Goal: Task Accomplishment & Management: Manage account settings

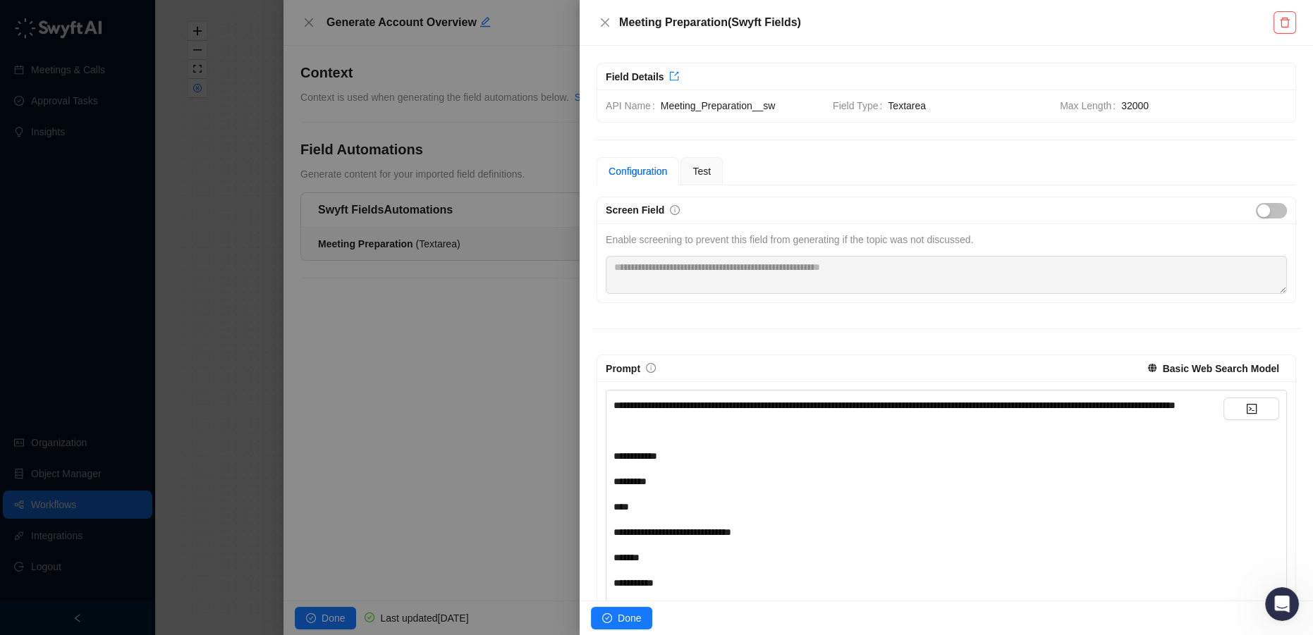
scroll to position [256, 0]
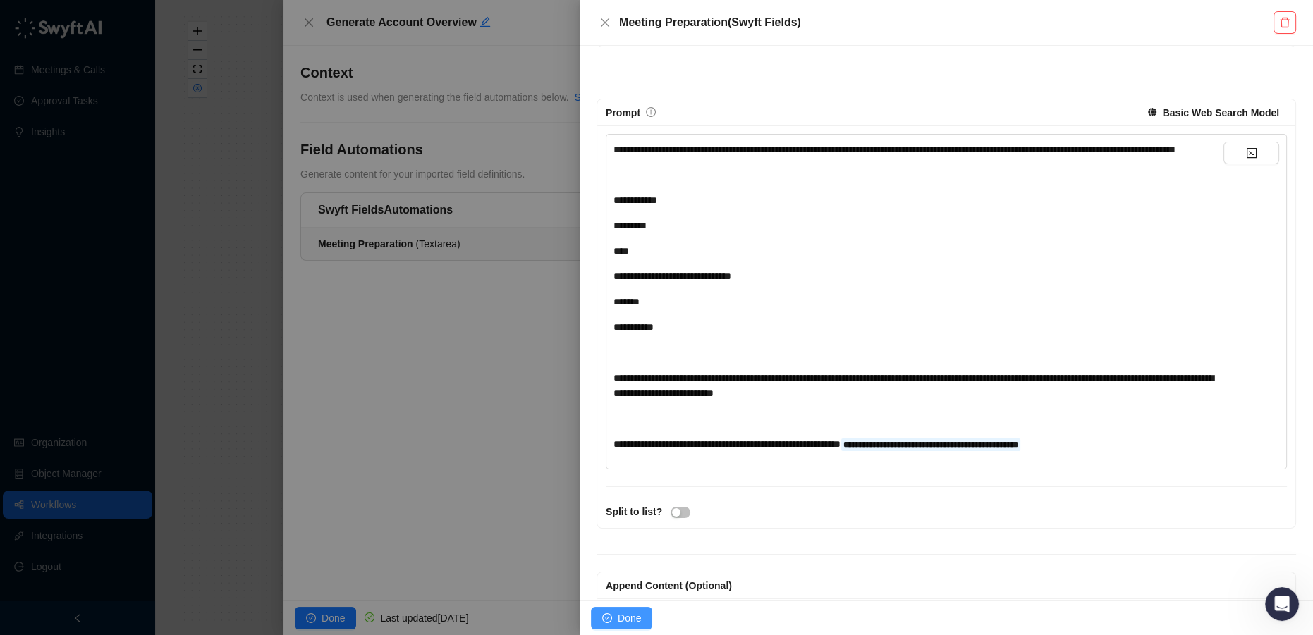
click at [607, 616] on icon "check-circle" at bounding box center [607, 619] width 10 height 10
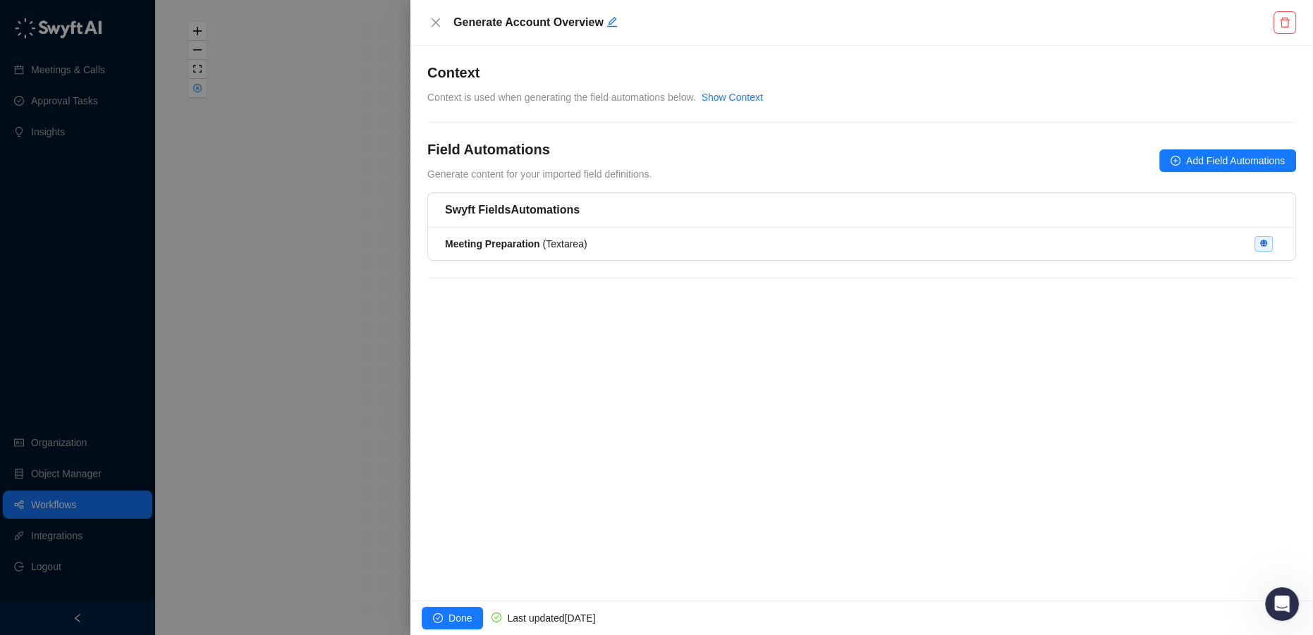
click at [340, 351] on div at bounding box center [656, 317] width 1313 height 635
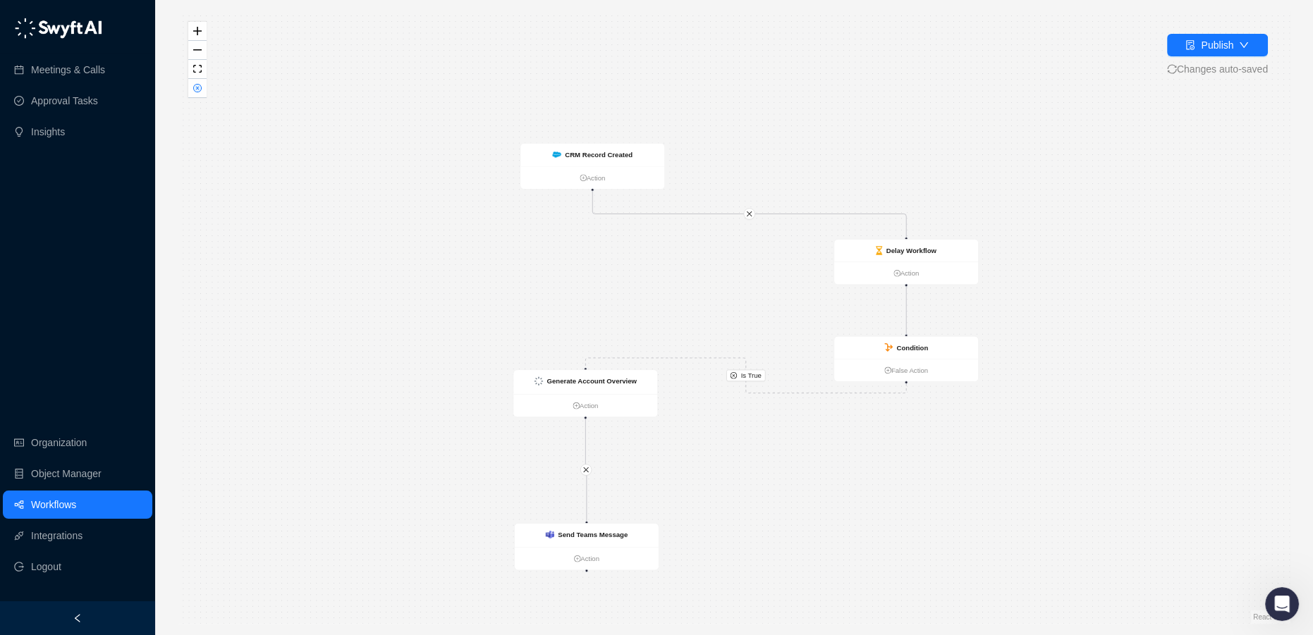
drag, startPoint x: 432, startPoint y: 200, endPoint x: 561, endPoint y: 298, distance: 161.5
click at [561, 298] on div "Is True CRM Record Created Action Generate Account Overview Action Send Teams M…" at bounding box center [734, 317] width 1113 height 613
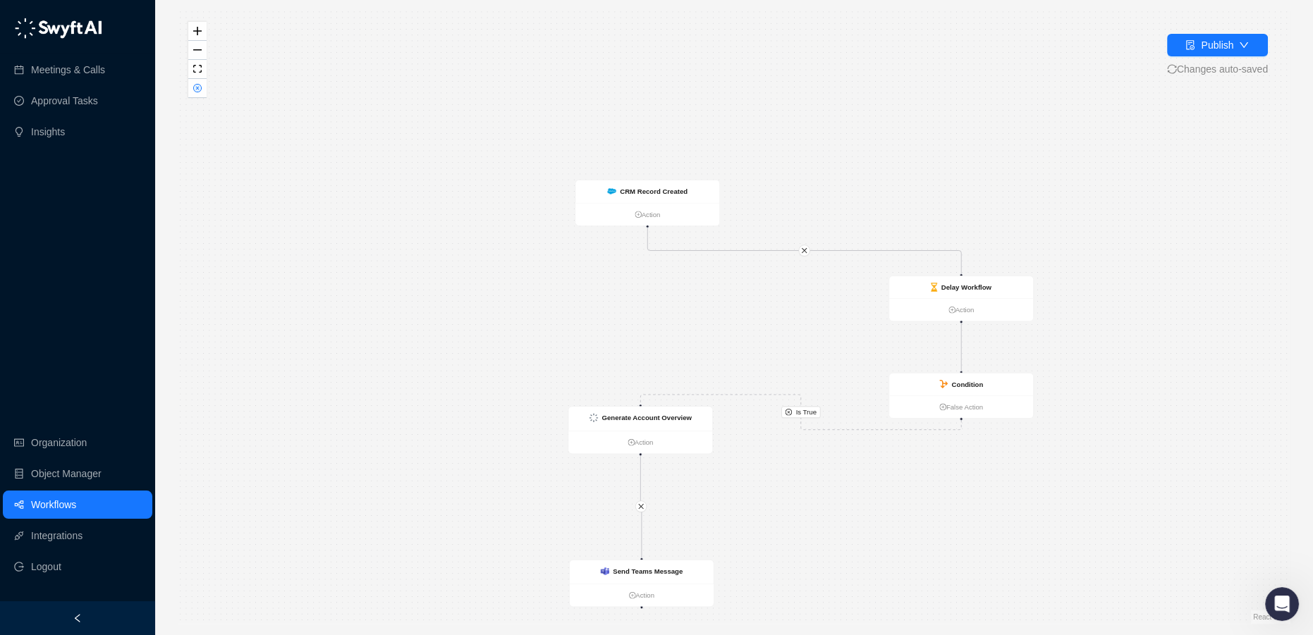
click at [58, 503] on link "Workflows" at bounding box center [53, 505] width 45 height 28
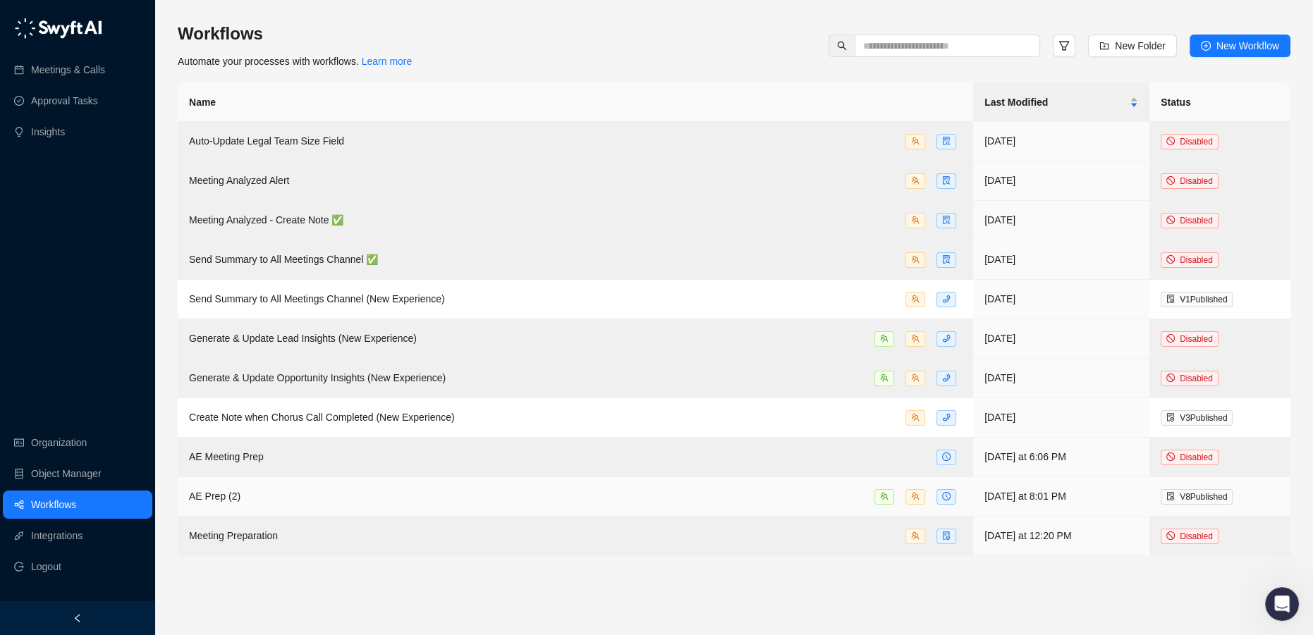
click at [458, 492] on div "AE Prep (2)" at bounding box center [575, 497] width 773 height 16
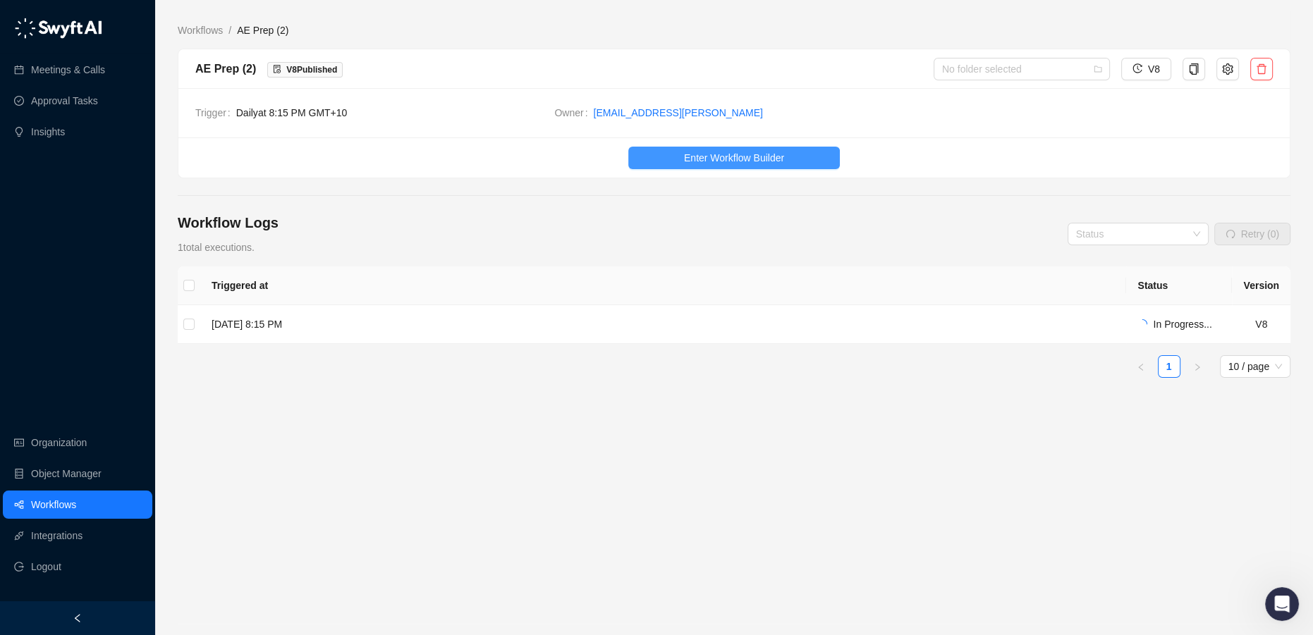
click at [692, 159] on span "Enter Workflow Builder" at bounding box center [734, 158] width 100 height 16
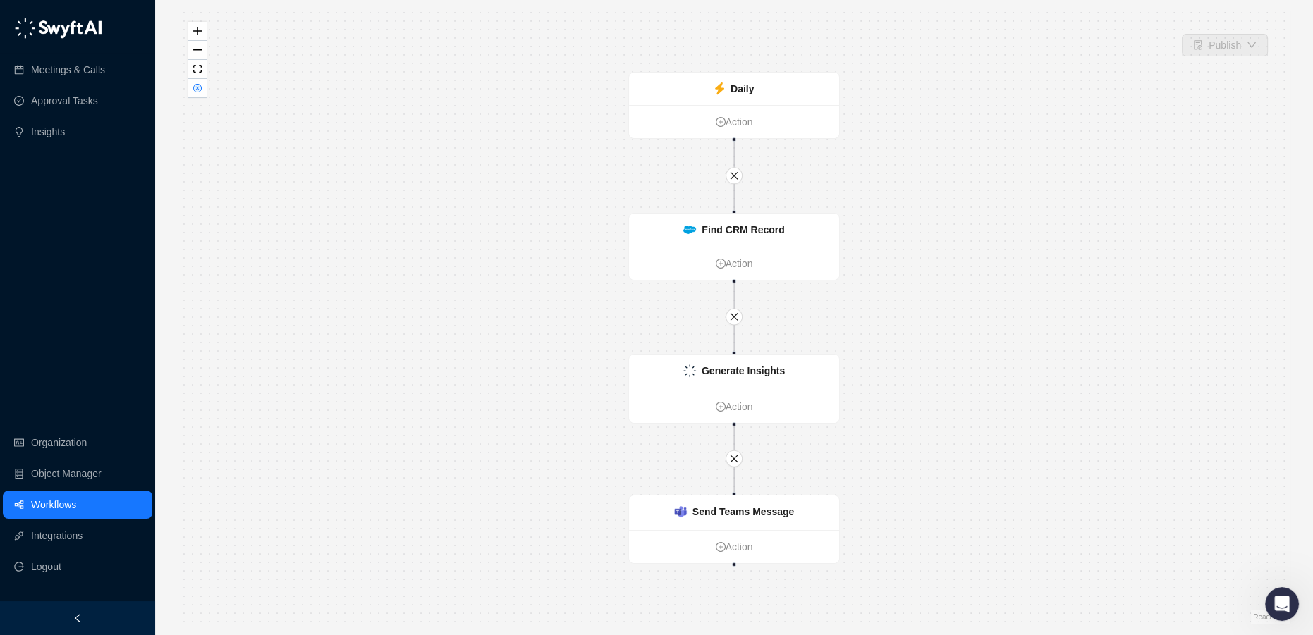
click at [1215, 30] on div "Daily Action Send Teams Message Action Generate Insights Action Find CRM Record…" at bounding box center [734, 317] width 1113 height 613
click at [31, 515] on link "Workflows" at bounding box center [53, 505] width 45 height 28
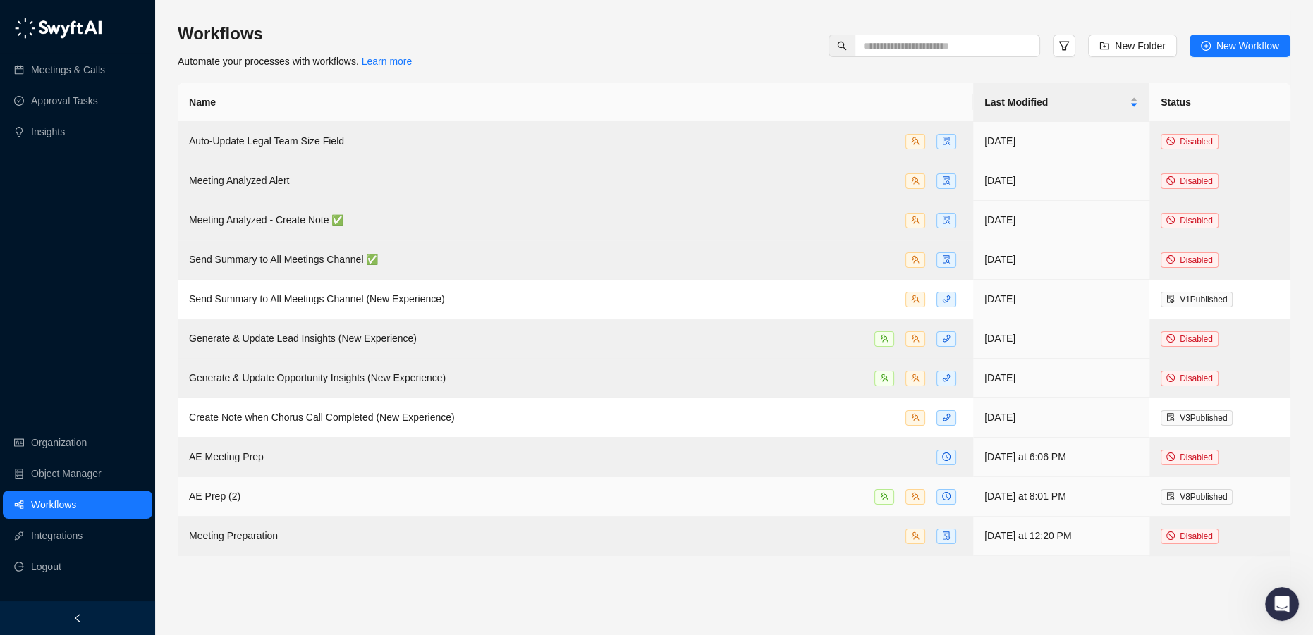
click at [384, 490] on div "AE Prep (2)" at bounding box center [575, 497] width 773 height 16
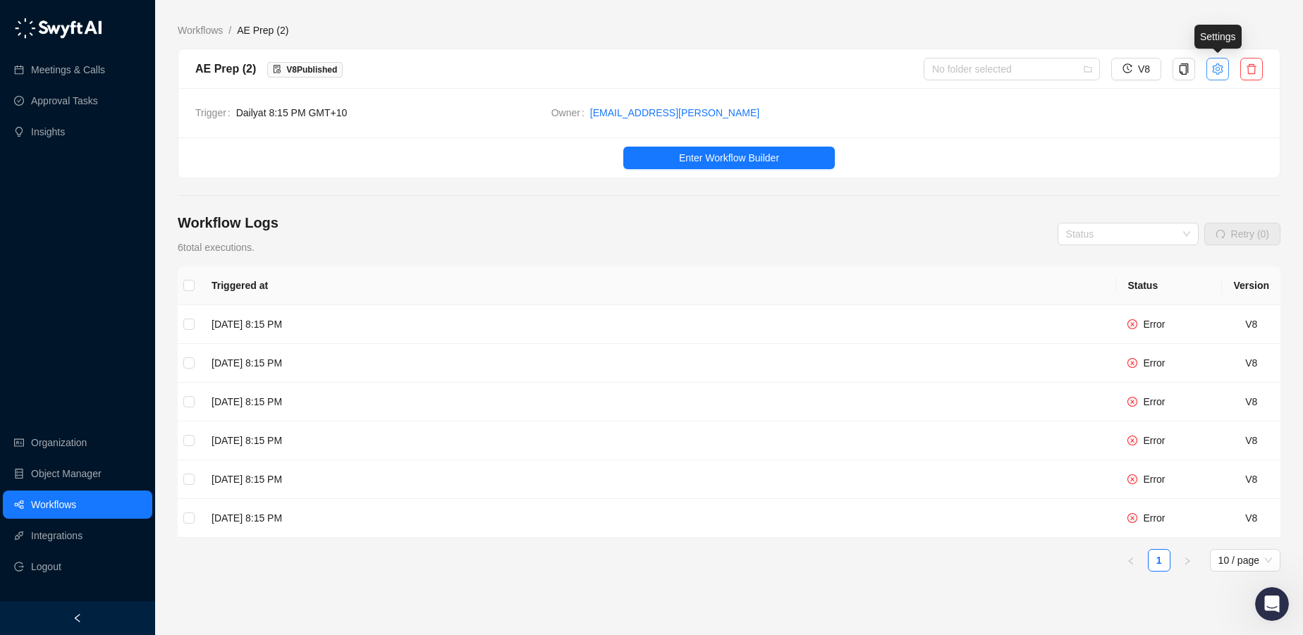
click at [1211, 68] on button "button" at bounding box center [1218, 69] width 23 height 23
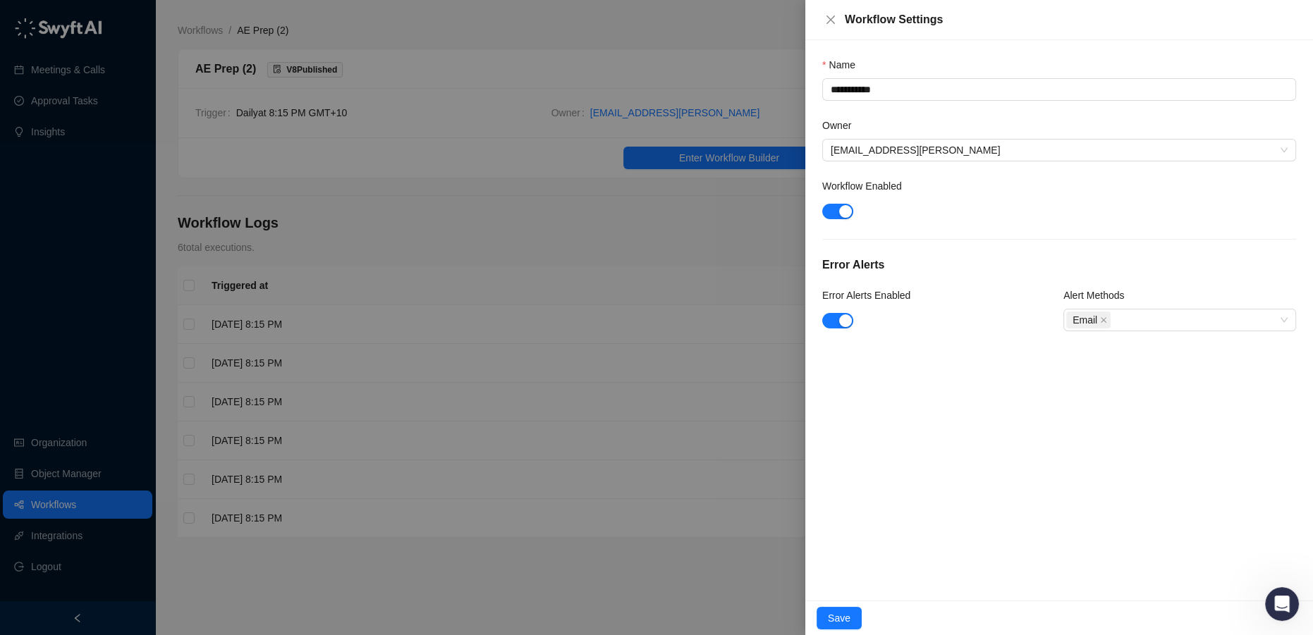
click at [841, 223] on form "**********" at bounding box center [1059, 202] width 474 height 291
click at [833, 209] on span "button" at bounding box center [837, 212] width 31 height 16
click at [835, 614] on span "Save" at bounding box center [839, 619] width 23 height 16
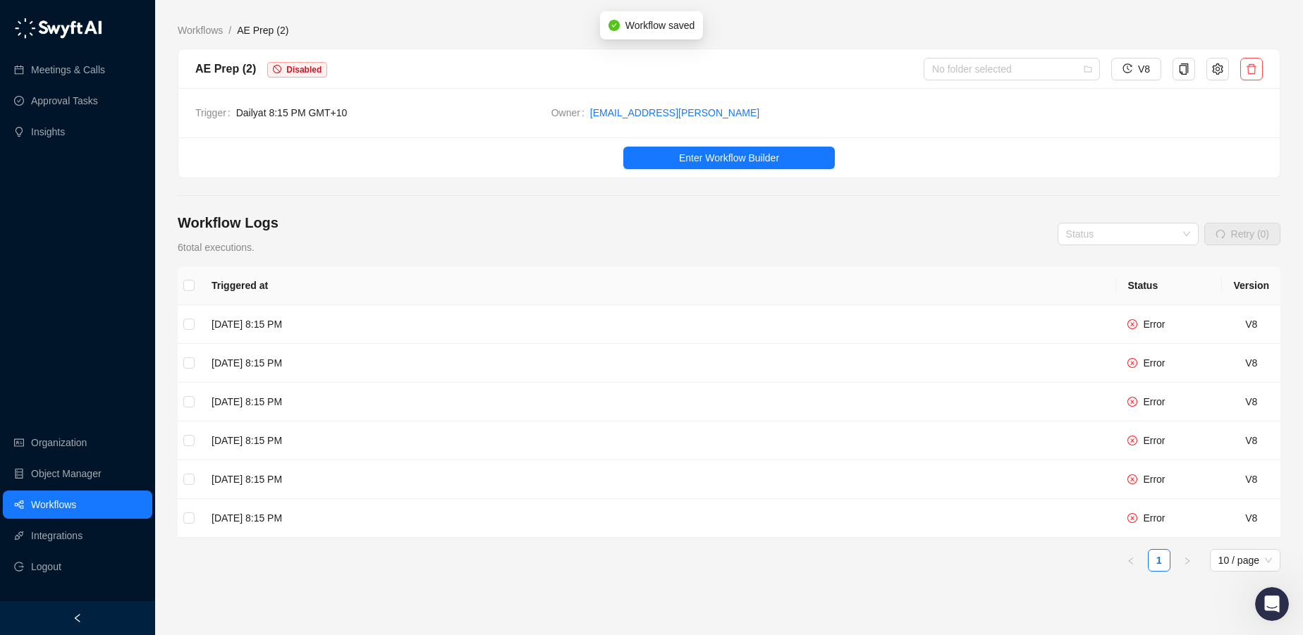
click at [56, 495] on link "Workflows" at bounding box center [53, 505] width 45 height 28
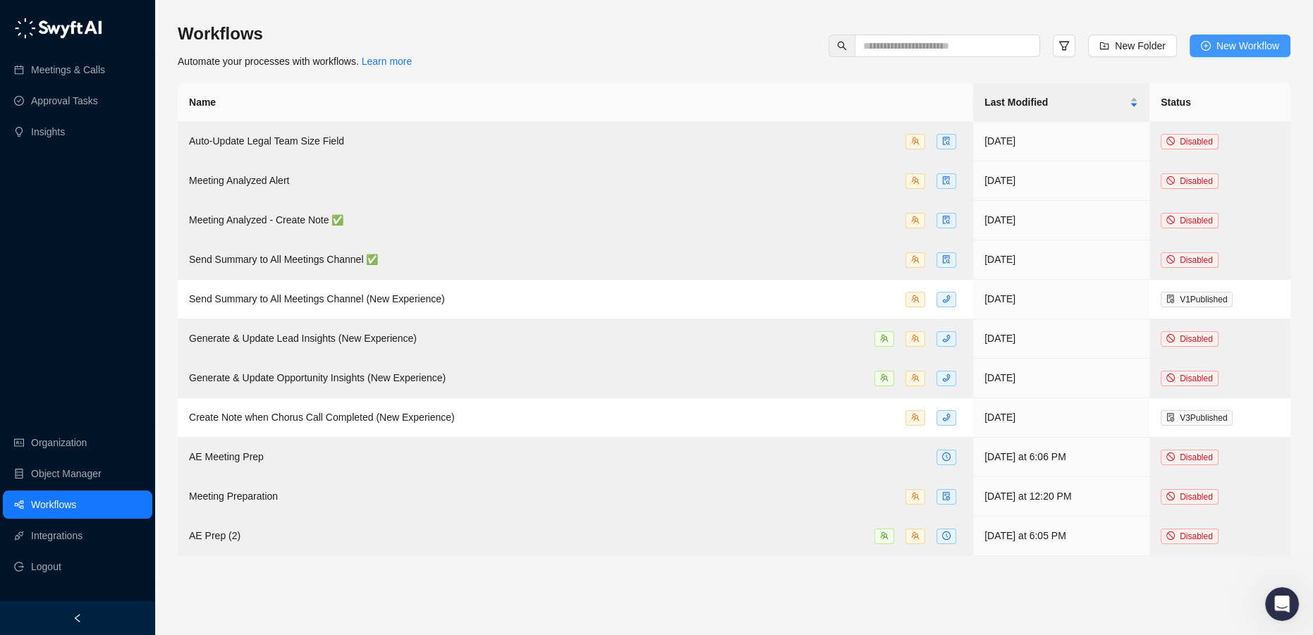
click at [1202, 47] on icon "plus-circle" at bounding box center [1206, 46] width 10 height 10
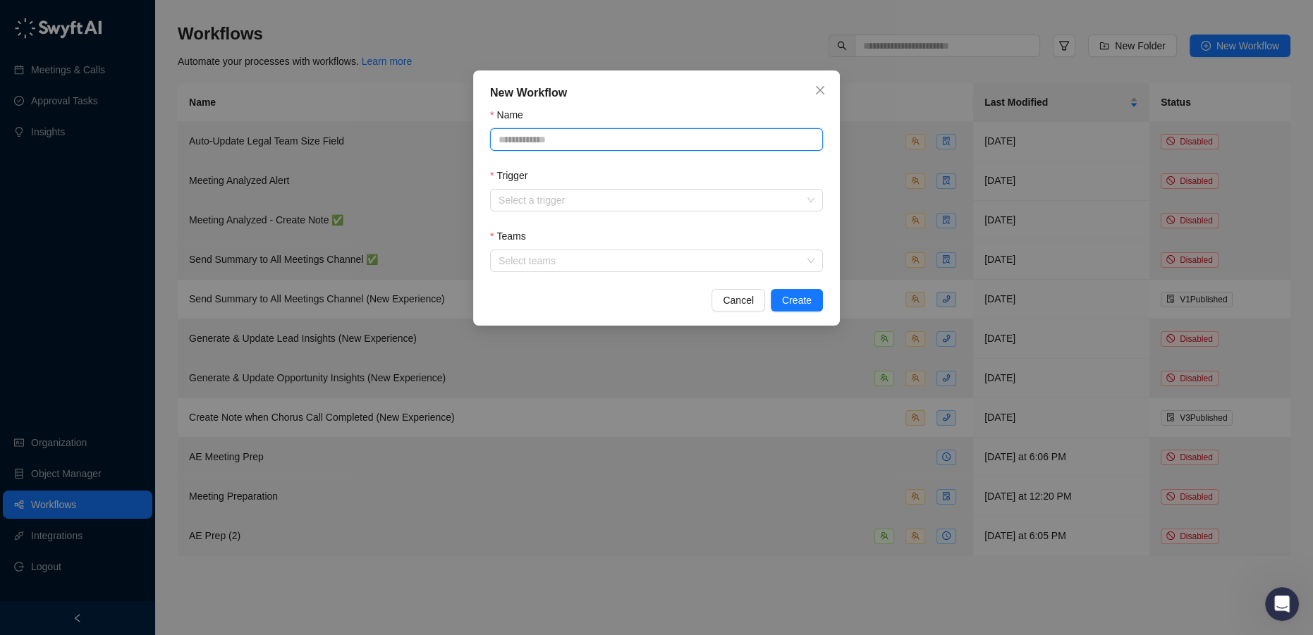
click at [584, 140] on input "Name" at bounding box center [656, 139] width 333 height 23
click at [592, 141] on input "Name" at bounding box center [656, 139] width 333 height 23
type input "**********"
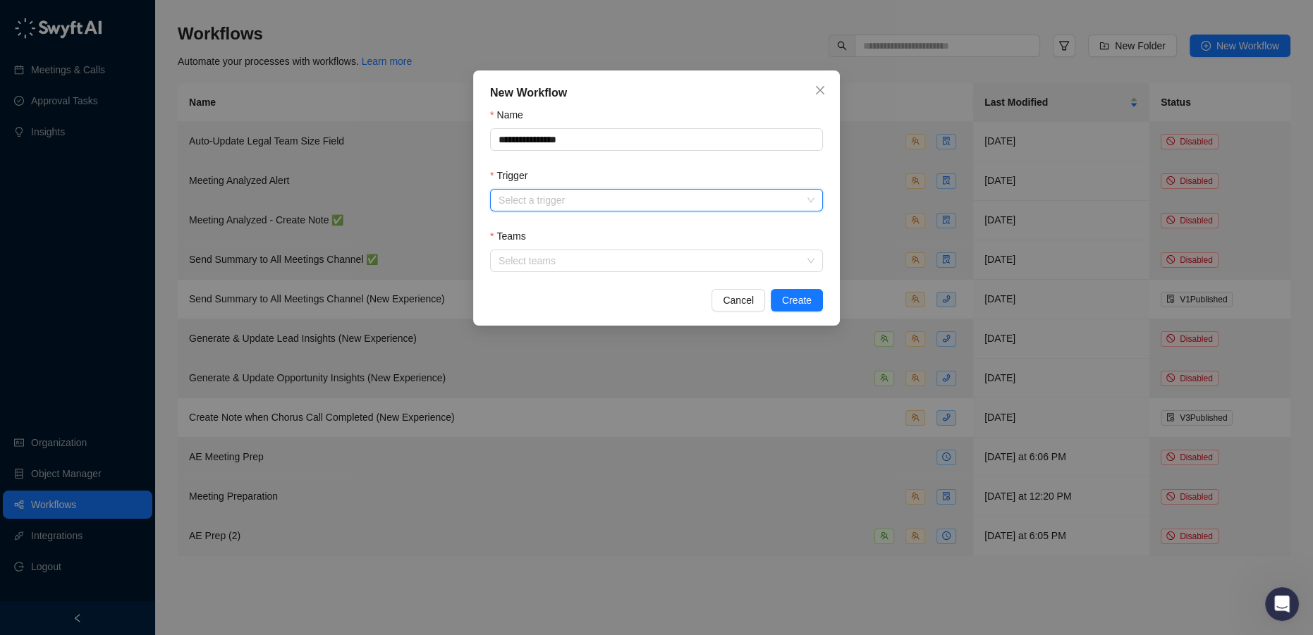
click at [592, 201] on input "Trigger" at bounding box center [653, 200] width 308 height 21
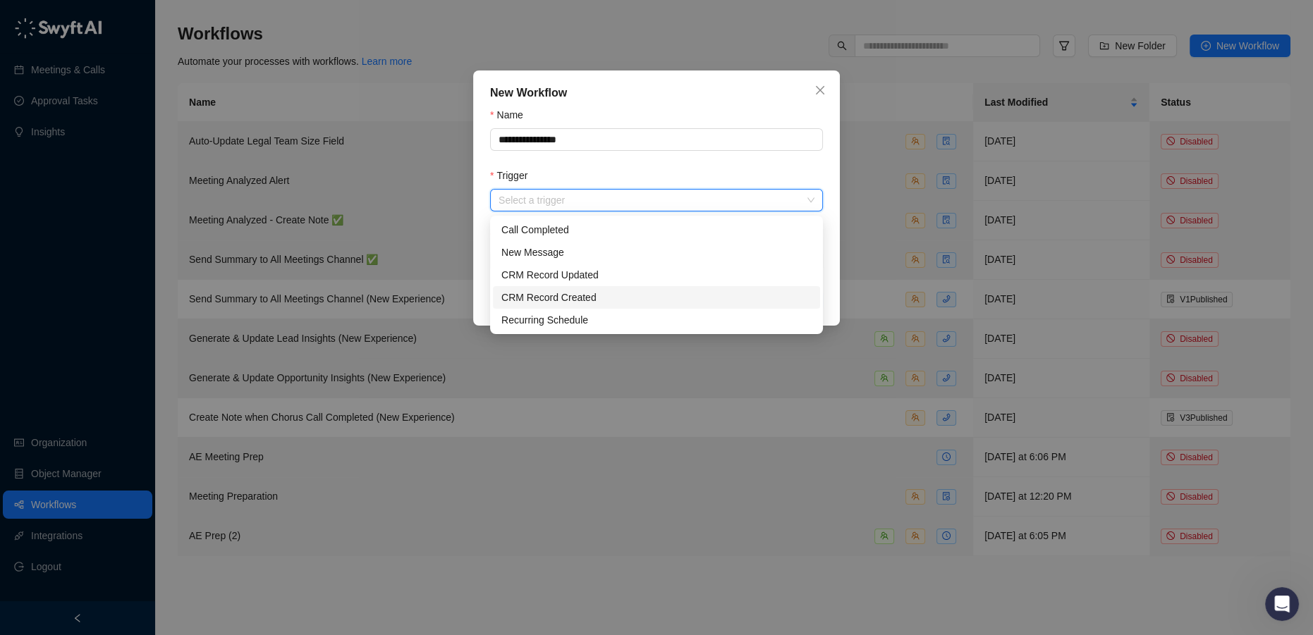
click at [607, 296] on div "CRM Record Created" at bounding box center [656, 298] width 310 height 16
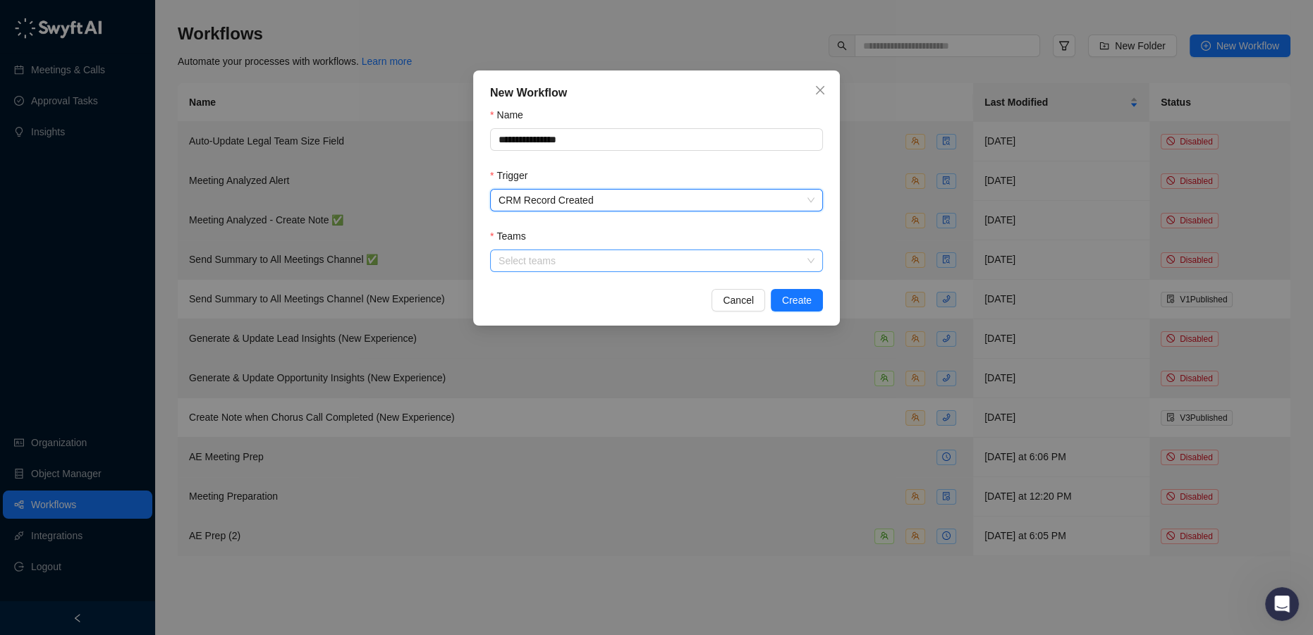
click at [609, 267] on div at bounding box center [649, 261] width 312 height 11
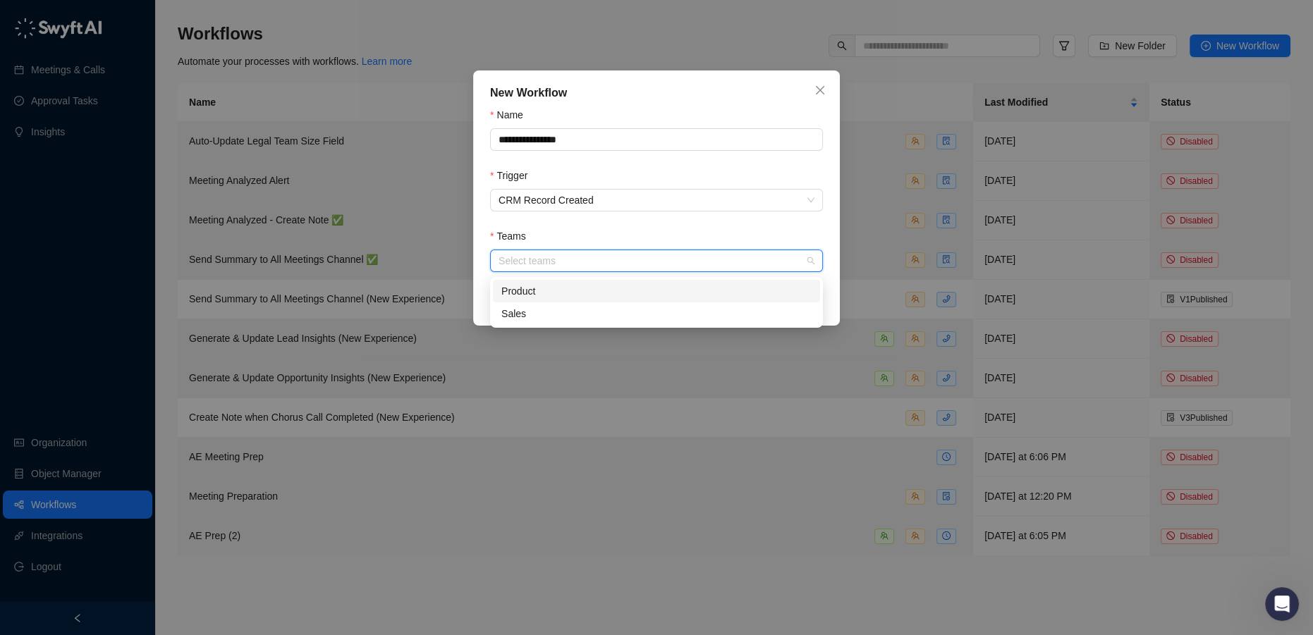
click at [586, 293] on div "Product" at bounding box center [656, 292] width 310 height 16
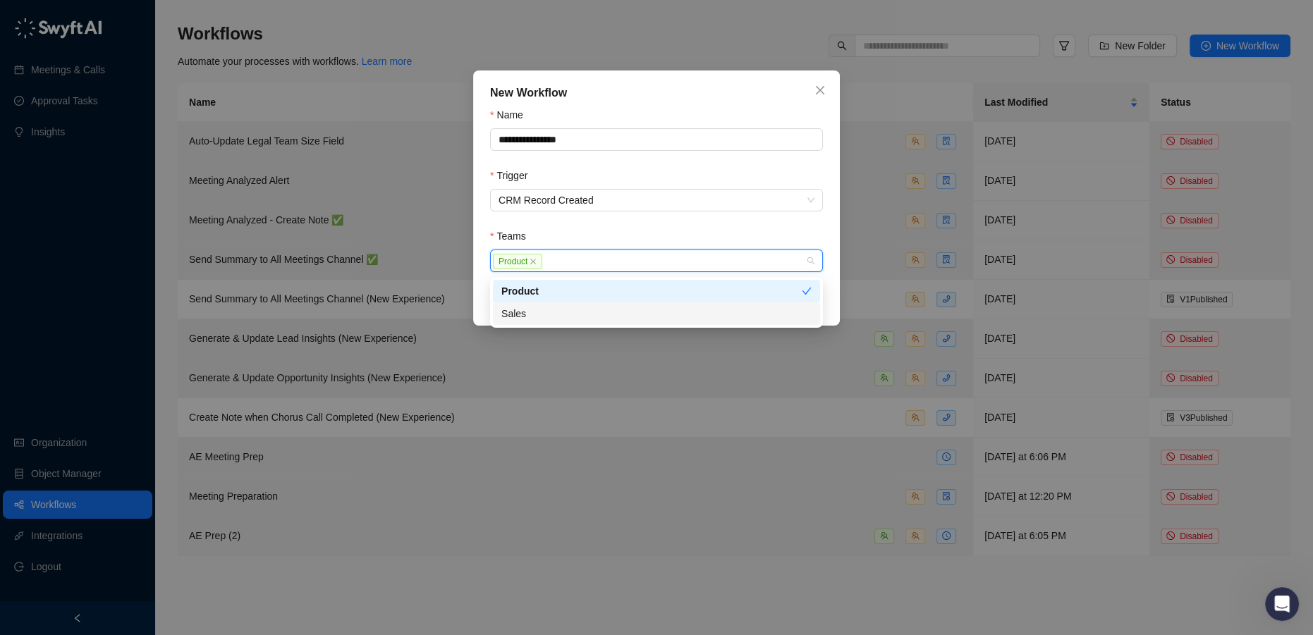
click at [567, 311] on div "Sales" at bounding box center [656, 314] width 310 height 16
click at [741, 238] on div "Teams" at bounding box center [656, 239] width 333 height 21
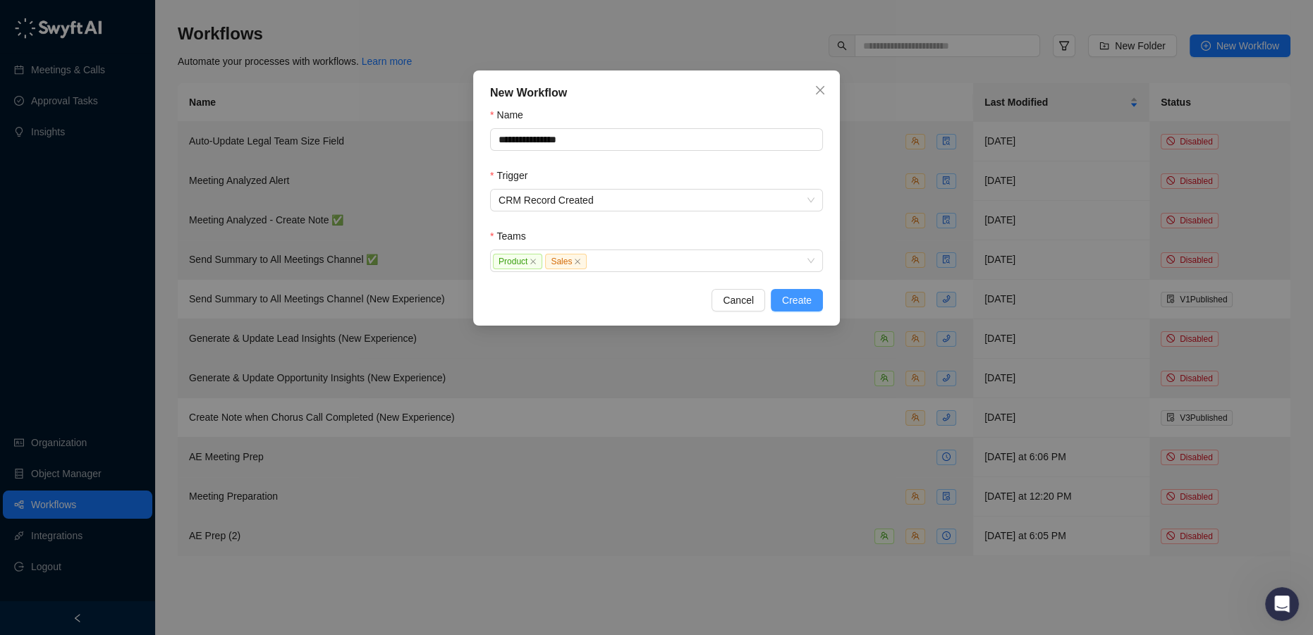
click at [801, 304] on span "Create" at bounding box center [797, 301] width 30 height 16
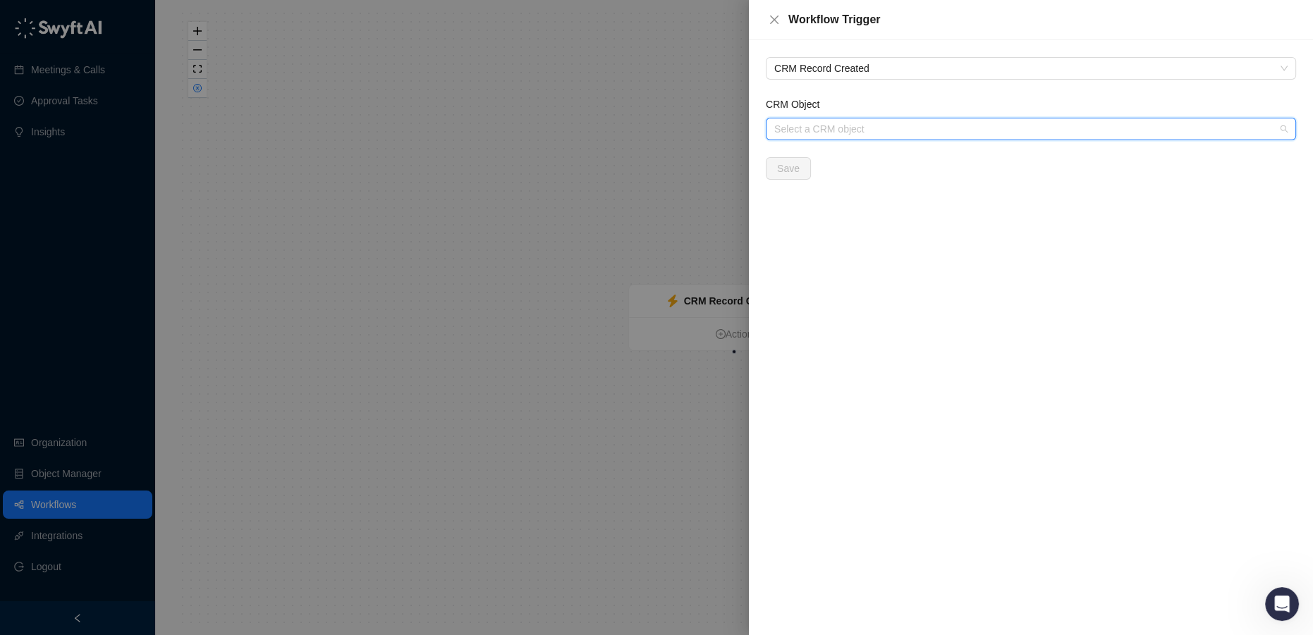
click at [825, 123] on input "CRM Object" at bounding box center [1026, 128] width 505 height 21
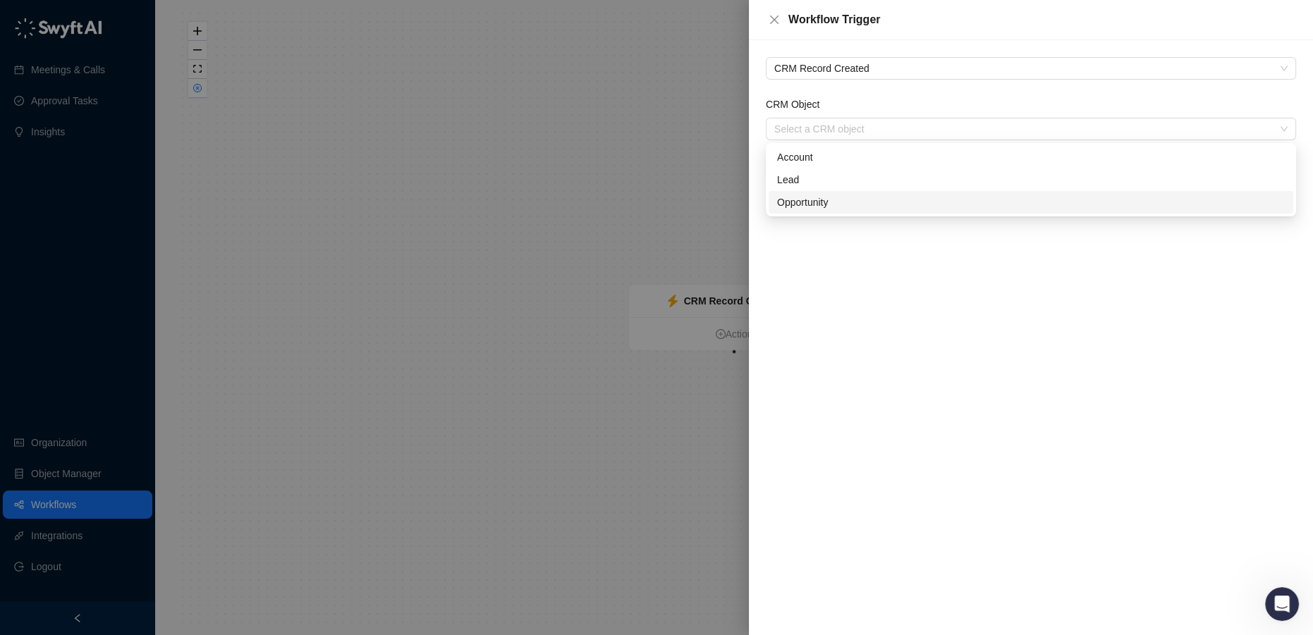
click at [848, 299] on div "CRM Record Created CRM Object Select a CRM object Save" at bounding box center [1031, 337] width 564 height 595
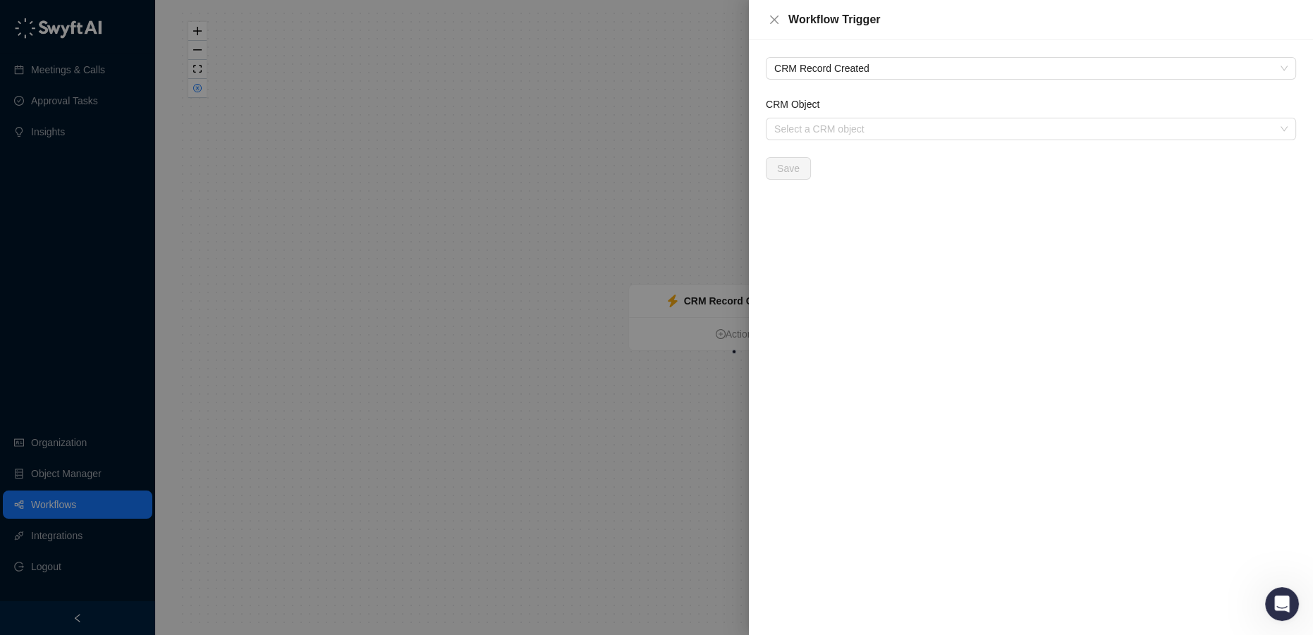
click at [379, 518] on div at bounding box center [656, 317] width 1313 height 635
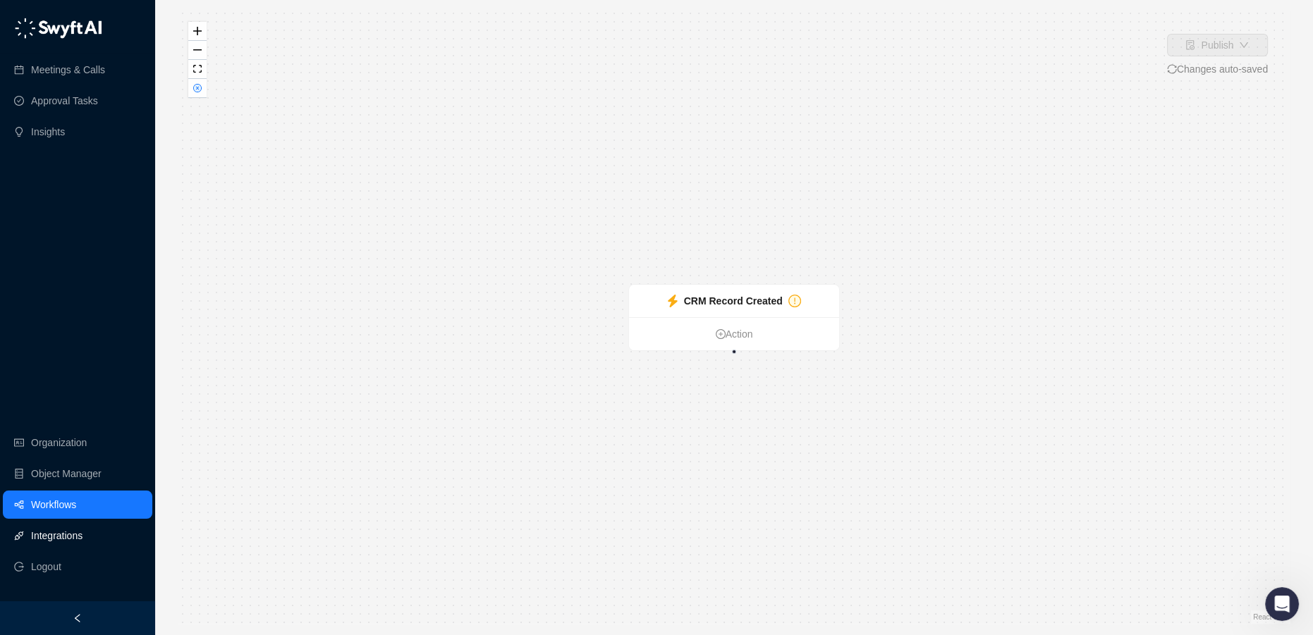
click at [68, 535] on link "Integrations" at bounding box center [56, 536] width 51 height 28
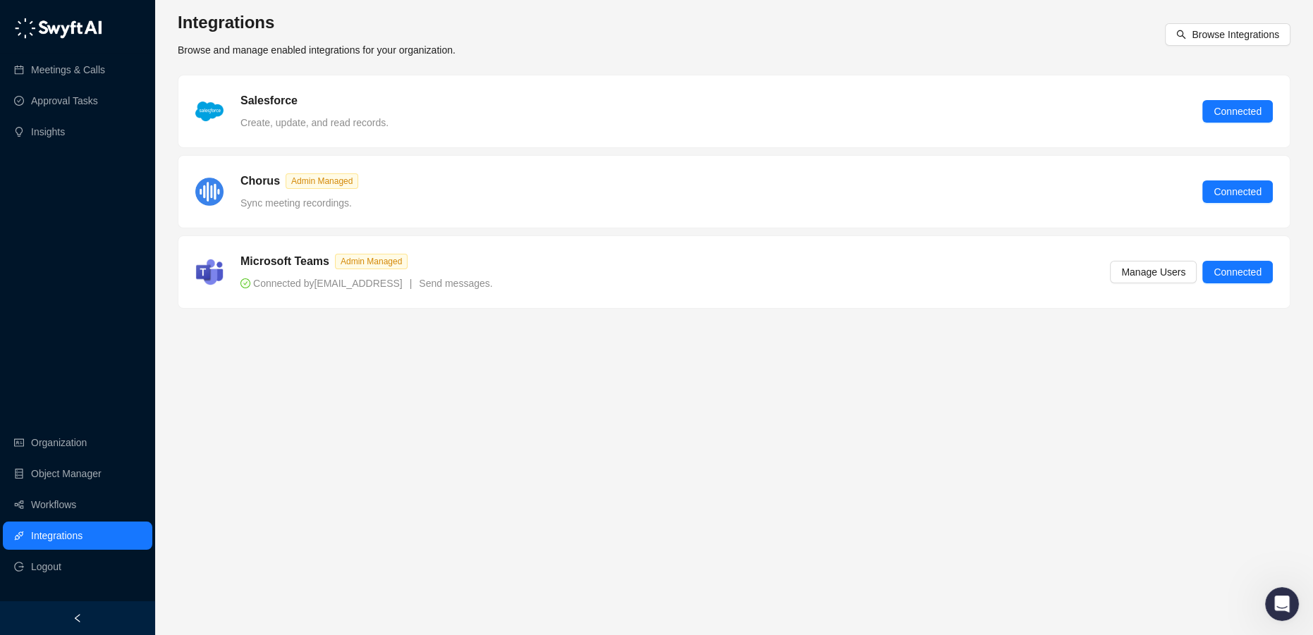
click at [1086, 110] on div "Salesforce Create, update, and read records. Connected" at bounding box center [734, 111] width 1078 height 38
click at [1247, 113] on span "Connected" at bounding box center [1238, 112] width 48 height 16
click at [68, 507] on link "Workflows" at bounding box center [53, 505] width 45 height 28
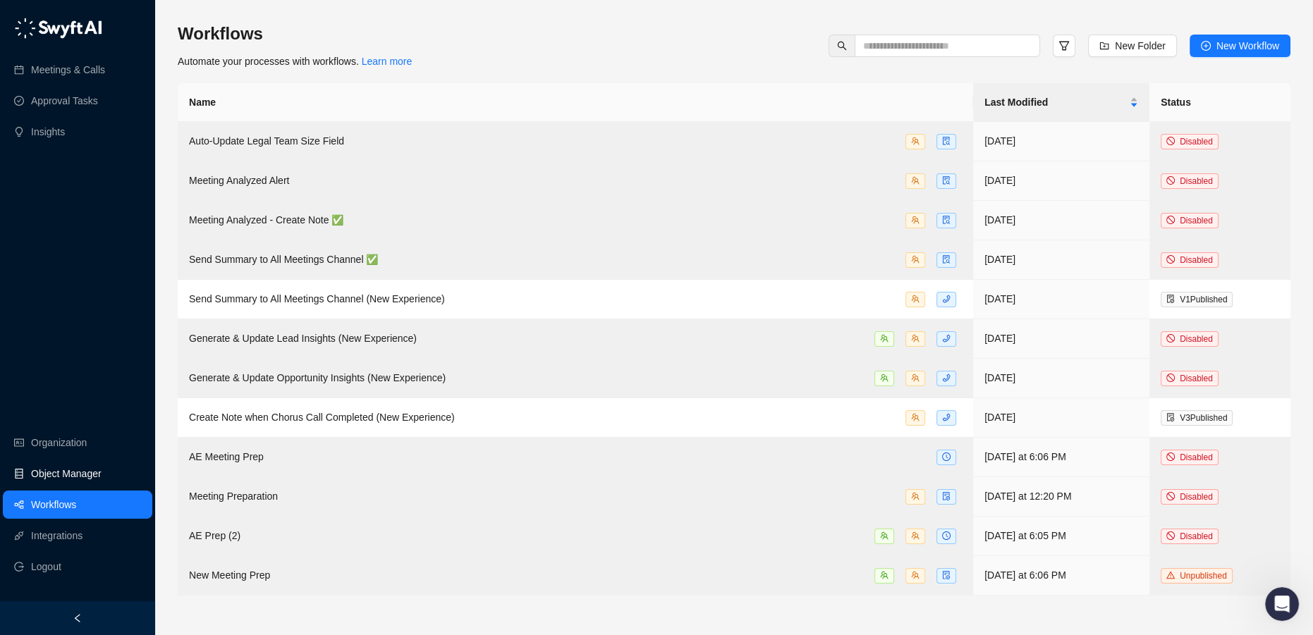
click at [69, 467] on link "Object Manager" at bounding box center [66, 474] width 71 height 28
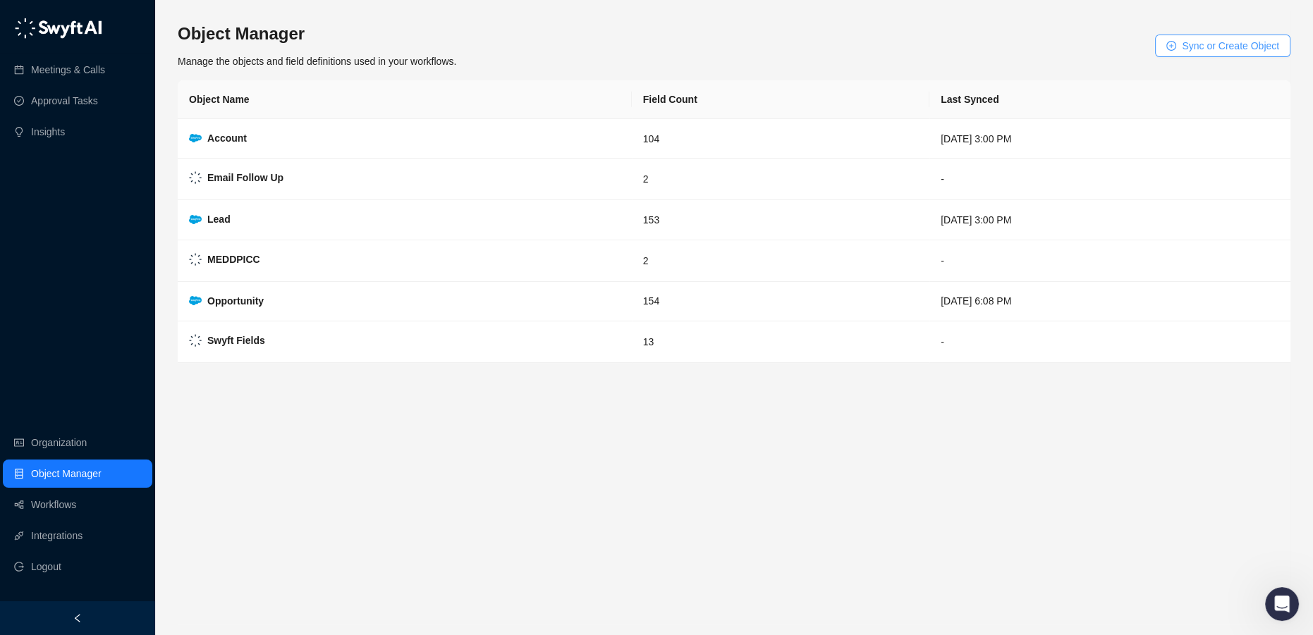
click at [1242, 42] on span "Sync or Create Object" at bounding box center [1230, 46] width 97 height 16
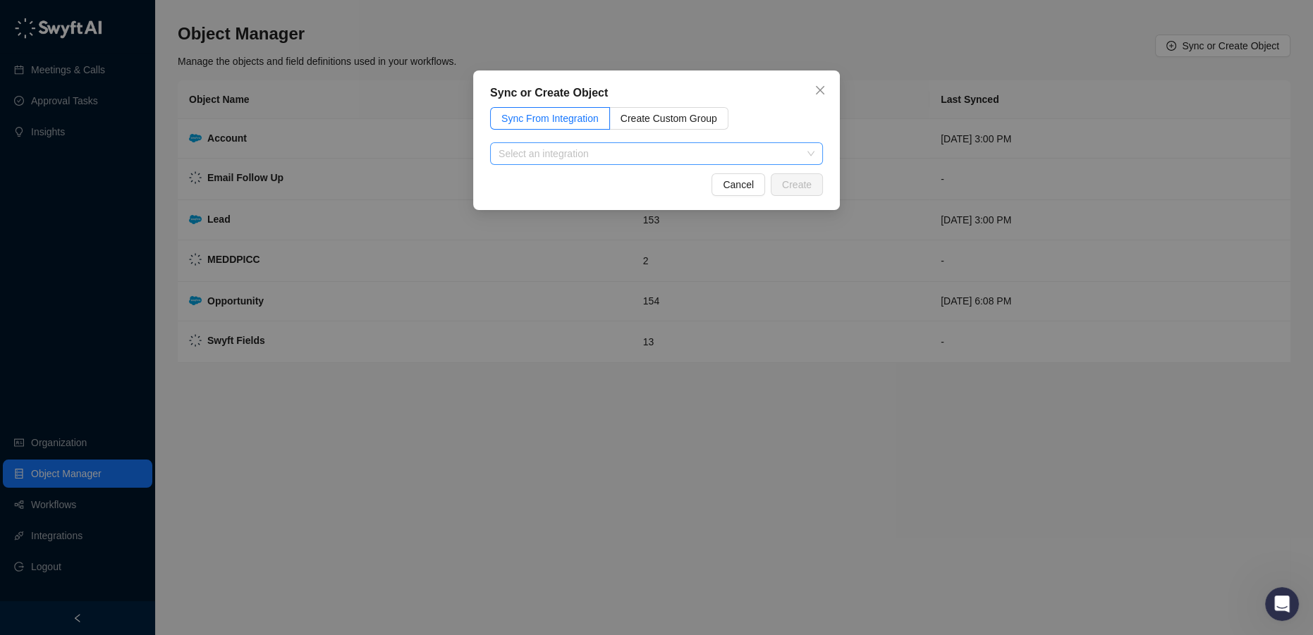
click at [639, 150] on input "search" at bounding box center [653, 153] width 308 height 21
click at [604, 182] on div "Salesforce" at bounding box center [656, 182] width 310 height 16
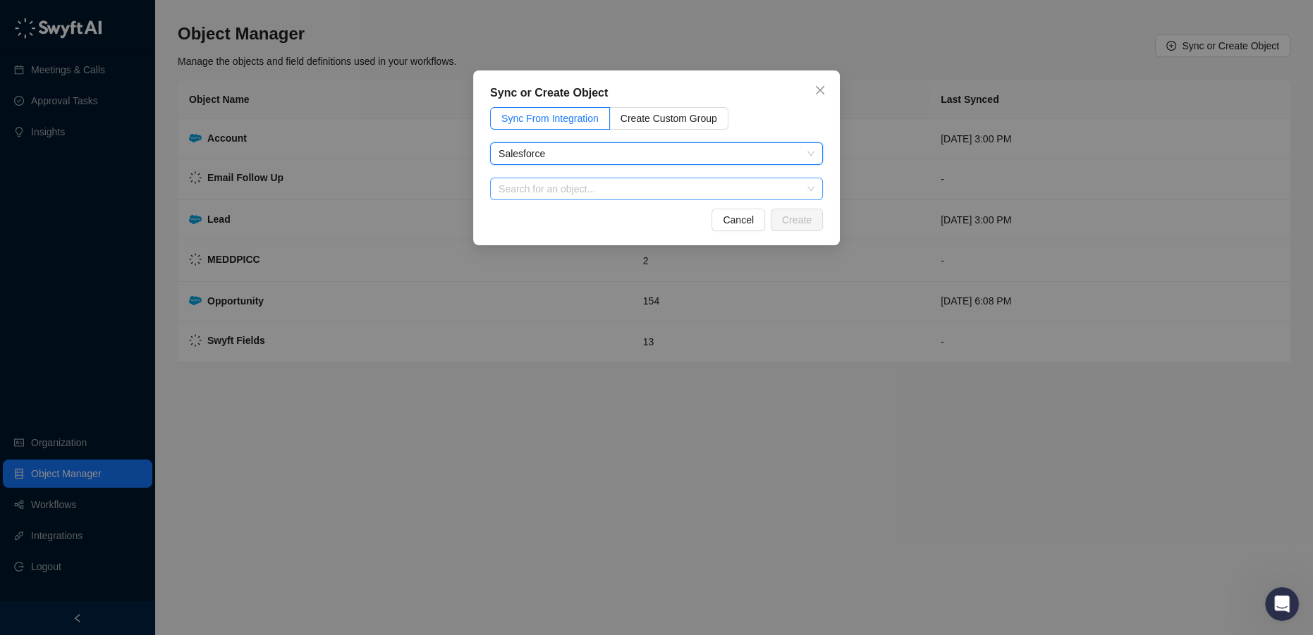
click at [559, 189] on input "search" at bounding box center [653, 188] width 308 height 21
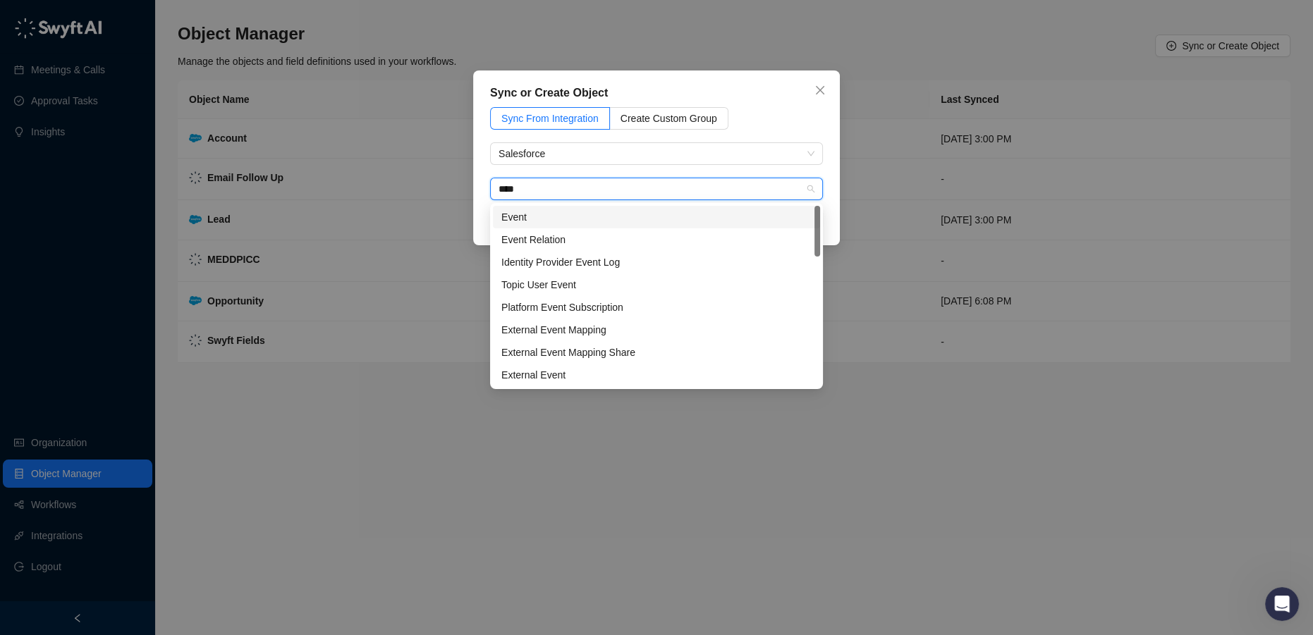
type input "*****"
click at [556, 220] on div "Event" at bounding box center [656, 217] width 310 height 16
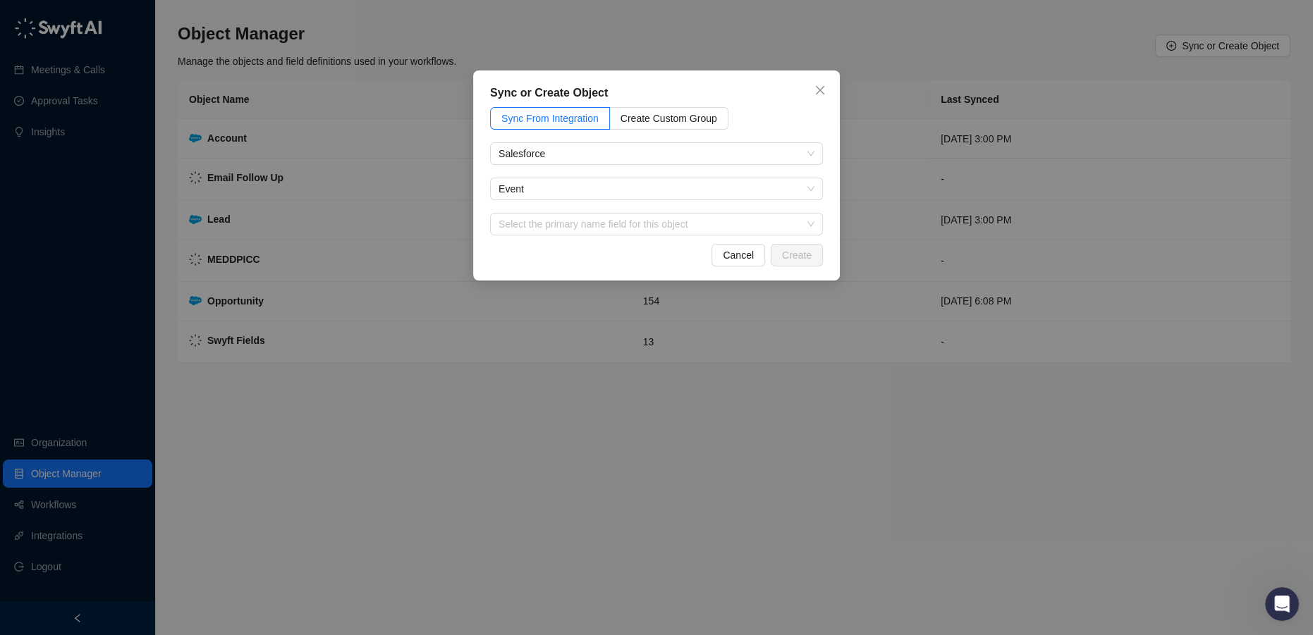
click at [659, 212] on div "Sync From Integration Create Custom Group Salesforce Event Select the primary n…" at bounding box center [656, 171] width 333 height 128
click at [660, 226] on input "search" at bounding box center [653, 224] width 308 height 21
click at [547, 233] on input "search" at bounding box center [653, 224] width 308 height 21
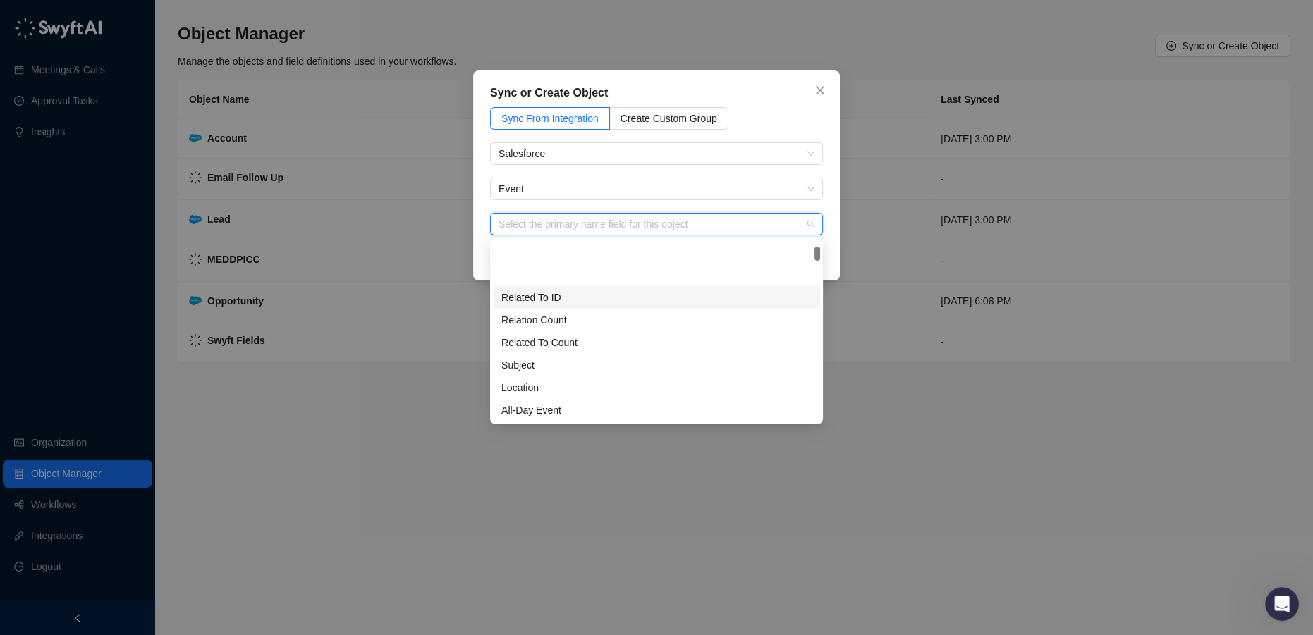
scroll to position [63, 0]
click at [549, 301] on div "Subject" at bounding box center [656, 302] width 310 height 16
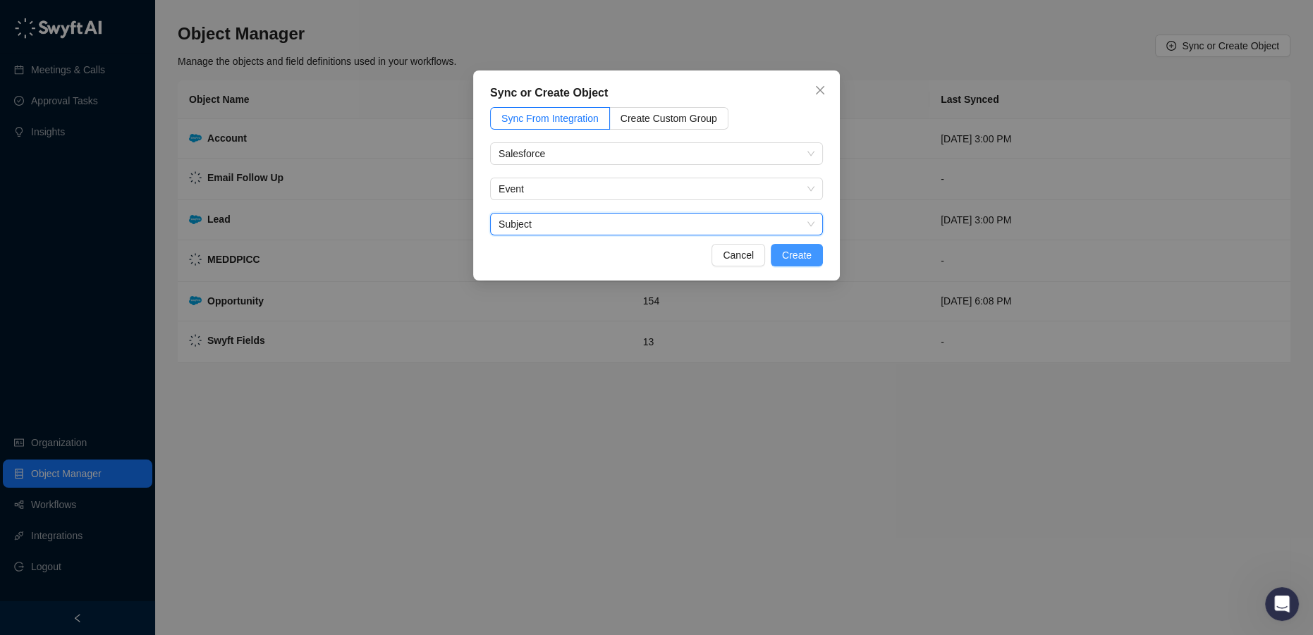
click at [810, 260] on span "Create" at bounding box center [797, 256] width 30 height 16
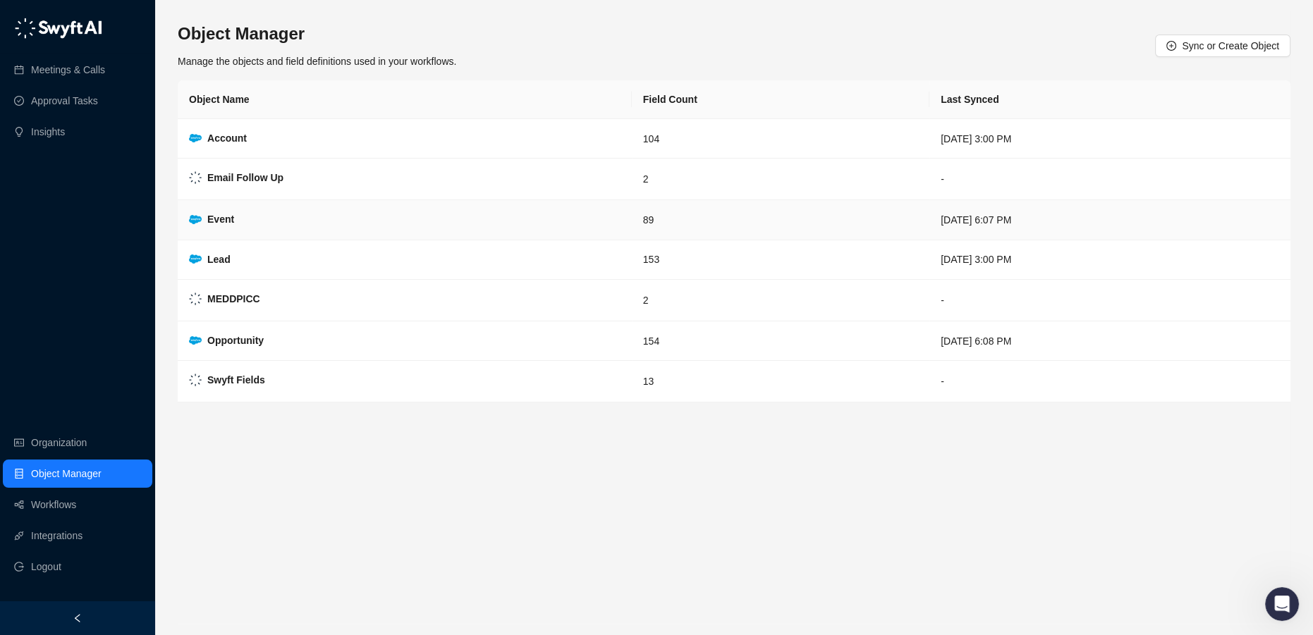
click at [316, 230] on td "Event" at bounding box center [405, 219] width 454 height 39
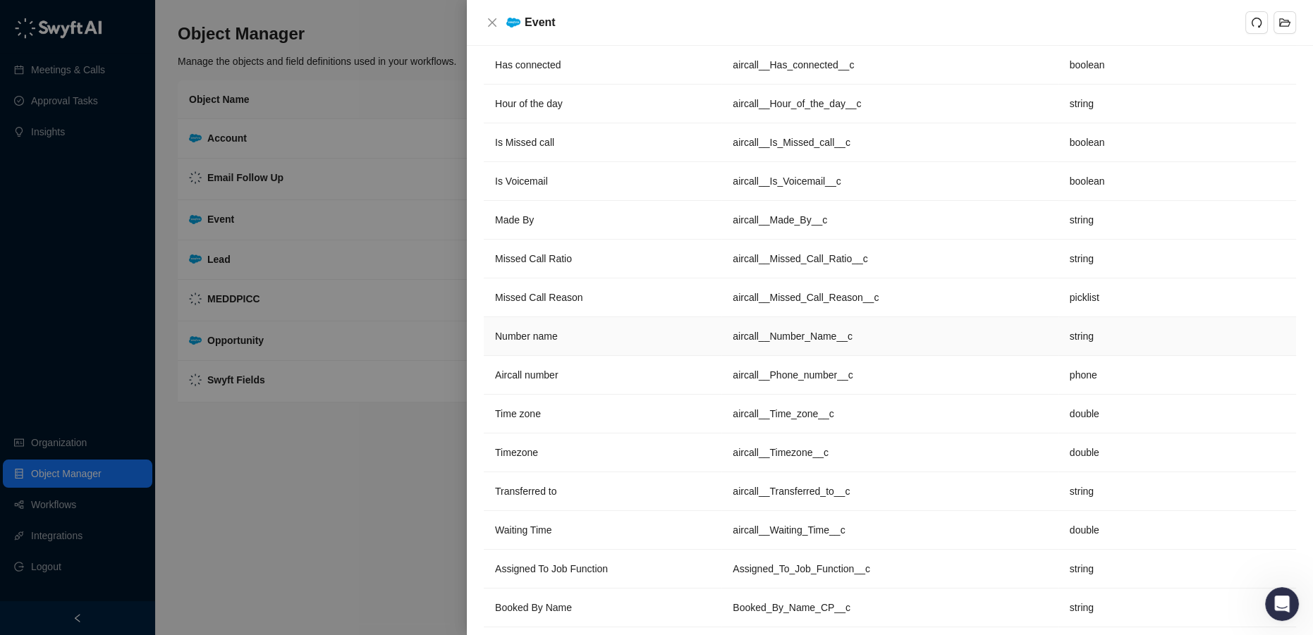
scroll to position [513, 0]
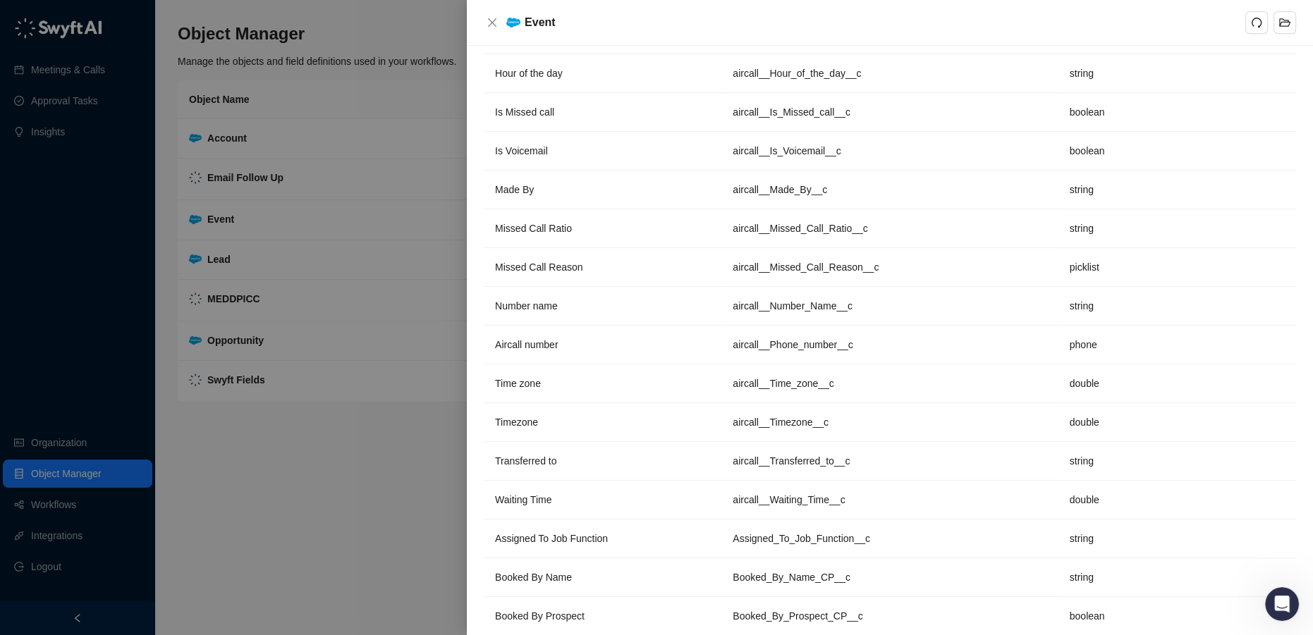
click at [36, 507] on div at bounding box center [656, 317] width 1313 height 635
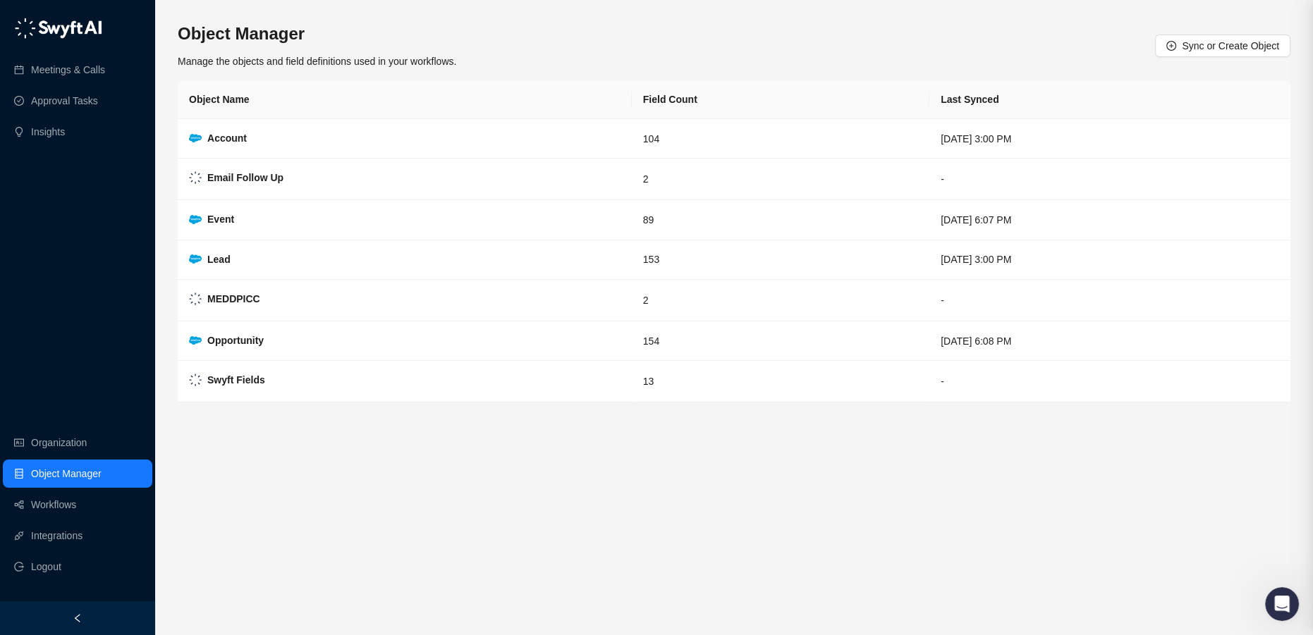
click at [52, 507] on div at bounding box center [656, 317] width 1313 height 635
click at [52, 507] on link "Workflows" at bounding box center [53, 505] width 45 height 28
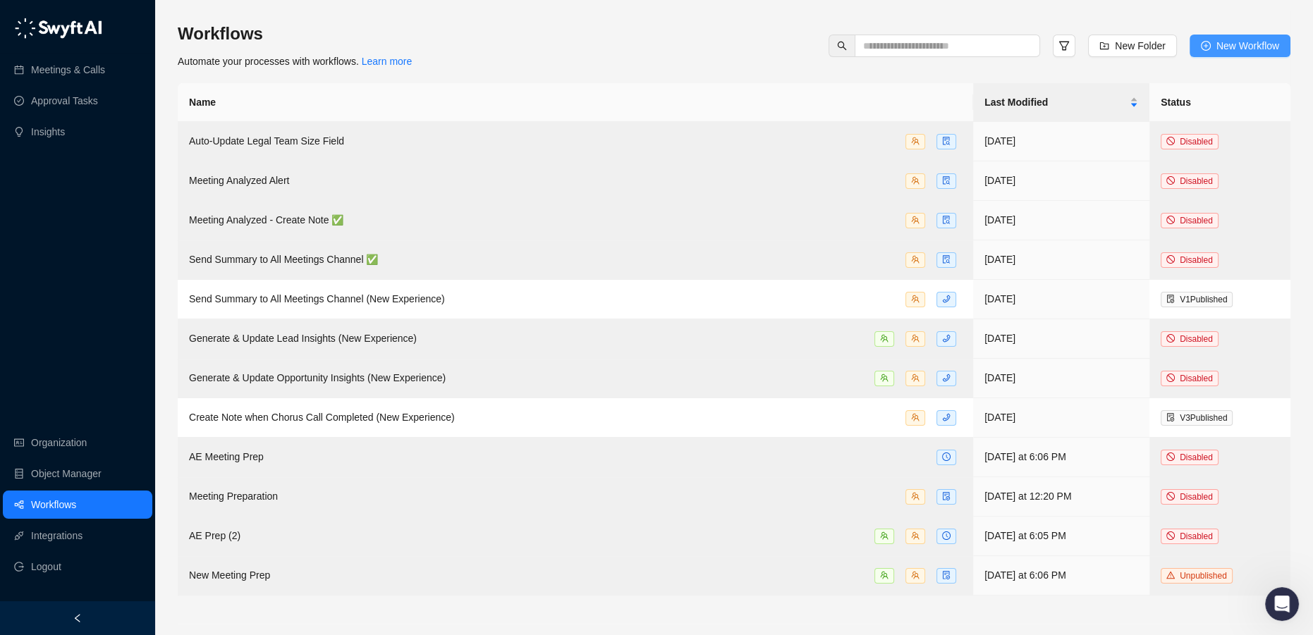
click at [1226, 47] on span "New Workflow" at bounding box center [1248, 46] width 63 height 16
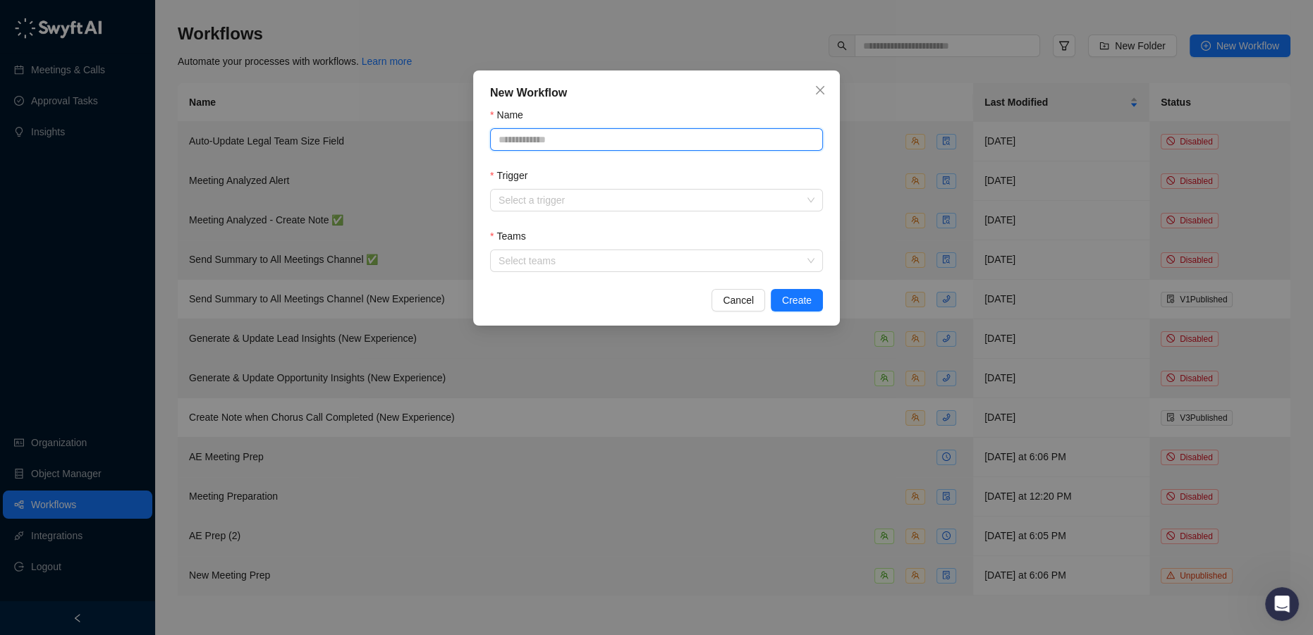
click at [550, 140] on input "Name" at bounding box center [656, 139] width 333 height 23
click at [516, 135] on input "Name" at bounding box center [656, 139] width 333 height 23
click at [527, 211] on input "Trigger" at bounding box center [653, 200] width 308 height 21
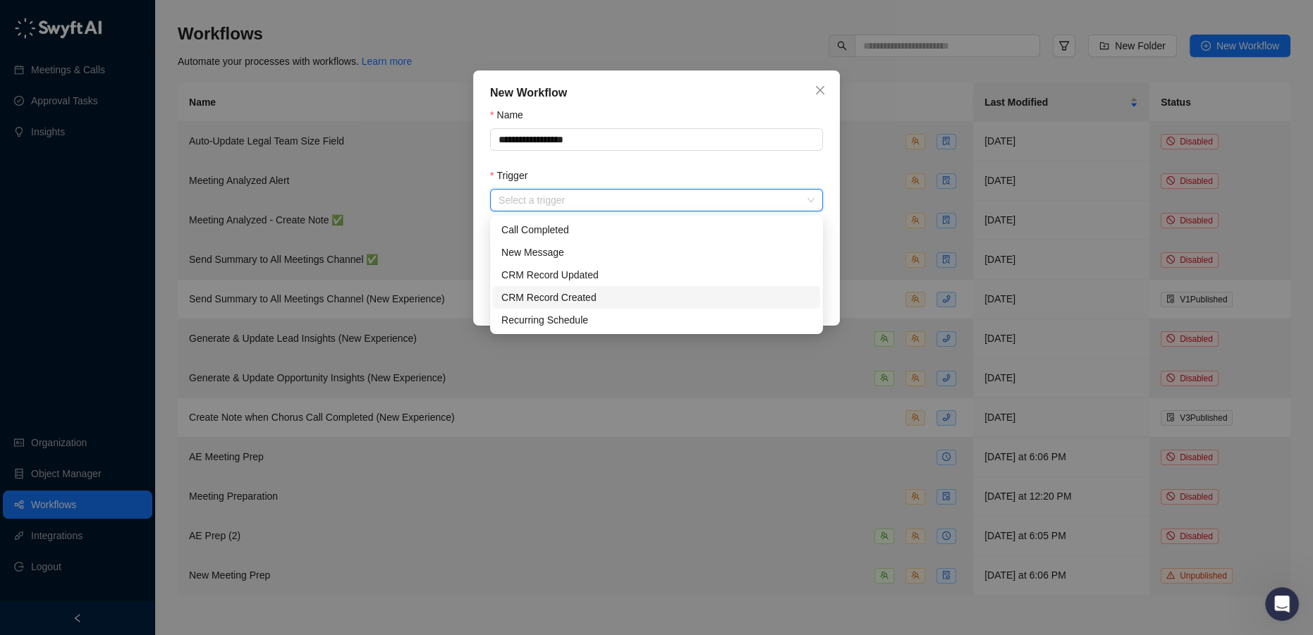
click at [598, 298] on div "CRM Record Created" at bounding box center [656, 298] width 310 height 16
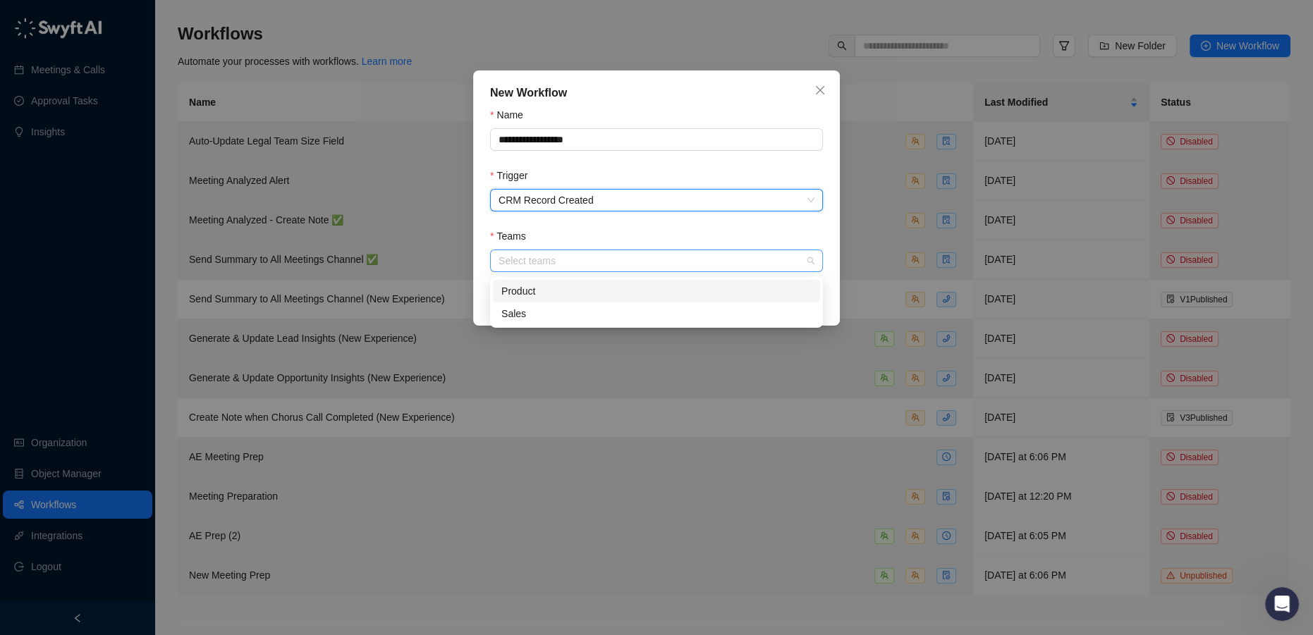
click at [578, 257] on div at bounding box center [649, 261] width 312 height 11
click at [547, 291] on div "Product" at bounding box center [656, 292] width 310 height 16
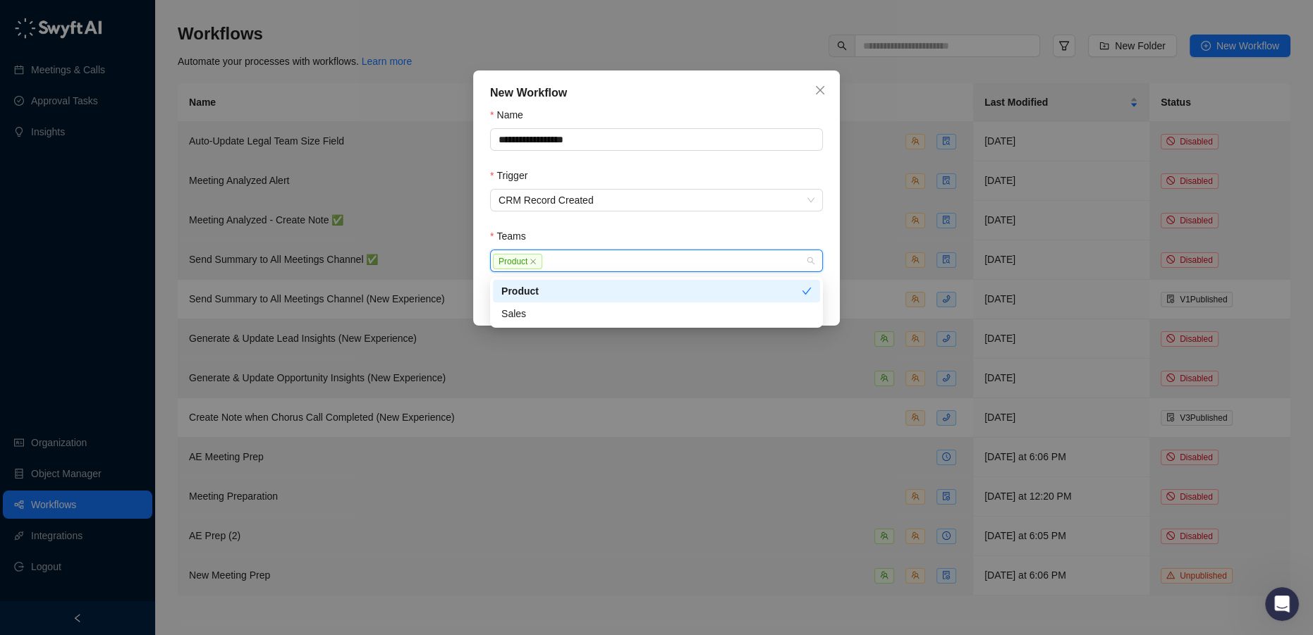
click at [588, 262] on div "Product" at bounding box center [649, 261] width 312 height 16
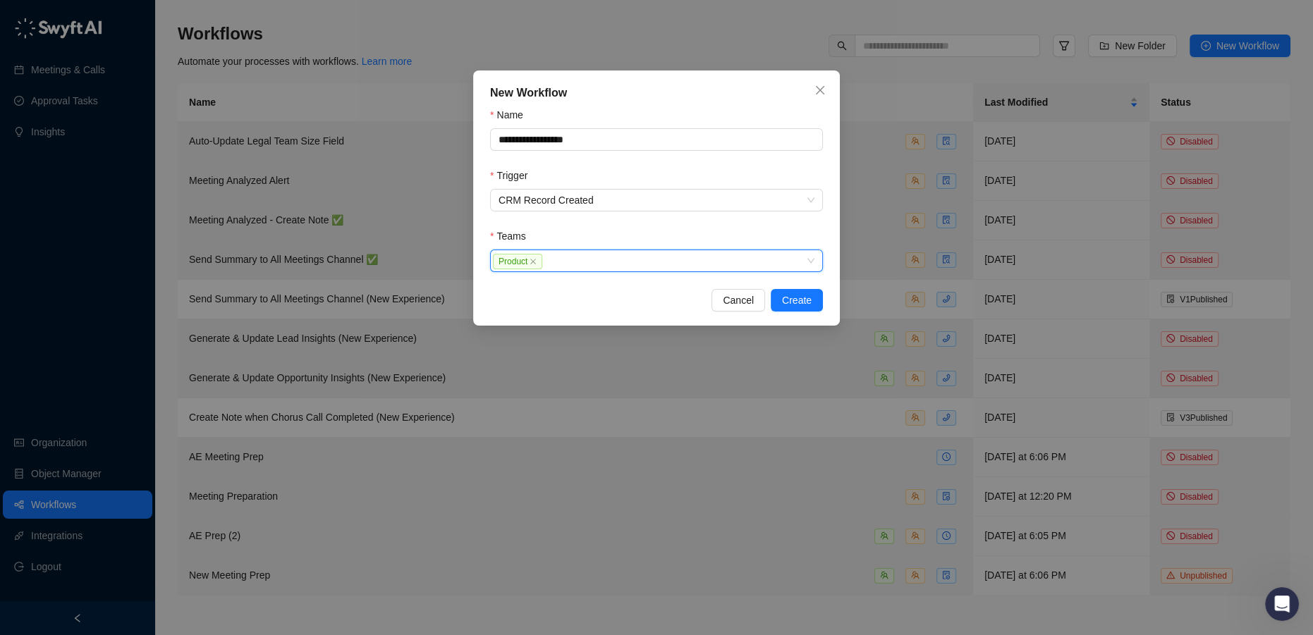
click at [580, 267] on div "Product" at bounding box center [649, 261] width 312 height 16
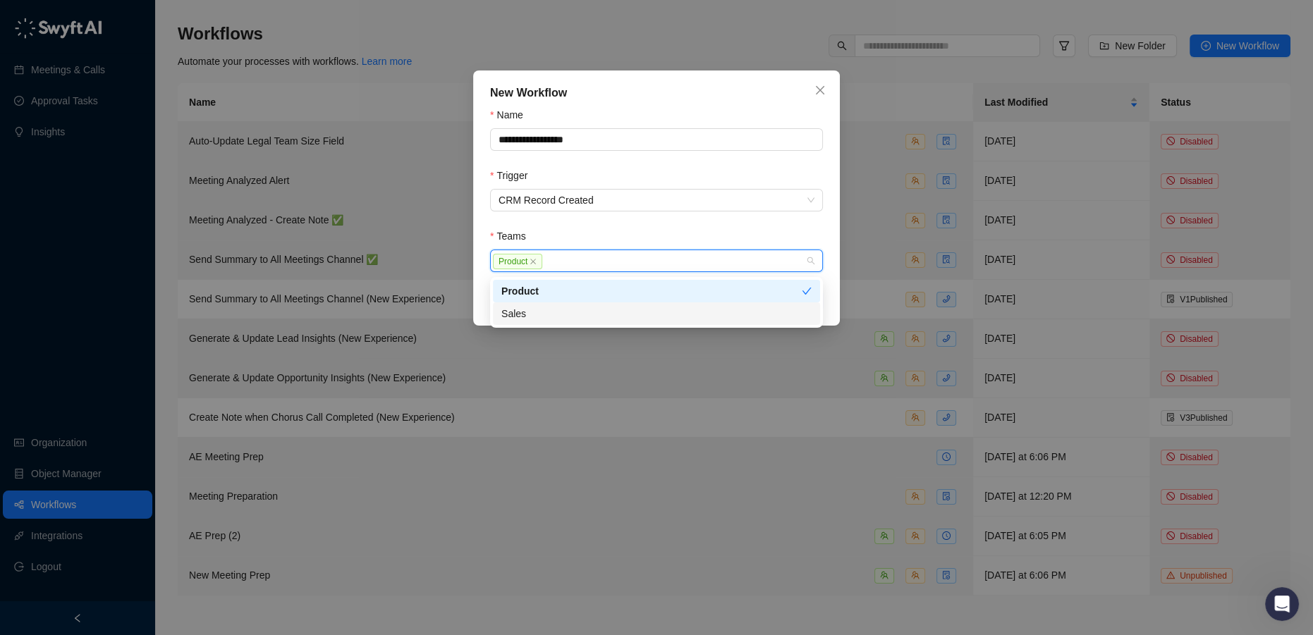
drag, startPoint x: 566, startPoint y: 306, endPoint x: 566, endPoint y: 316, distance: 9.9
click at [566, 316] on div "Sales" at bounding box center [656, 314] width 310 height 16
click at [566, 316] on div "Sales" at bounding box center [651, 314] width 300 height 16
click at [573, 314] on div "Sales" at bounding box center [656, 314] width 310 height 16
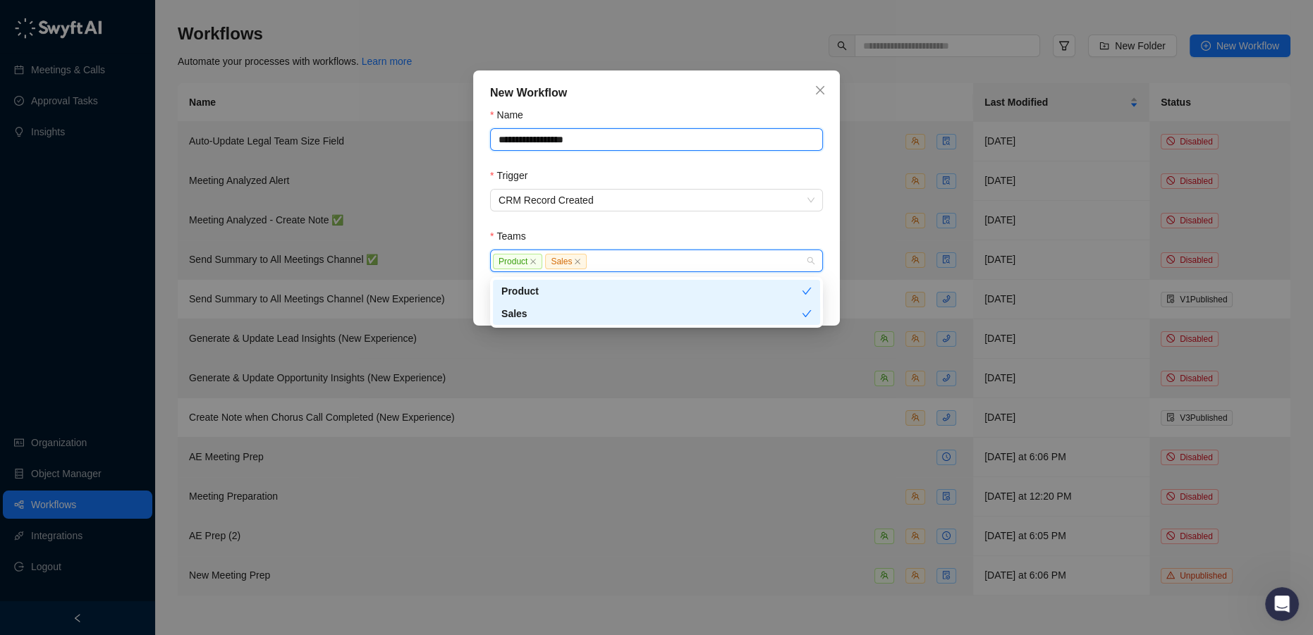
click at [498, 139] on input "**********" at bounding box center [656, 139] width 333 height 23
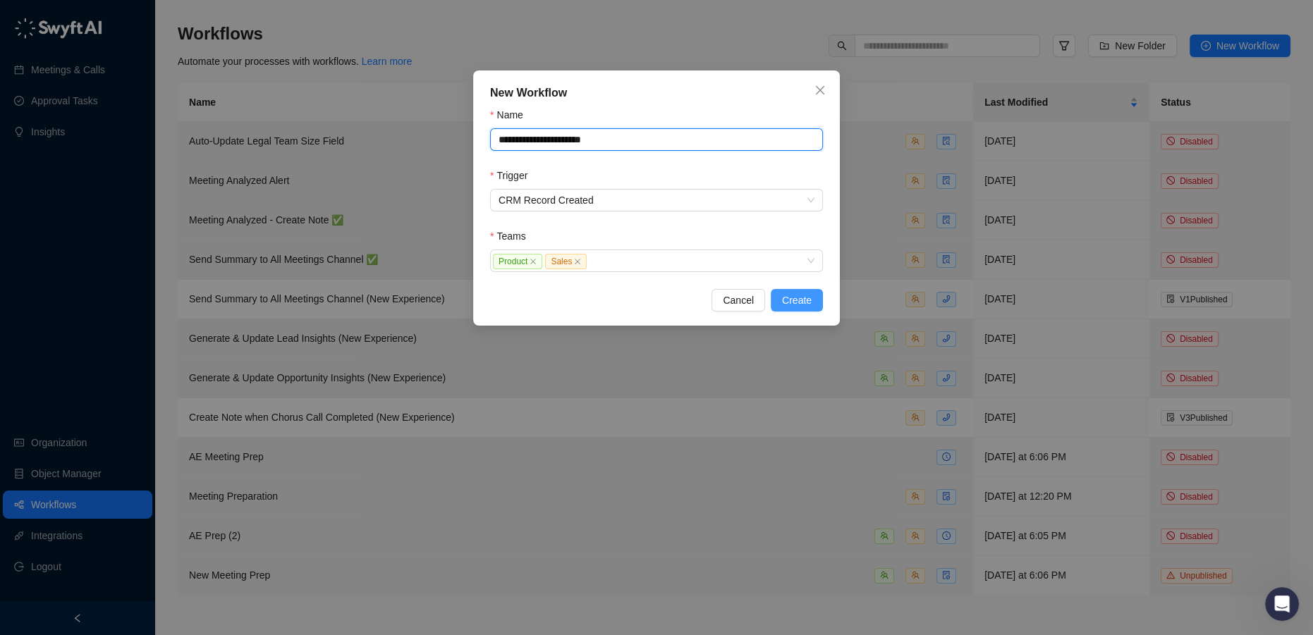
type input "**********"
click at [795, 303] on span "Create" at bounding box center [797, 301] width 30 height 16
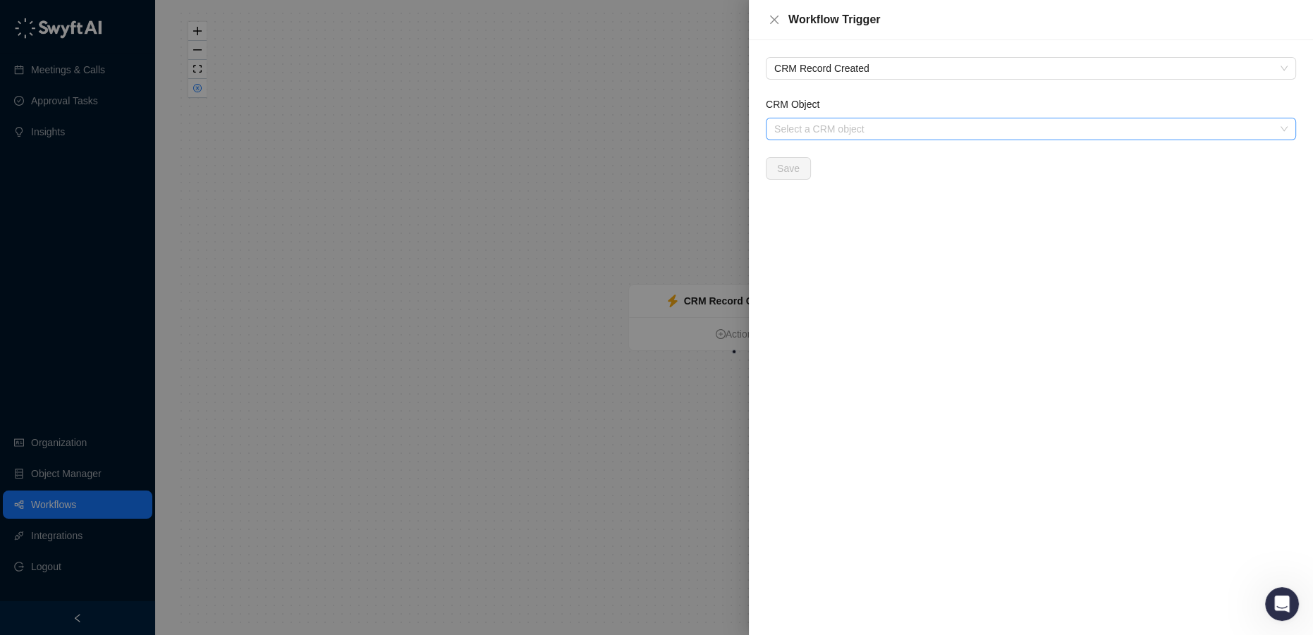
click at [803, 128] on input "CRM Object" at bounding box center [1026, 128] width 505 height 21
click at [822, 188] on div "Event" at bounding box center [1031, 180] width 525 height 23
click at [776, 170] on button "Save" at bounding box center [788, 168] width 45 height 23
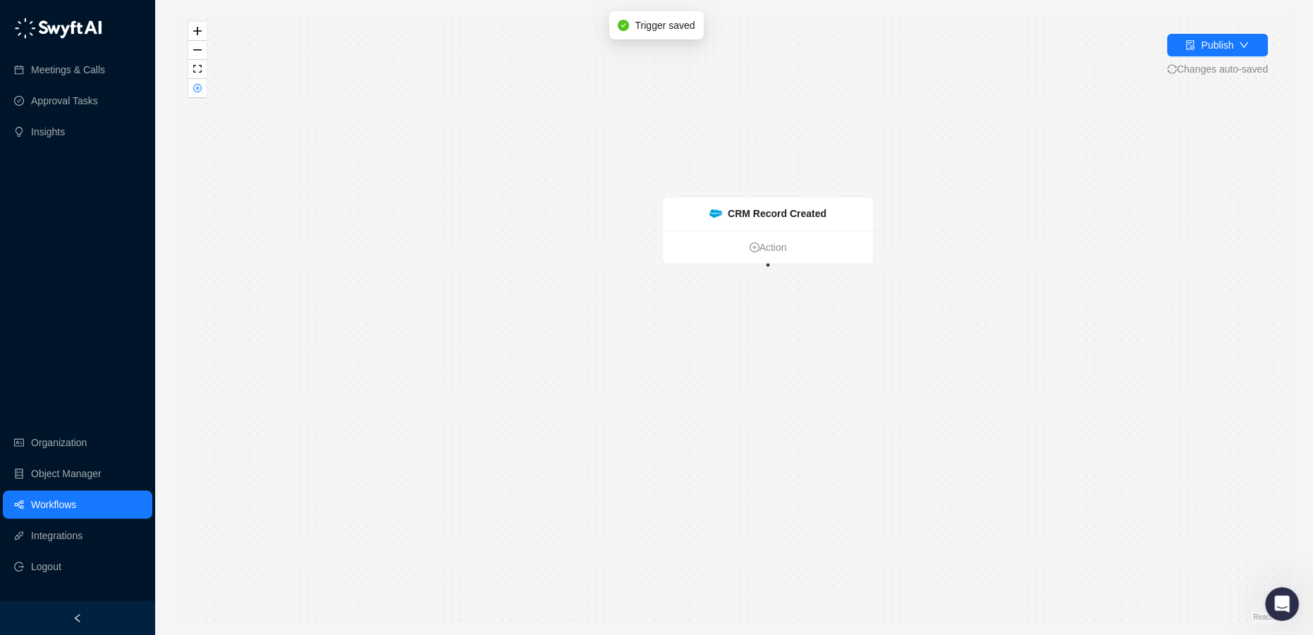
drag, startPoint x: 799, startPoint y: 211, endPoint x: 817, endPoint y: 144, distance: 69.3
click at [817, 144] on div "CRM Record Created Action" at bounding box center [734, 317] width 1113 height 613
click at [762, 247] on link "Action" at bounding box center [768, 248] width 210 height 16
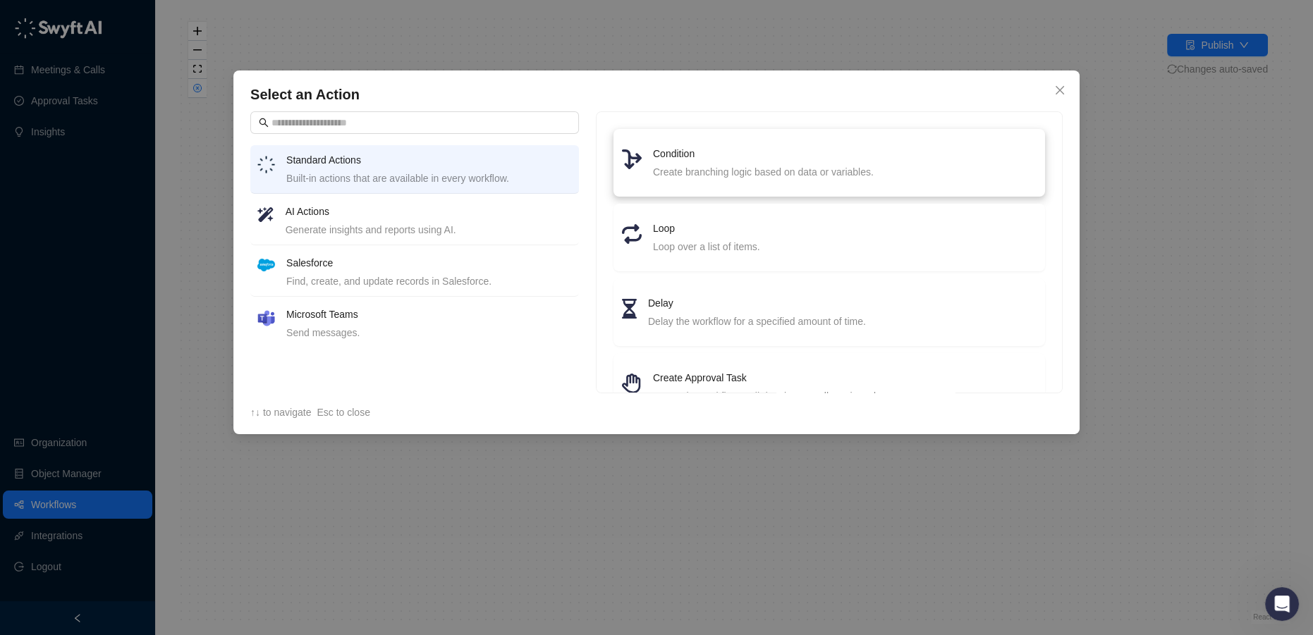
click at [671, 159] on h4 "Condition" at bounding box center [845, 154] width 384 height 16
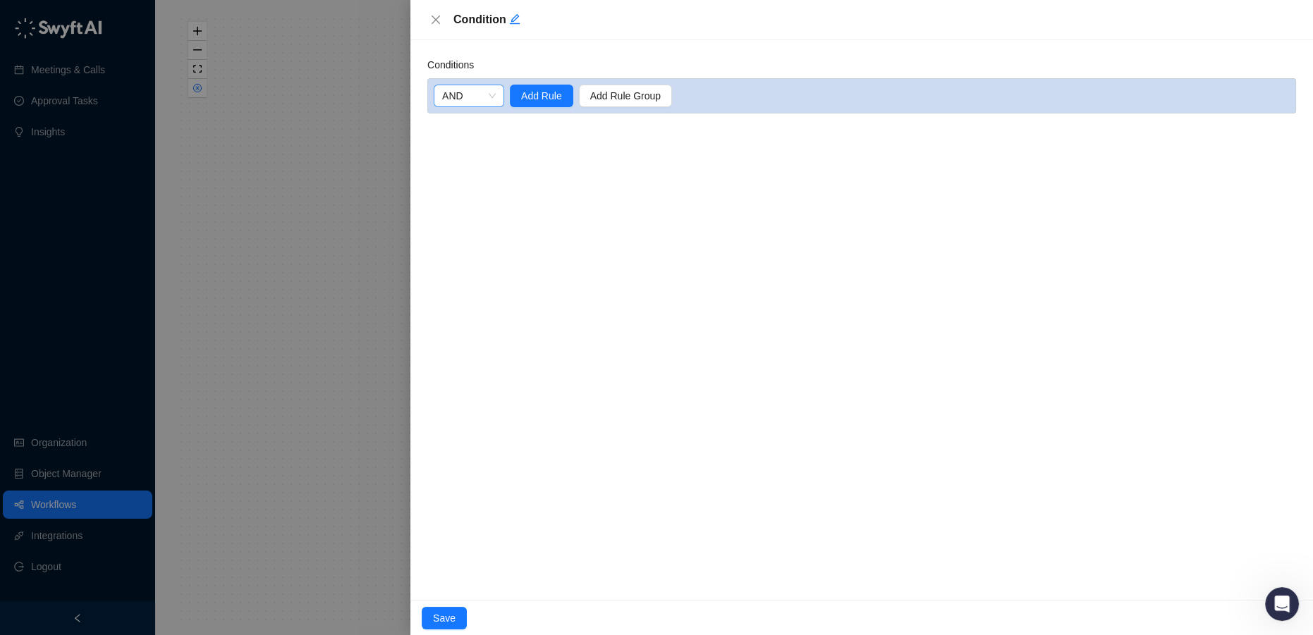
click at [468, 92] on span "AND" at bounding box center [469, 95] width 54 height 21
click at [549, 92] on span "Add Rule" at bounding box center [541, 96] width 41 height 16
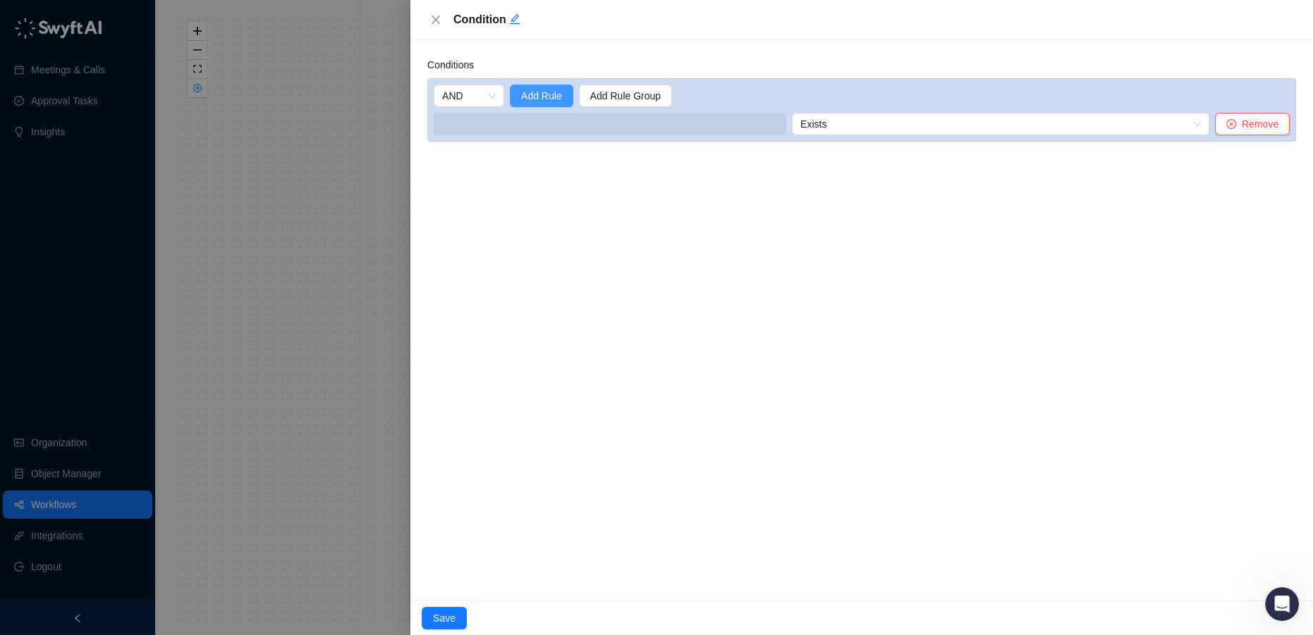
click at [545, 96] on span "Add Rule" at bounding box center [541, 96] width 41 height 16
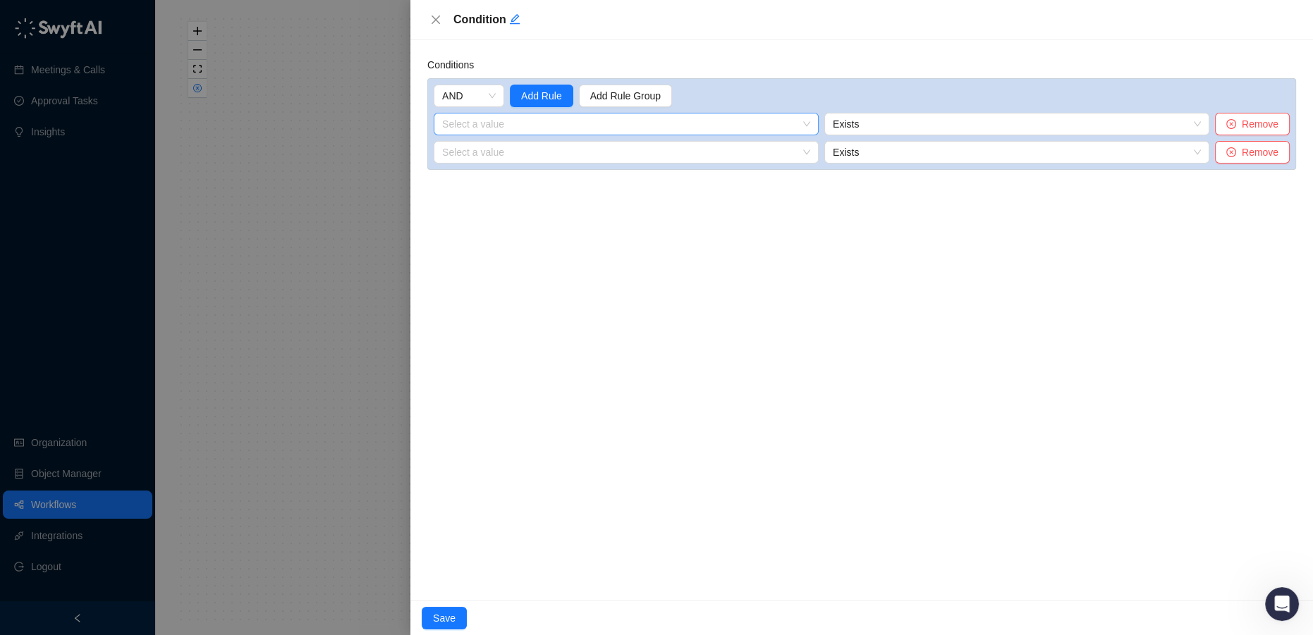
click at [704, 126] on input "search" at bounding box center [622, 124] width 360 height 21
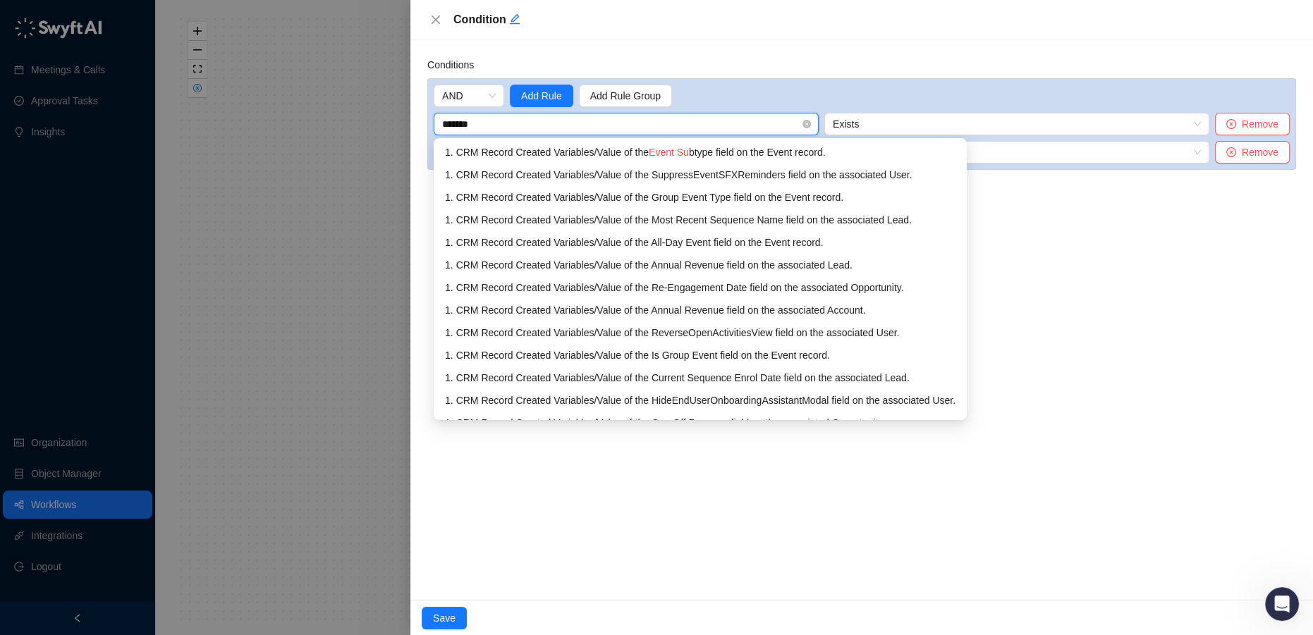
type input "********"
click at [724, 155] on div "1. CRM Record Created Variables / Value of the Event Su btype field on the Even…" at bounding box center [700, 153] width 511 height 16
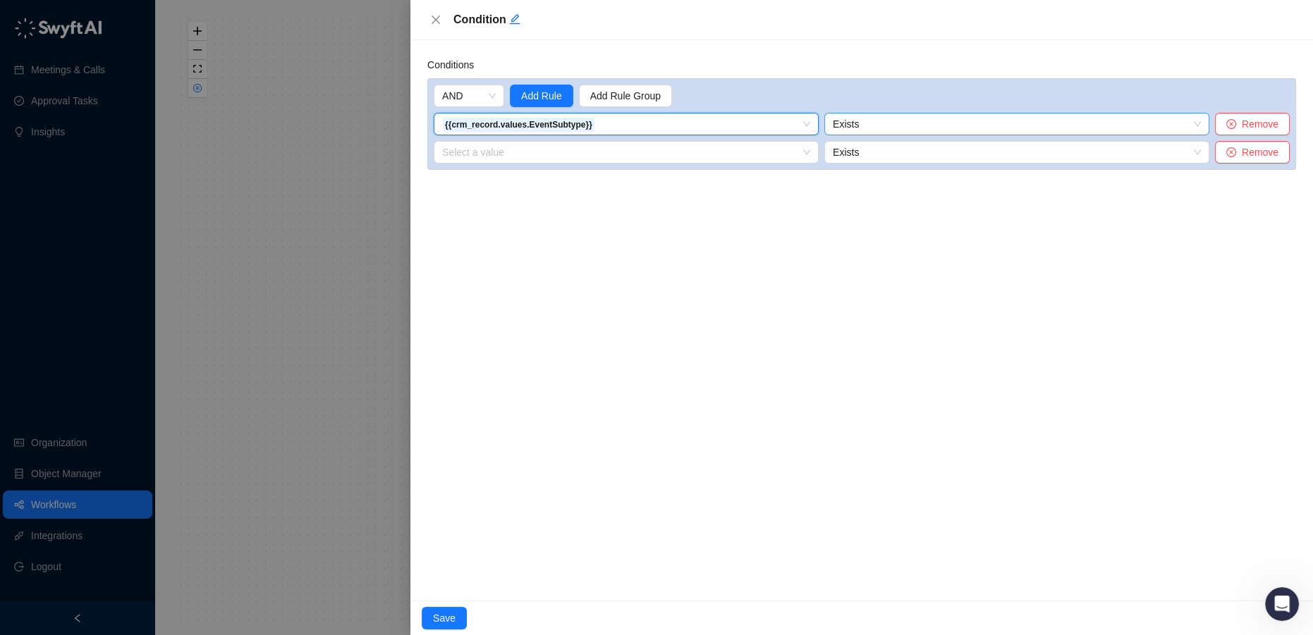
click at [909, 120] on span "Exists" at bounding box center [1017, 124] width 368 height 21
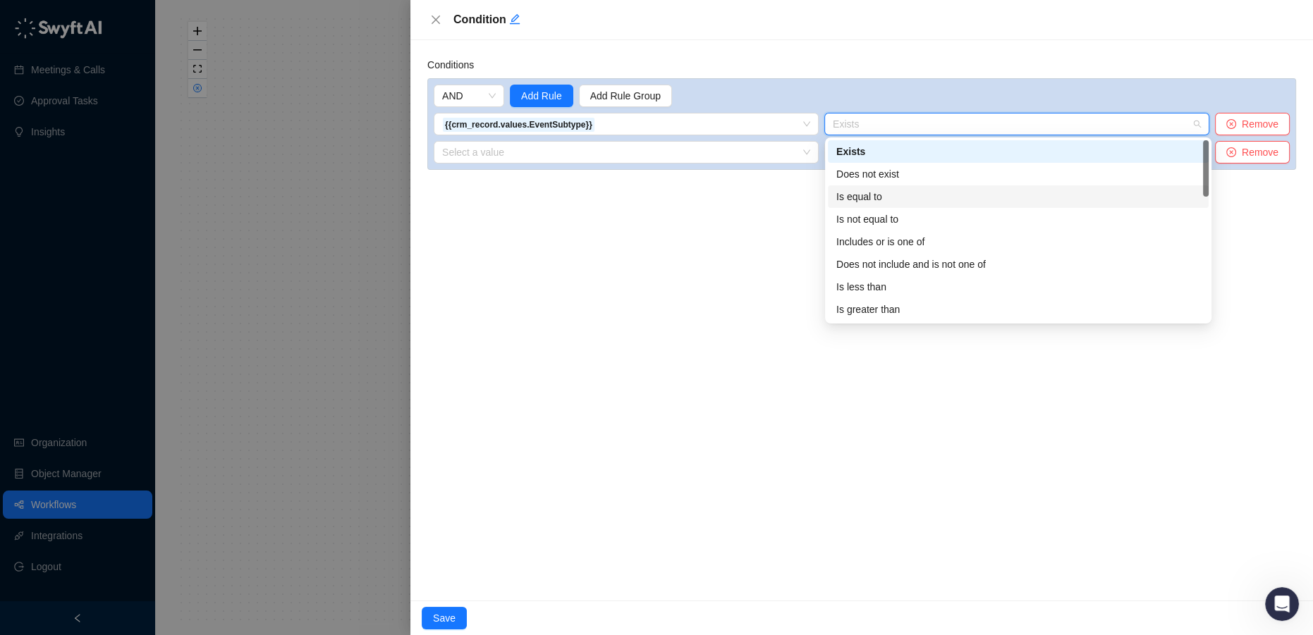
click at [896, 200] on div "Is equal to" at bounding box center [1018, 197] width 364 height 16
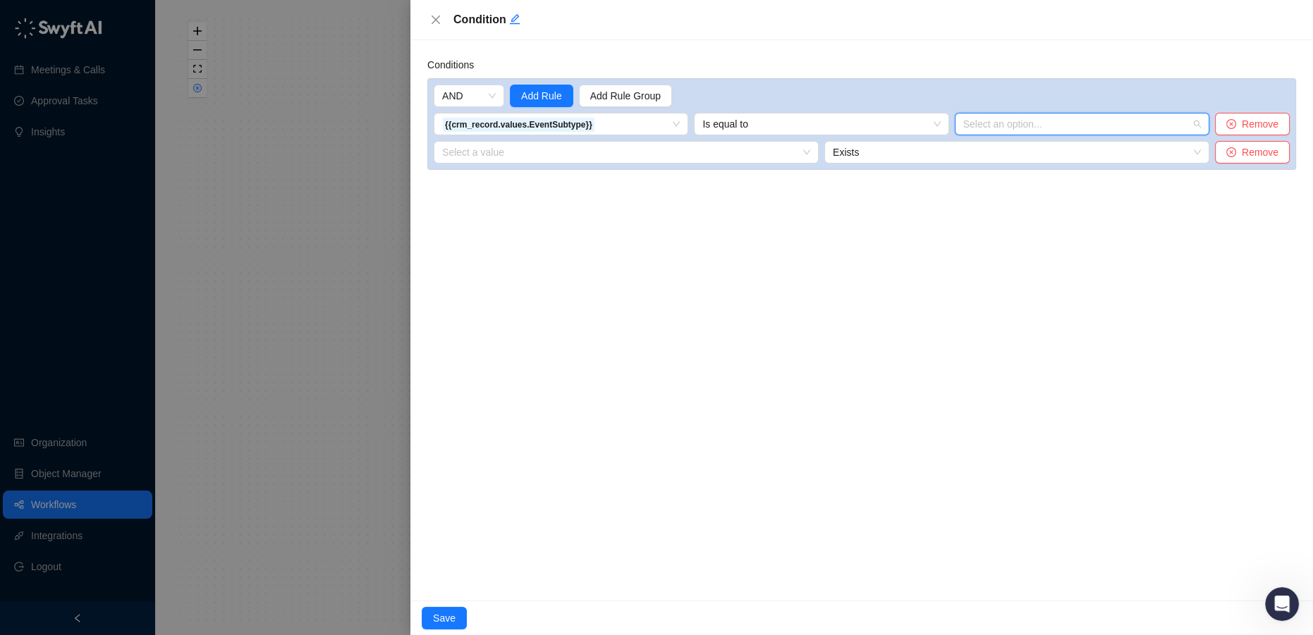
click at [996, 116] on input "search" at bounding box center [1077, 124] width 229 height 21
click at [997, 152] on div "Event" at bounding box center [1084, 152] width 233 height 16
click at [564, 154] on input "search" at bounding box center [622, 152] width 360 height 21
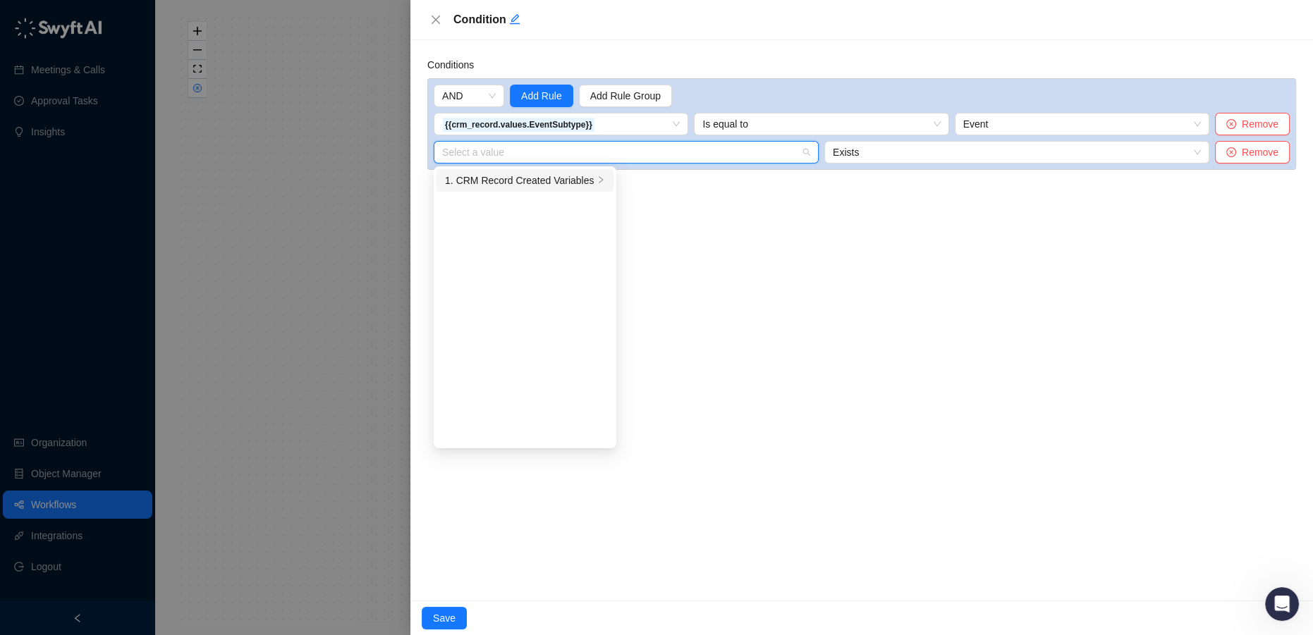
click at [565, 183] on div "1. CRM Record Created Variables" at bounding box center [519, 181] width 149 height 16
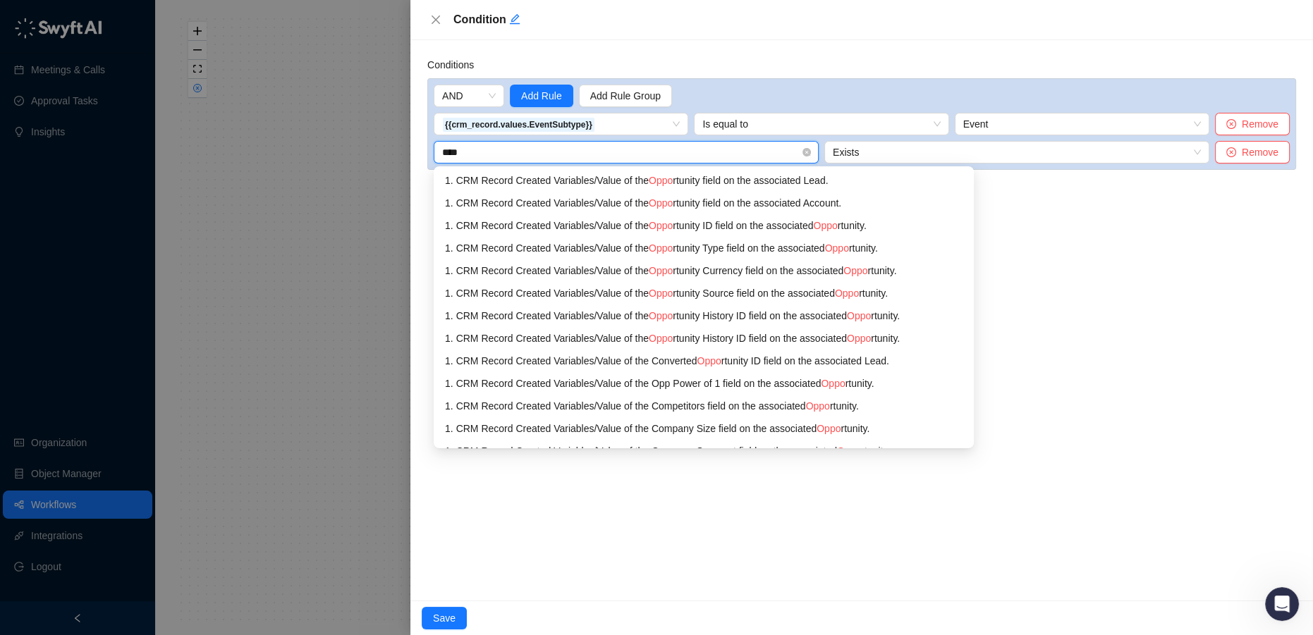
type input "*****"
click at [747, 389] on div "1. CRM Record Created Variables / Link to the associated Oppor tunity." at bounding box center [689, 384] width 489 height 16
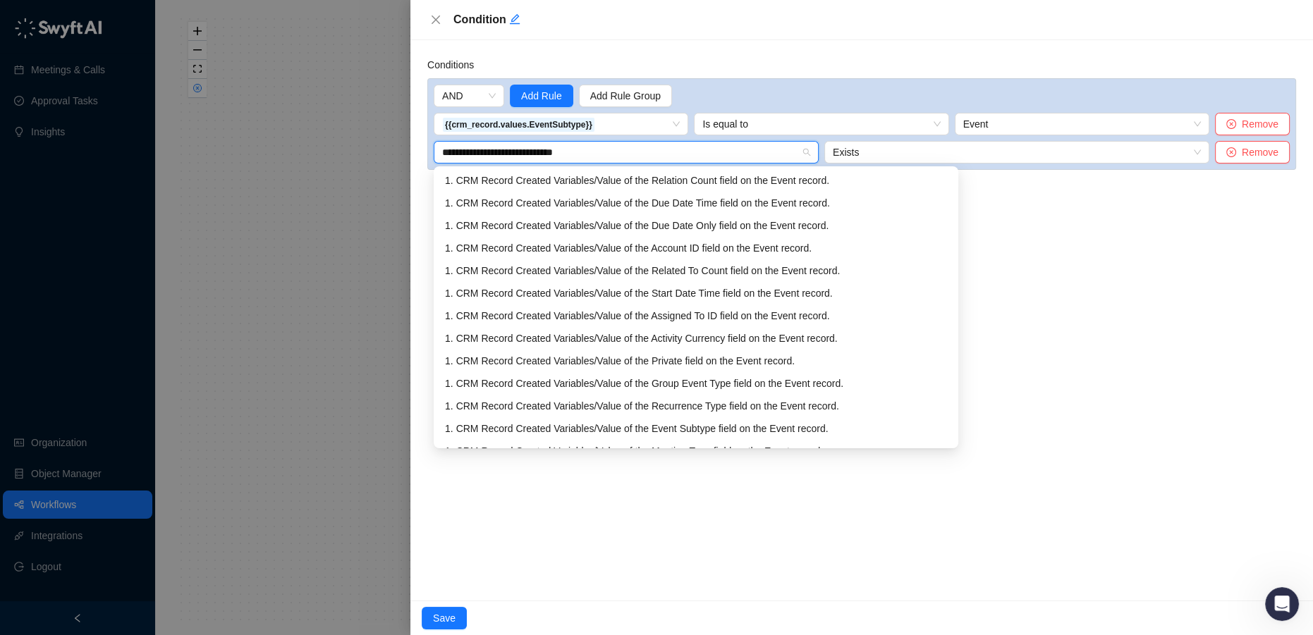
type input "**********"
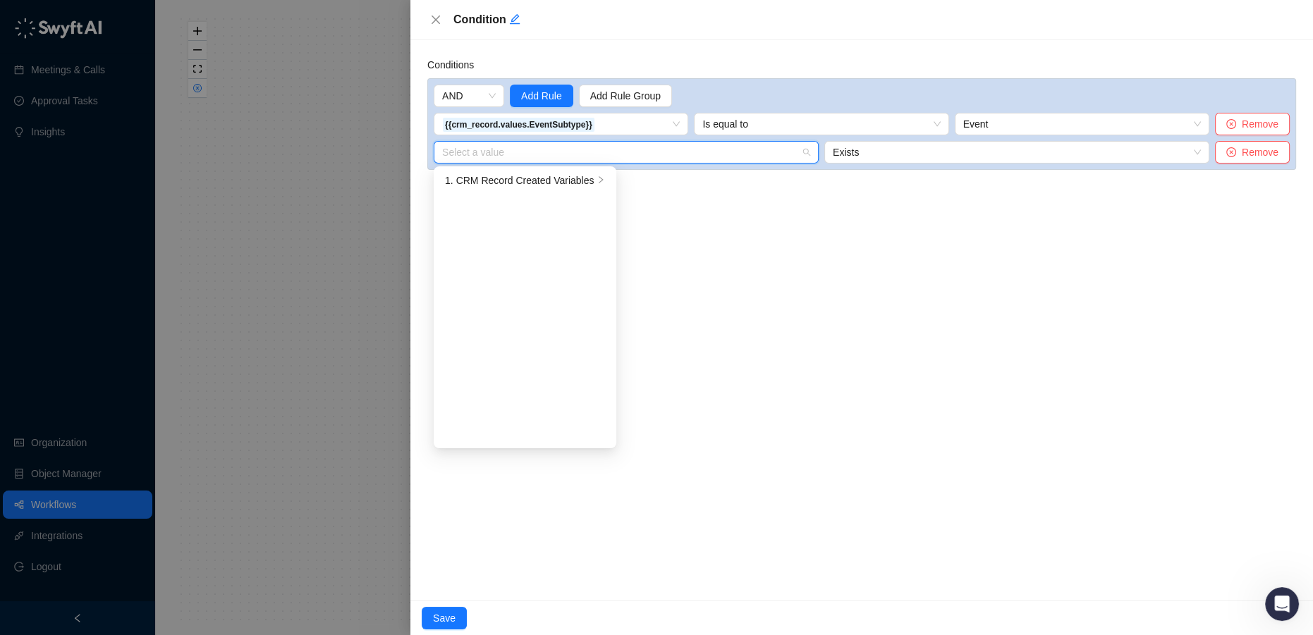
click at [647, 157] on input "search" at bounding box center [622, 152] width 360 height 21
click at [560, 178] on div "1. CRM Record Created Variables" at bounding box center [519, 181] width 149 height 16
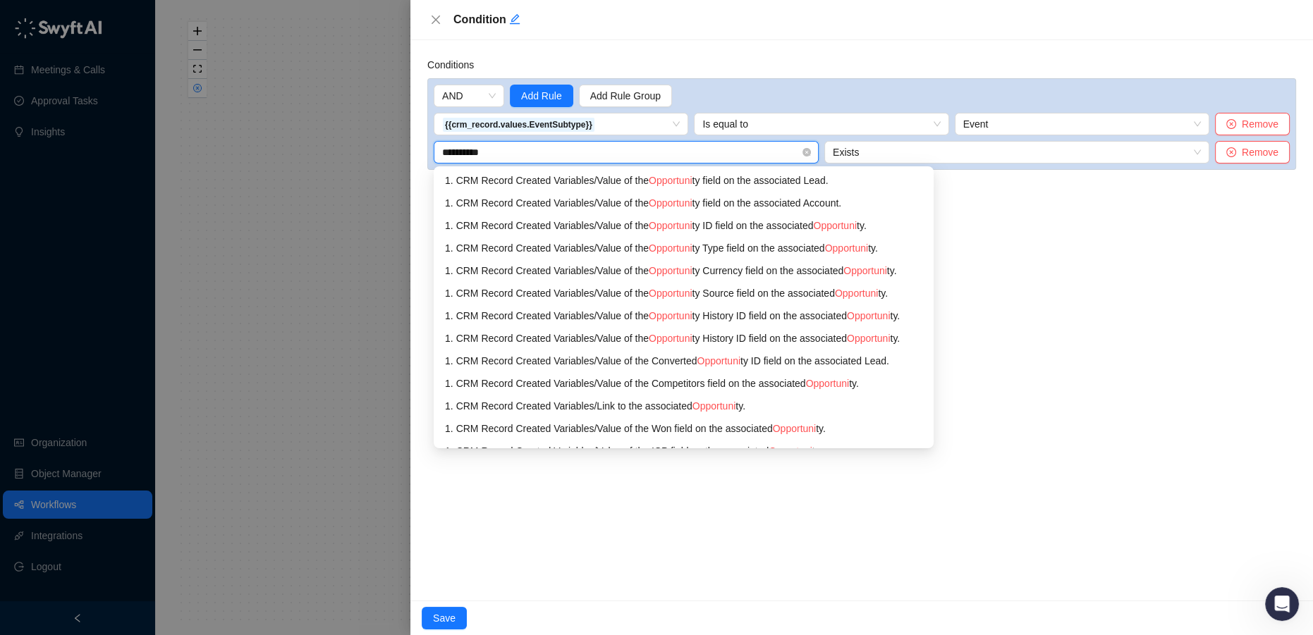
type input "**********"
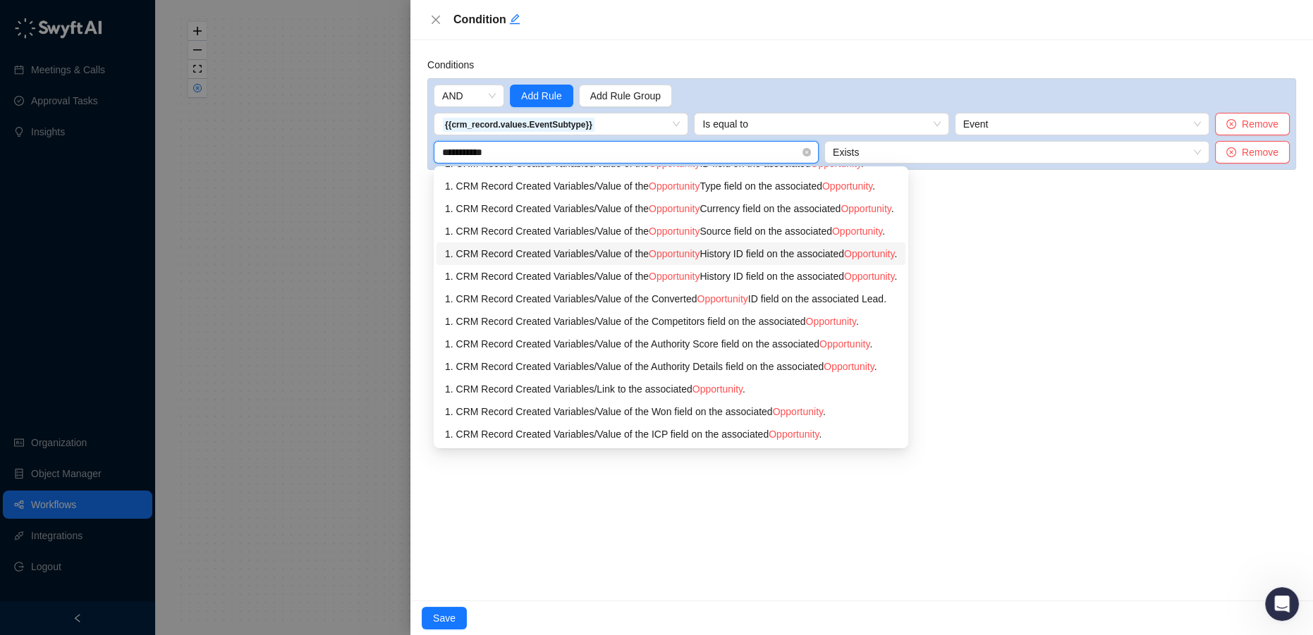
scroll to position [128, 0]
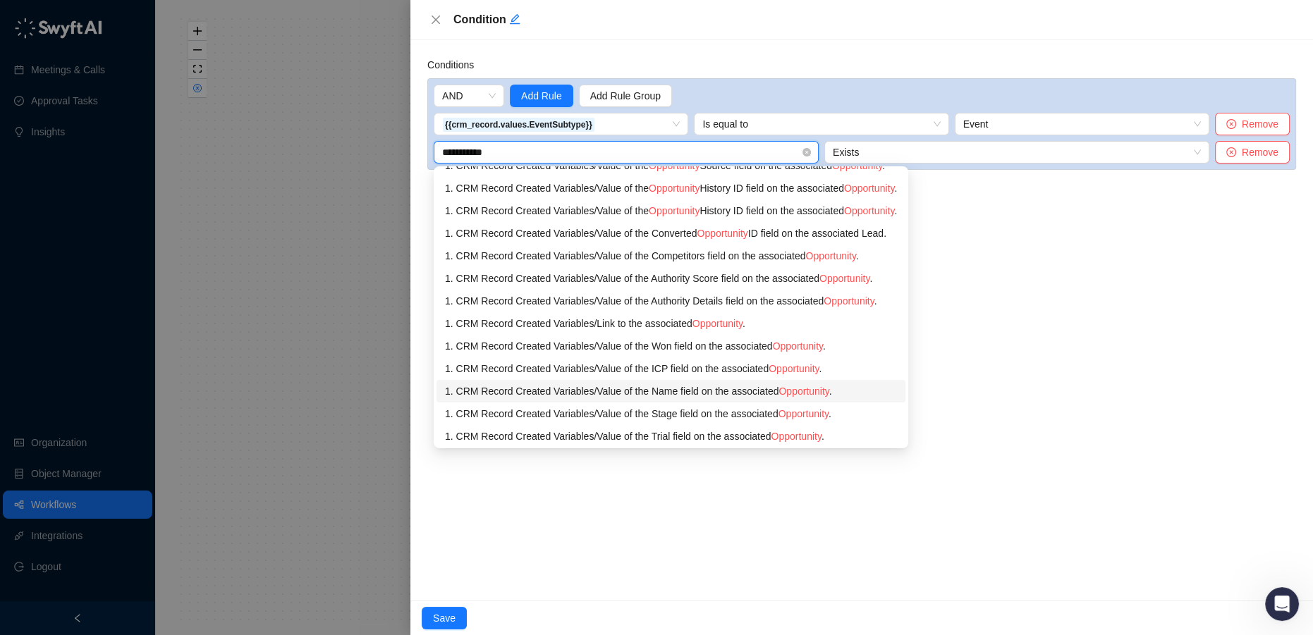
click at [741, 389] on div "1. CRM Record Created Variables / Value of the Name field on the associated Opp…" at bounding box center [671, 392] width 452 height 16
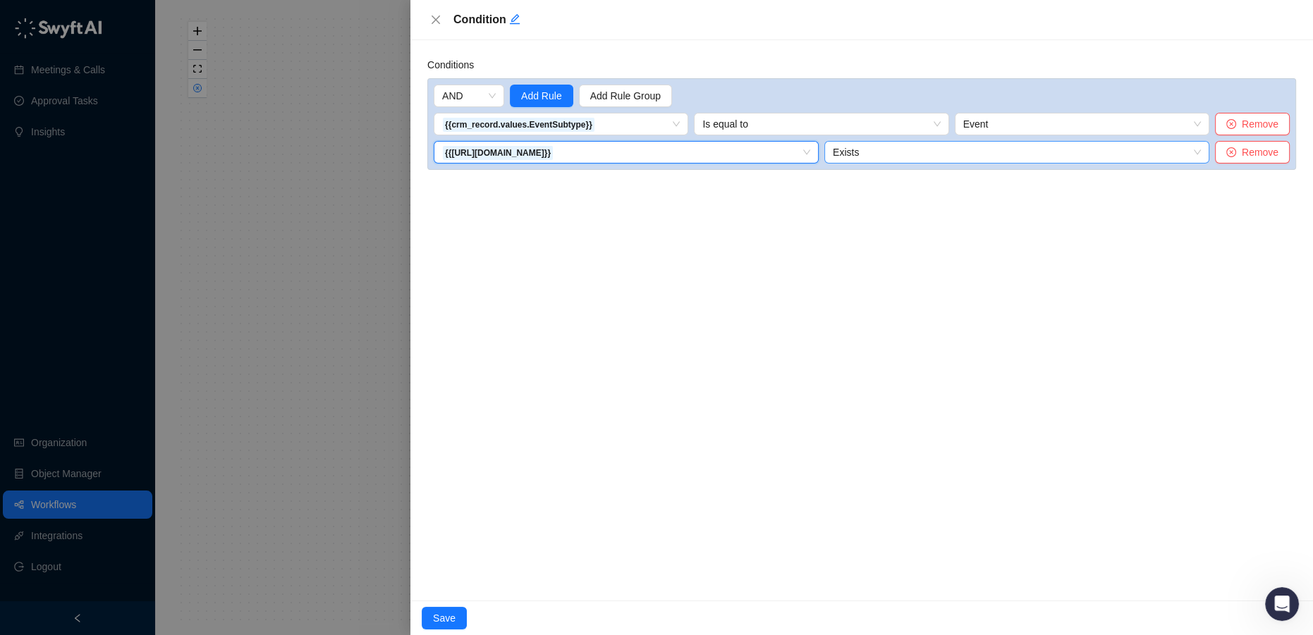
click at [865, 155] on span "Exists" at bounding box center [1017, 152] width 368 height 21
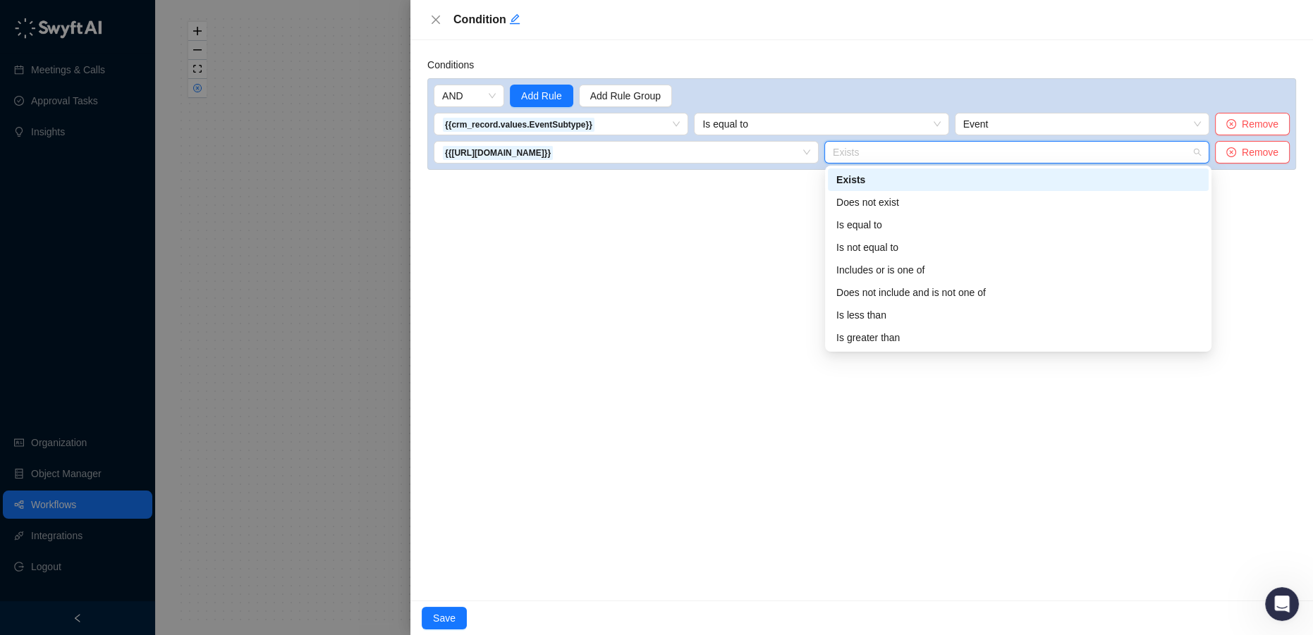
click at [884, 185] on div "Exists" at bounding box center [1018, 180] width 364 height 16
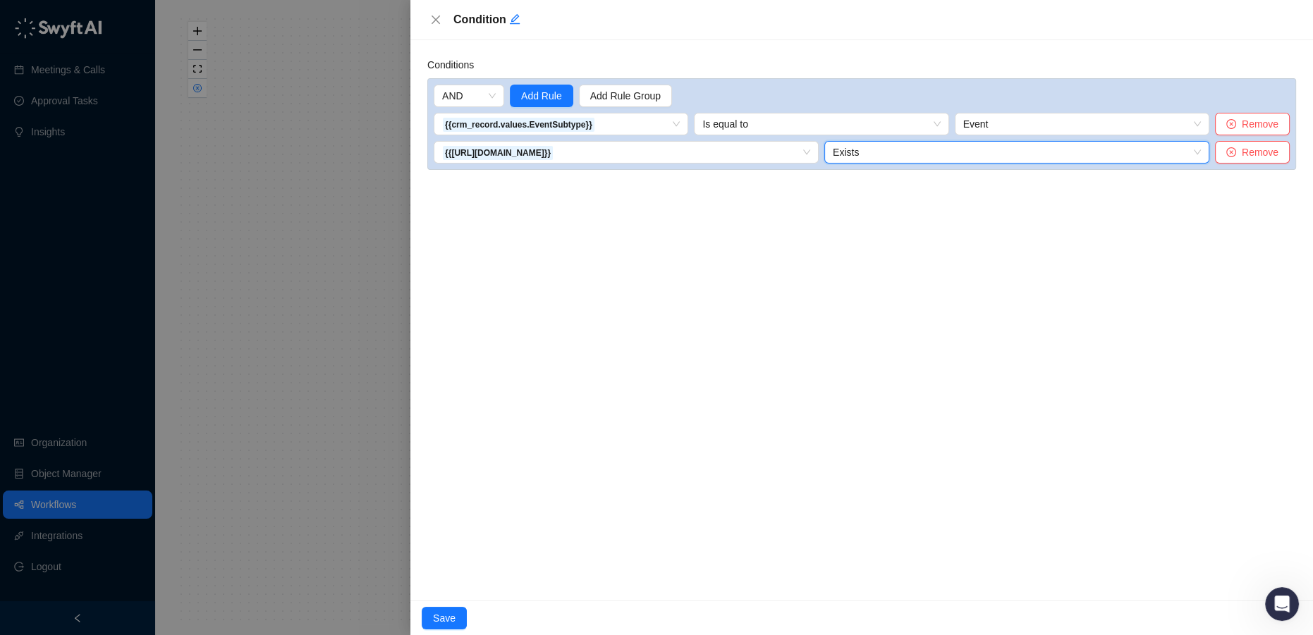
click at [820, 355] on div "Conditions AND Add Rule Add Rule Group {{crm_record.values.EventSubtype}} 1. CR…" at bounding box center [861, 320] width 903 height 561
click at [445, 616] on span "Save" at bounding box center [444, 619] width 23 height 16
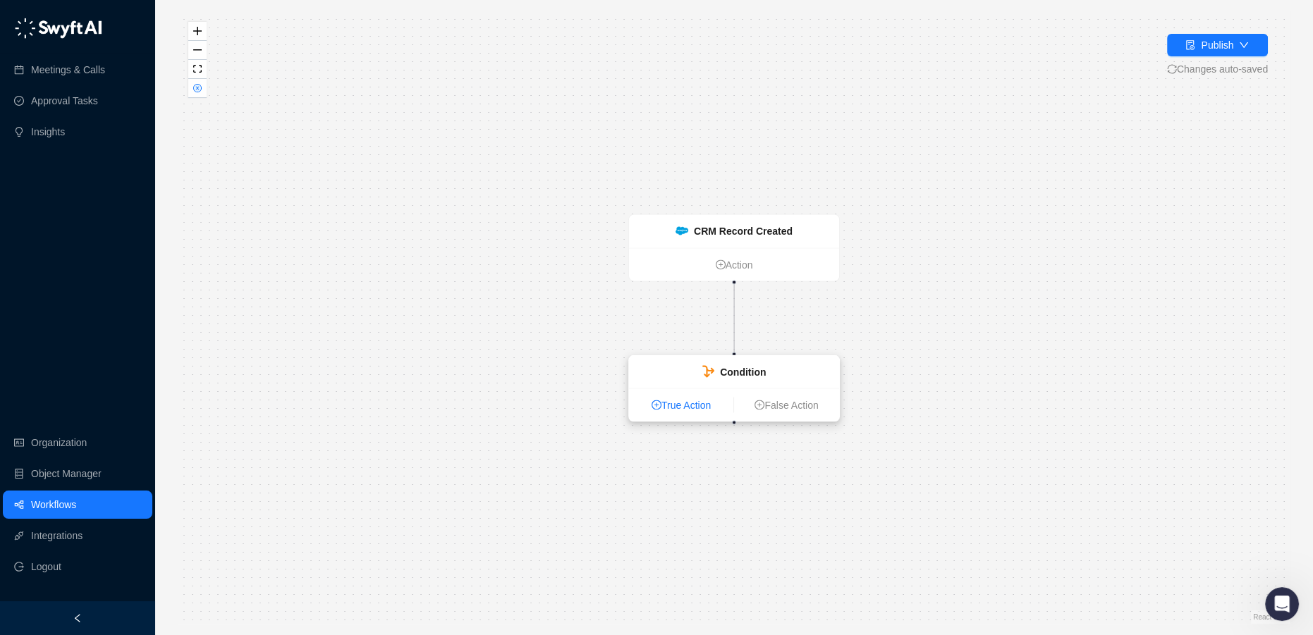
click at [674, 408] on link "True Action" at bounding box center [681, 406] width 104 height 16
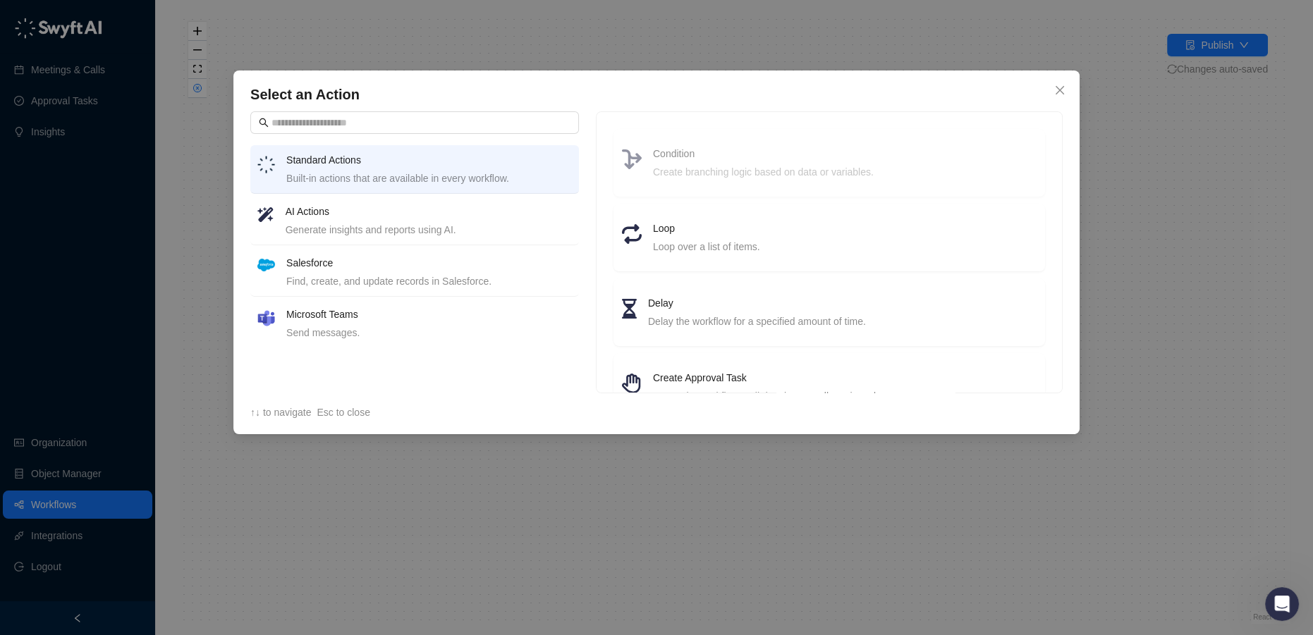
click at [355, 327] on div "Send messages." at bounding box center [429, 333] width 286 height 16
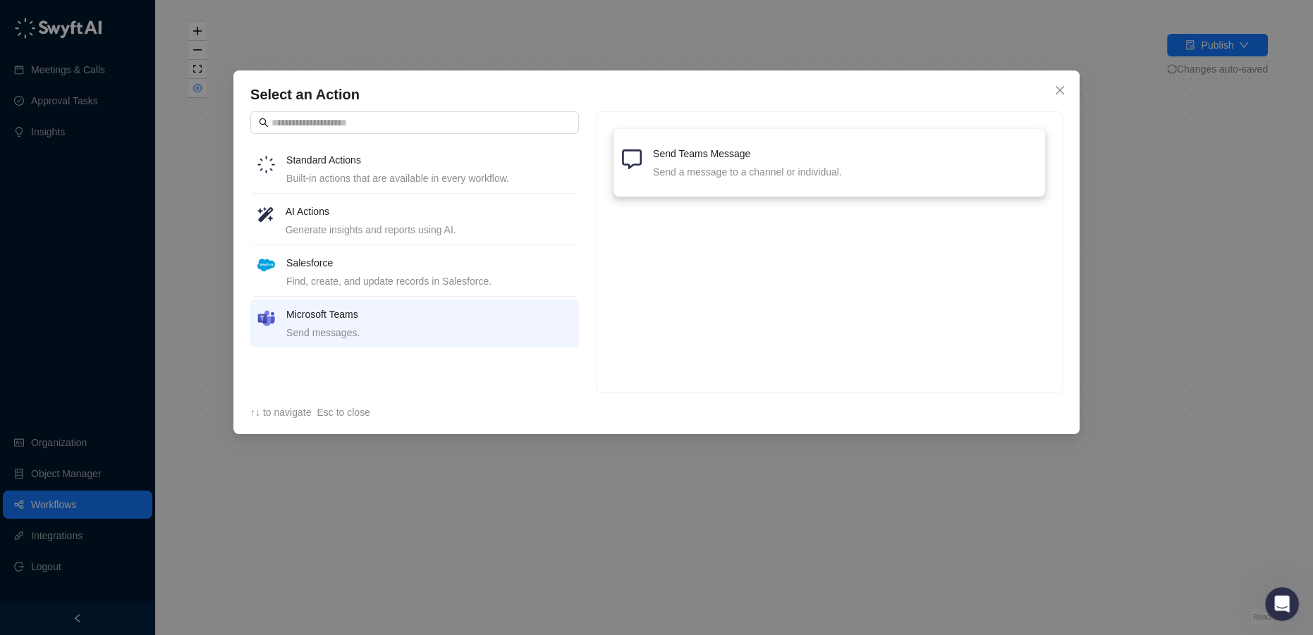
click at [736, 166] on div "Send a message to a channel or individual." at bounding box center [845, 172] width 384 height 16
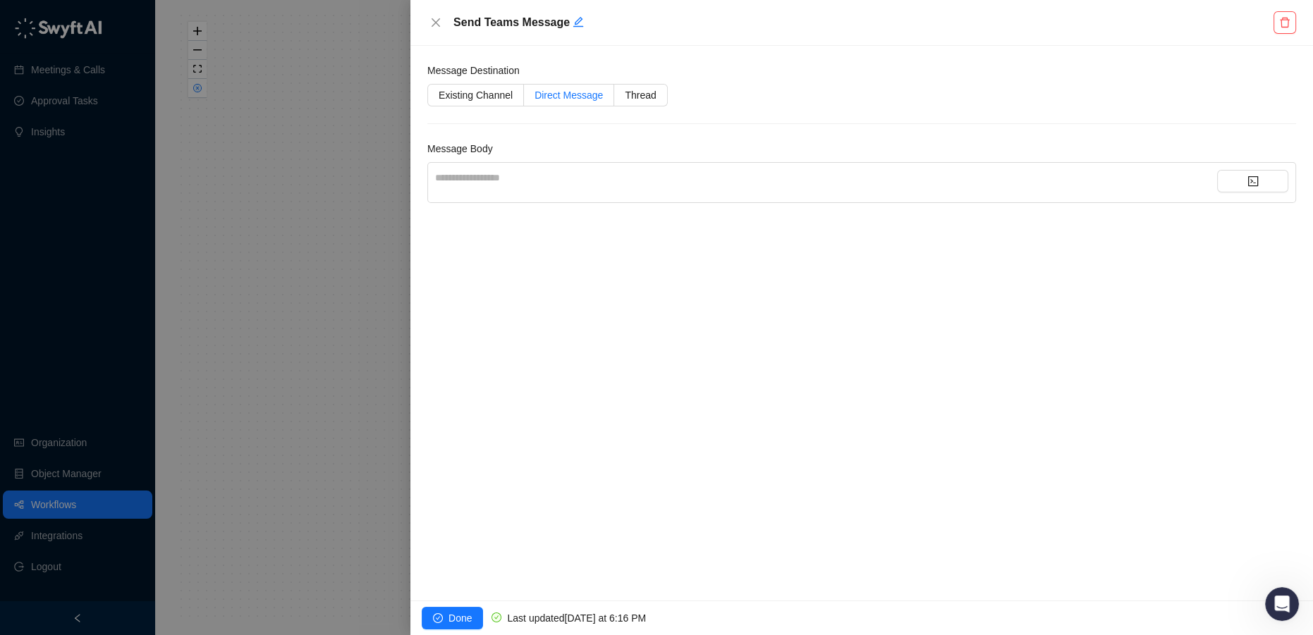
click at [557, 95] on span "Direct Message" at bounding box center [569, 95] width 68 height 11
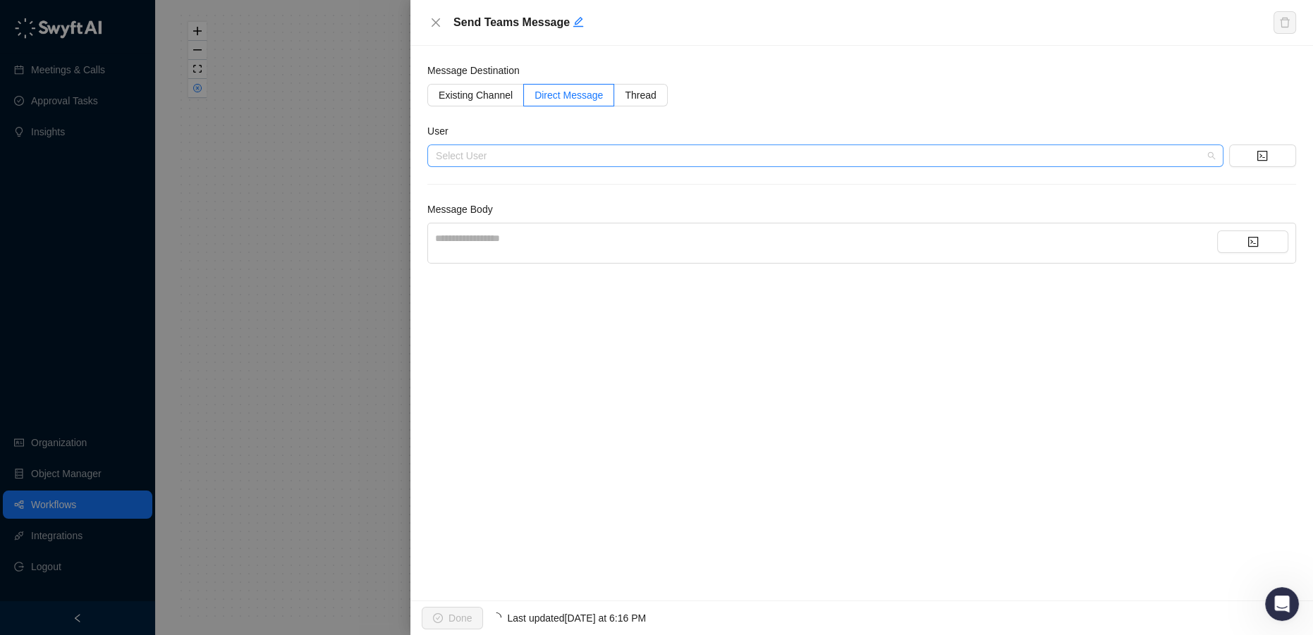
click at [509, 155] on input "search" at bounding box center [821, 155] width 771 height 21
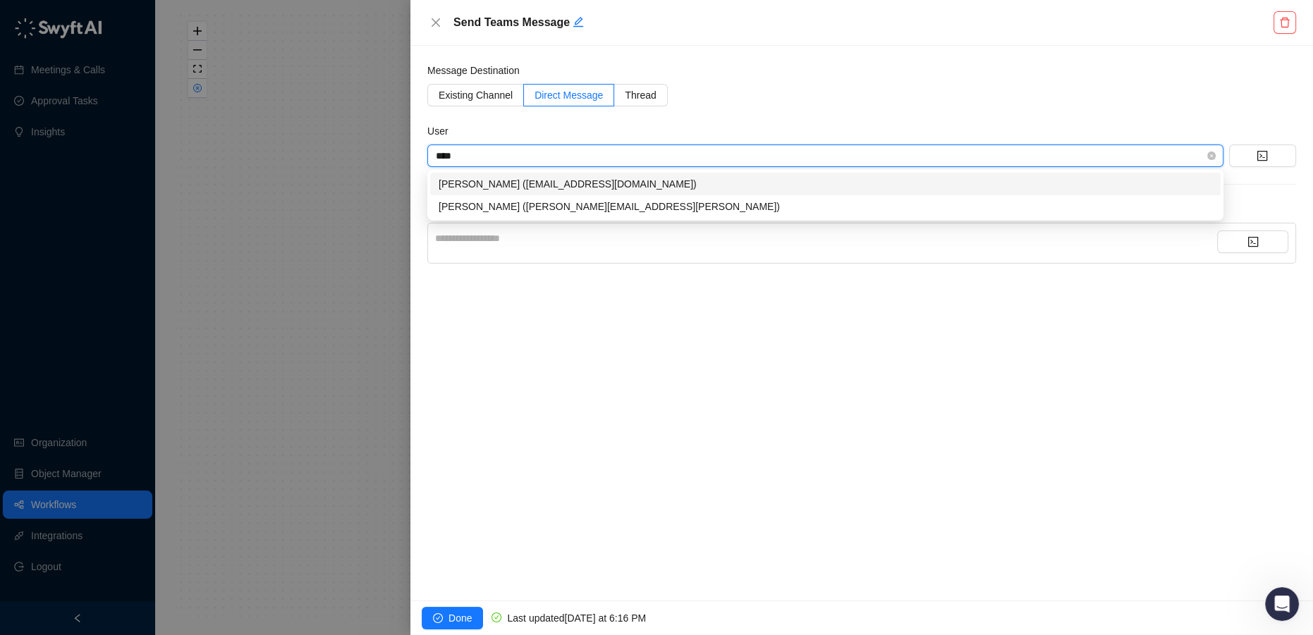
type input "*****"
click at [521, 215] on div "[PERSON_NAME] ([PERSON_NAME][EMAIL_ADDRESS][PERSON_NAME])" at bounding box center [825, 206] width 791 height 23
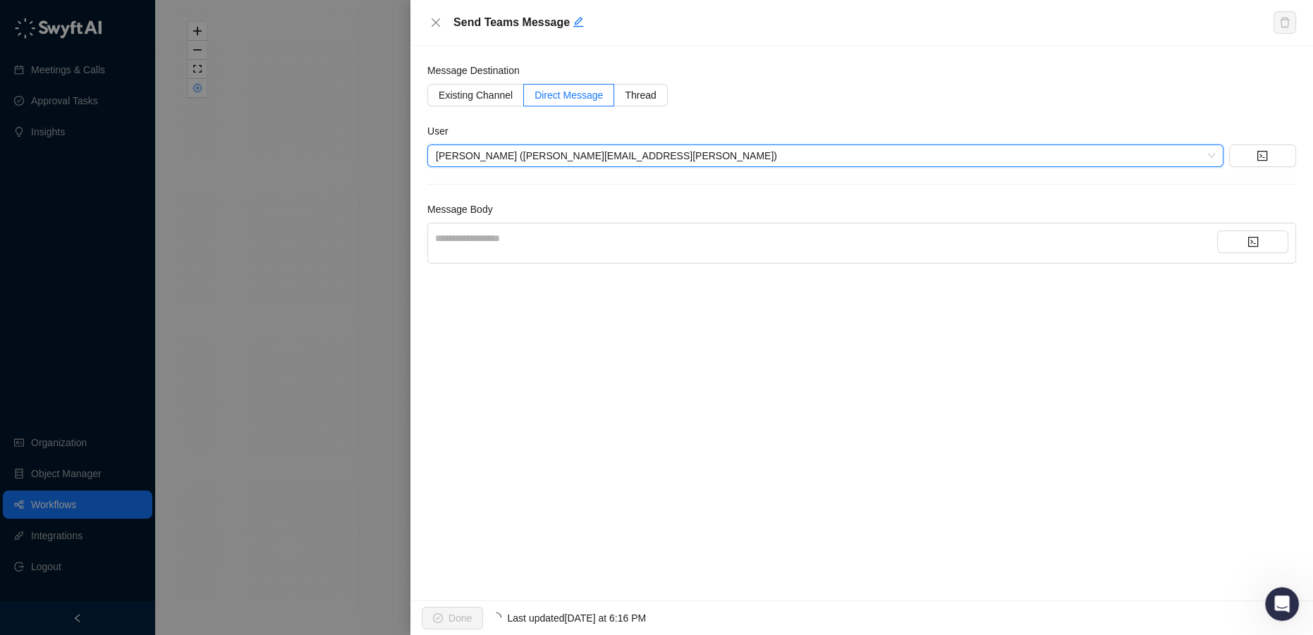
click at [517, 243] on div "**********" at bounding box center [826, 239] width 782 height 16
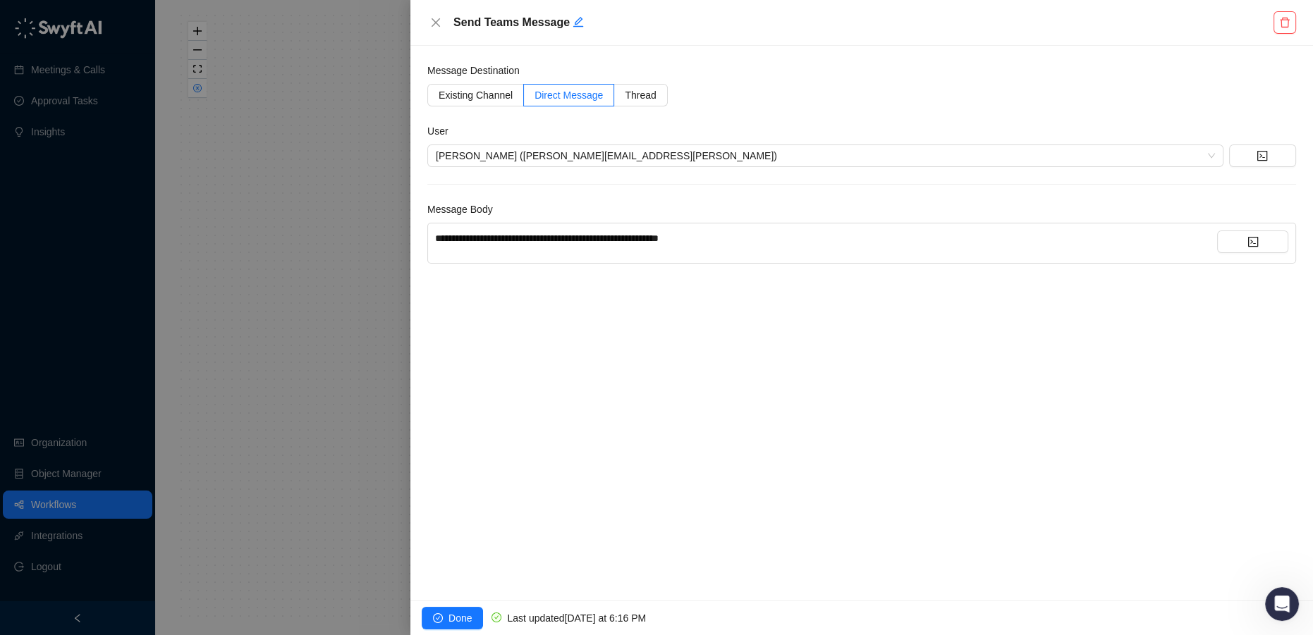
click at [839, 240] on div "**********" at bounding box center [826, 239] width 782 height 16
click at [1236, 236] on button "button" at bounding box center [1252, 242] width 71 height 23
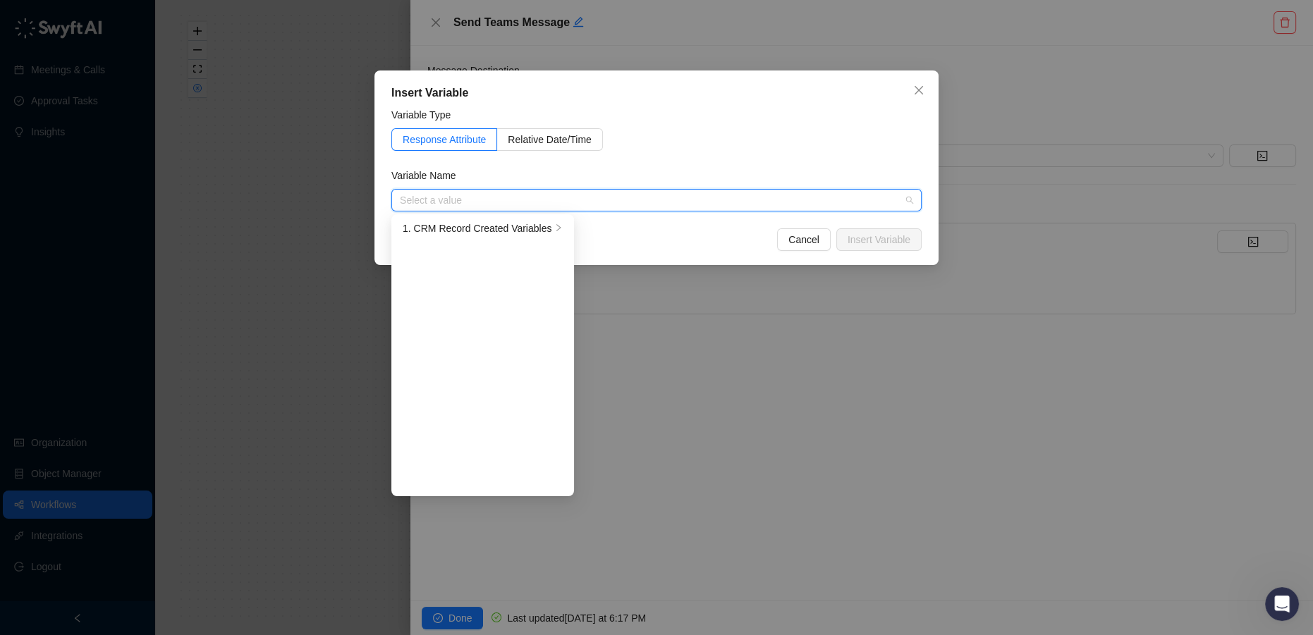
click at [491, 241] on ul "1. CRM Record Created Variables" at bounding box center [482, 355] width 183 height 282
click at [487, 231] on div "1. CRM Record Created Variables" at bounding box center [477, 229] width 149 height 16
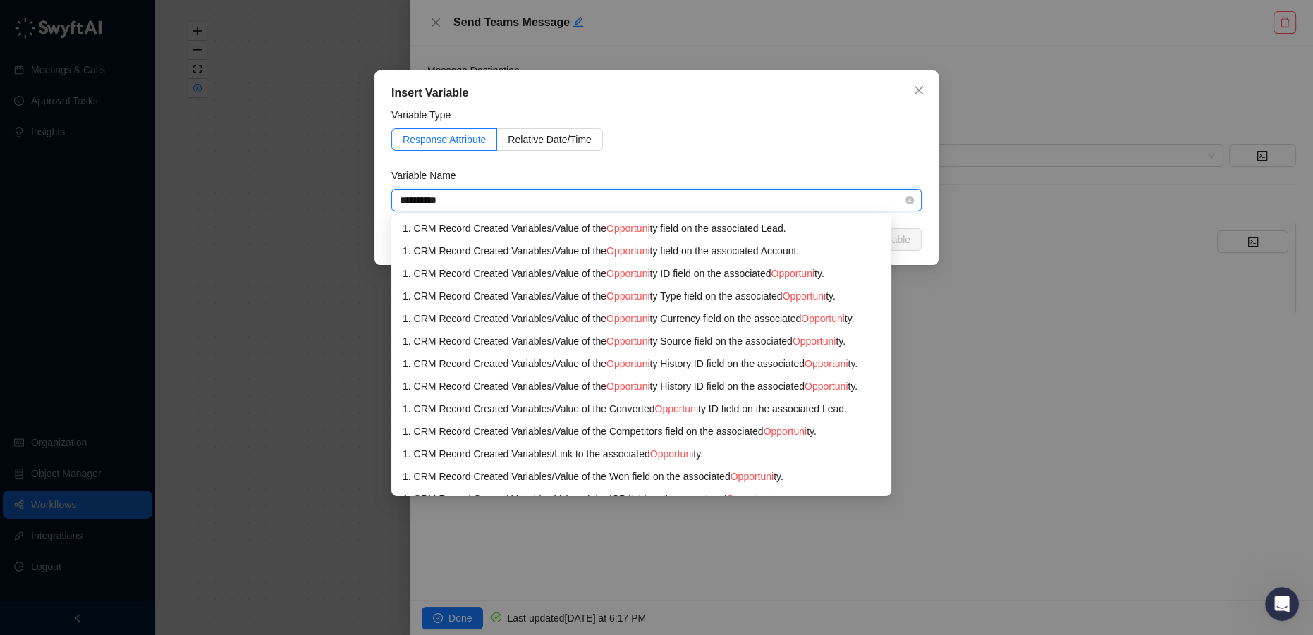
type input "**********"
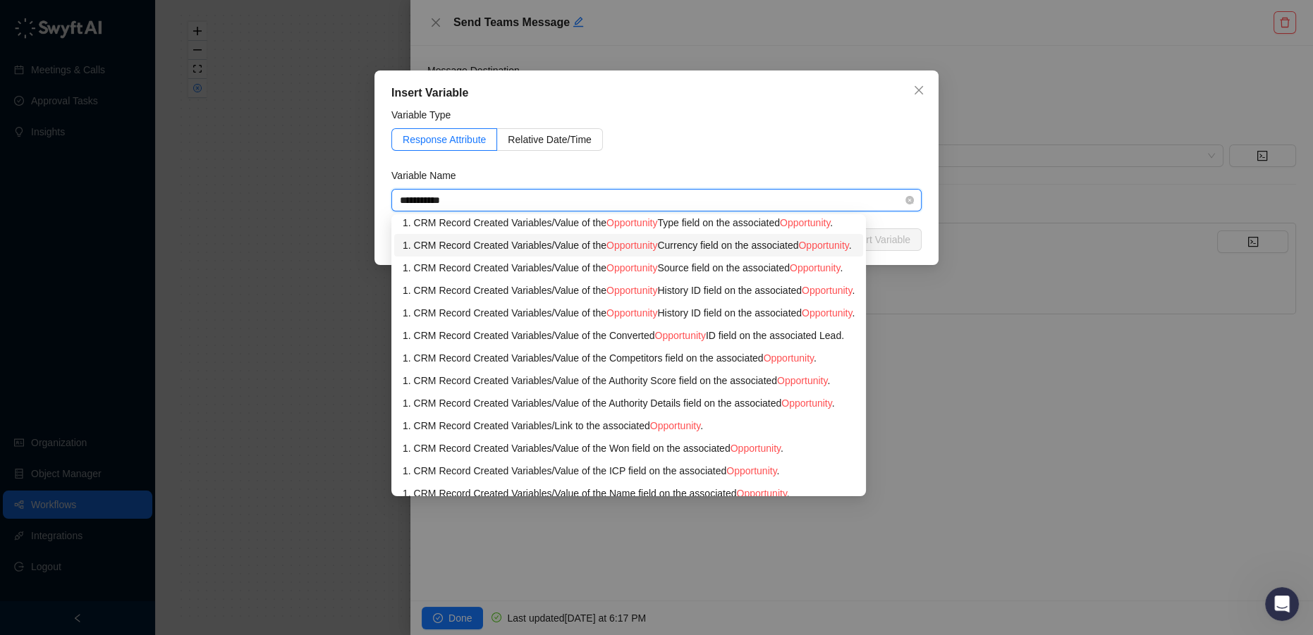
scroll to position [128, 0]
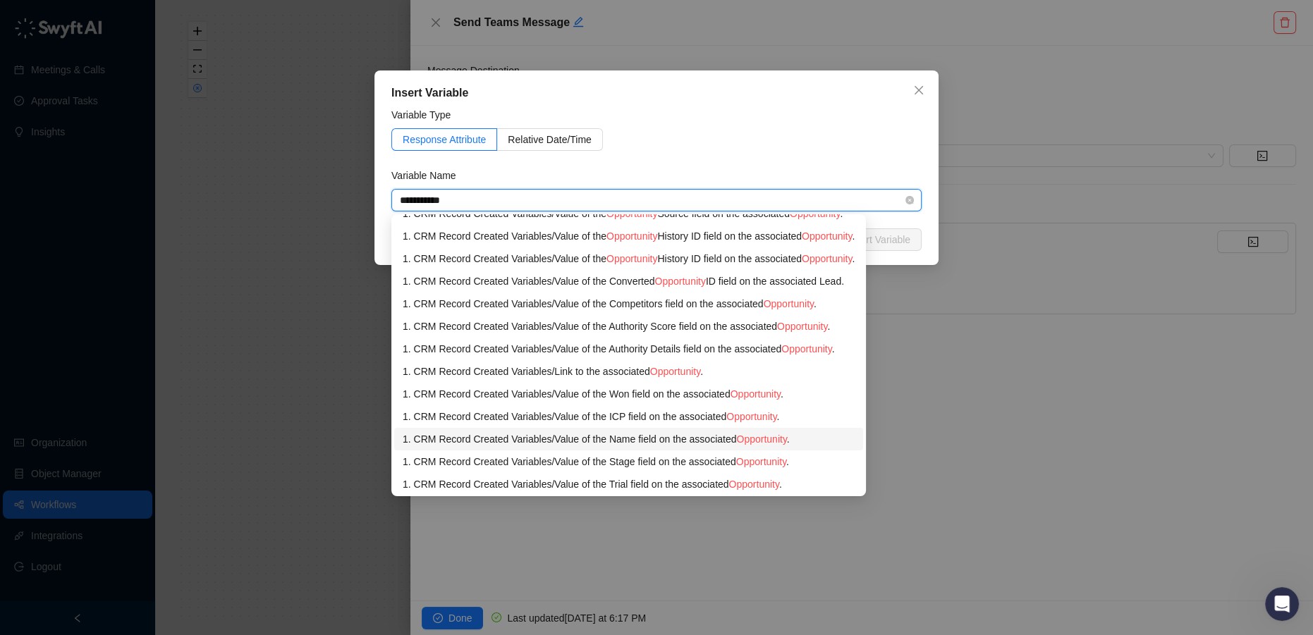
click at [638, 441] on div "1. CRM Record Created Variables / Value of the Name field on the associated Opp…" at bounding box center [629, 440] width 452 height 16
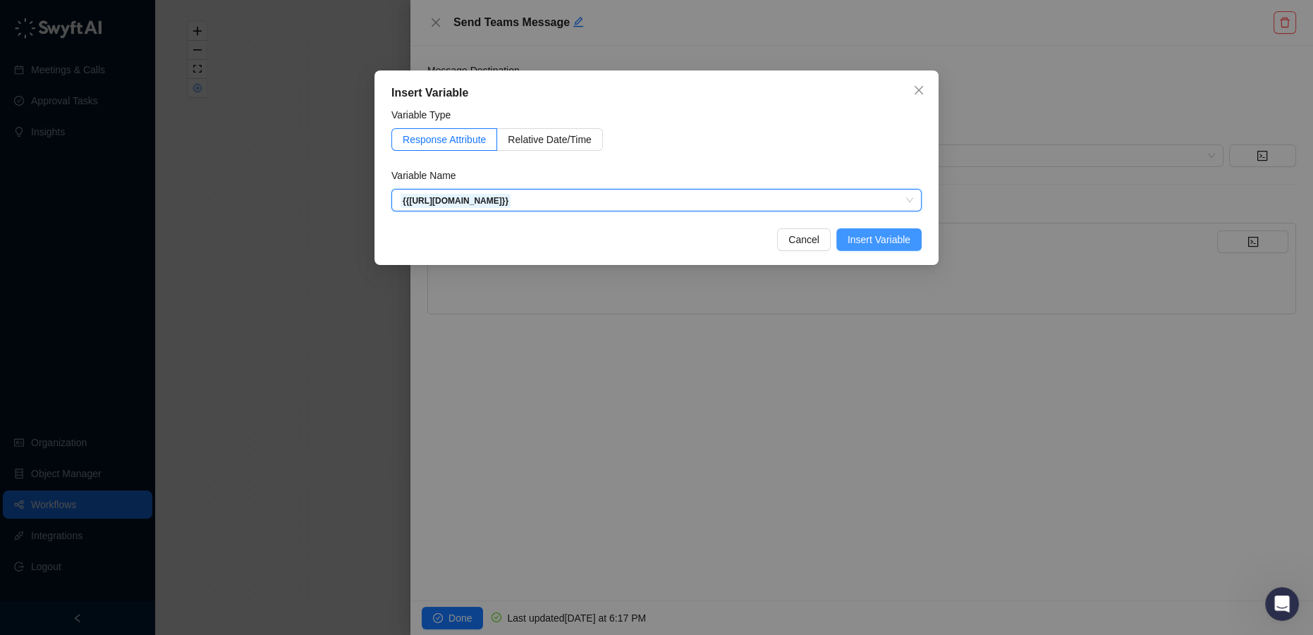
click at [878, 235] on span "Insert Variable" at bounding box center [879, 240] width 63 height 16
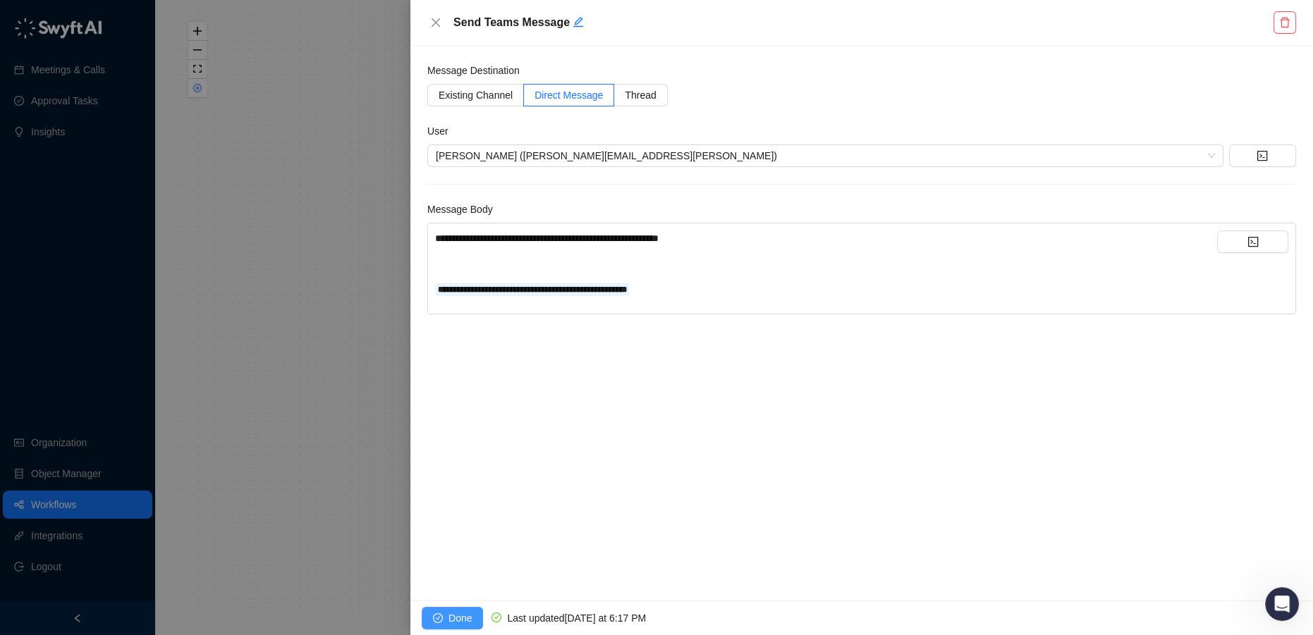
click at [468, 616] on span "Done" at bounding box center [460, 619] width 23 height 16
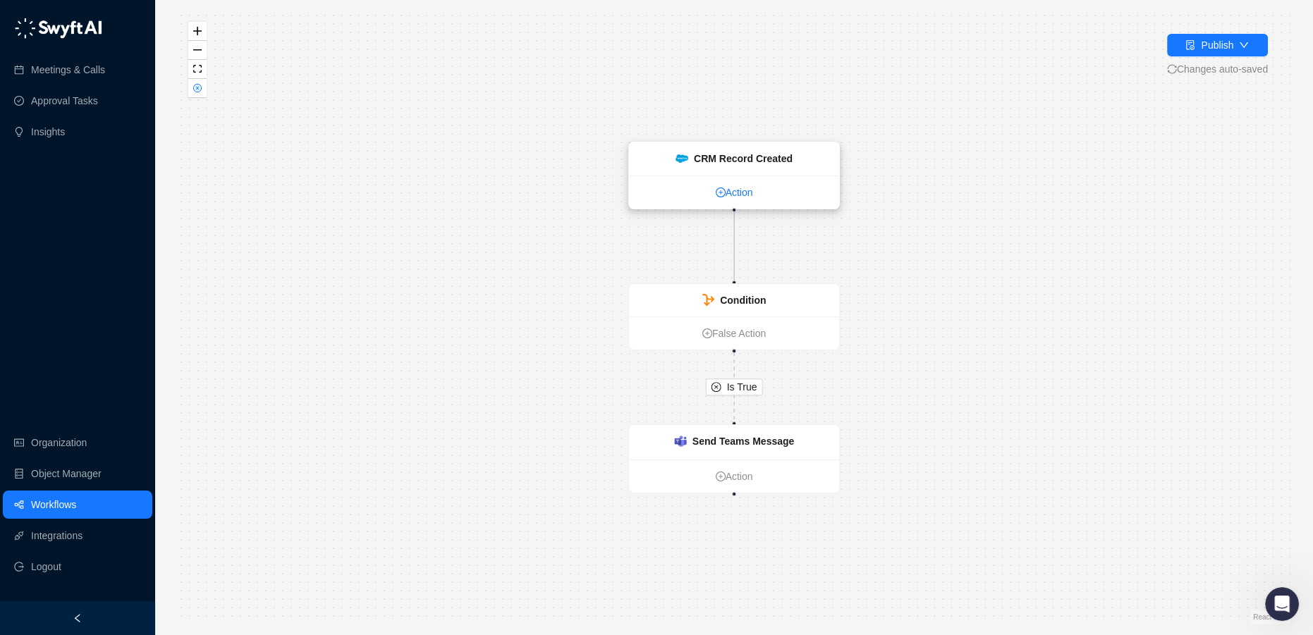
click at [726, 193] on link "Action" at bounding box center [734, 193] width 210 height 16
click at [726, 191] on link "Action" at bounding box center [734, 193] width 210 height 16
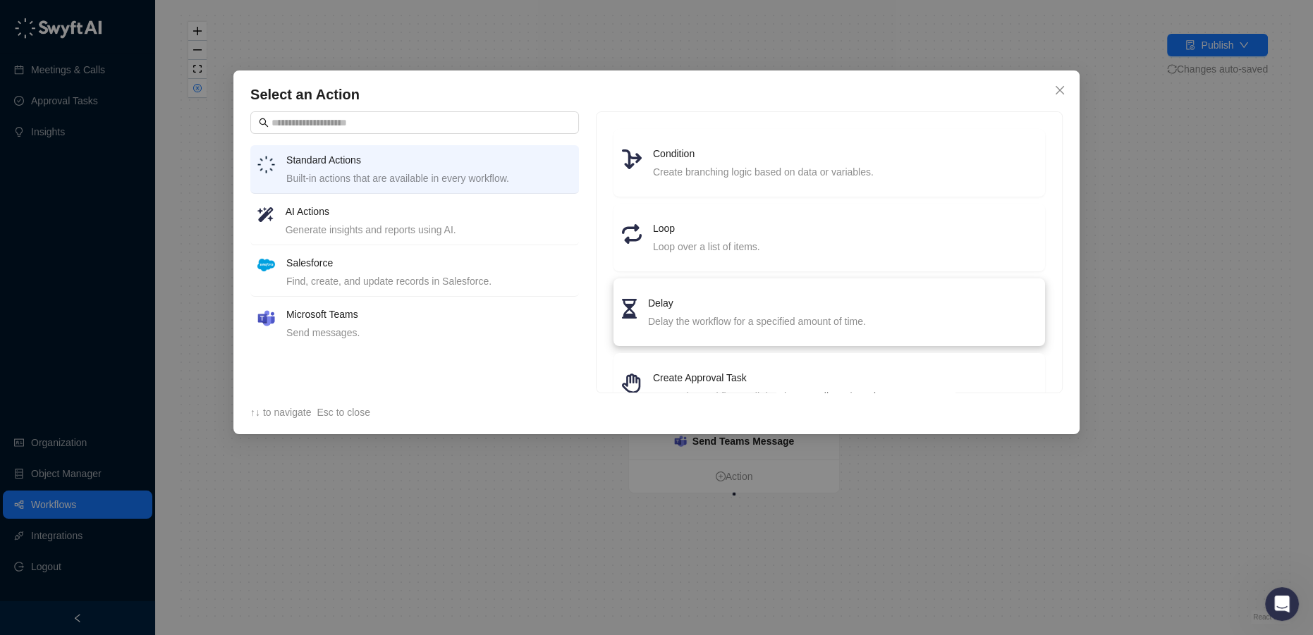
click at [720, 312] on div "Delay Delay the workflow for a specified amount of time." at bounding box center [842, 313] width 389 height 34
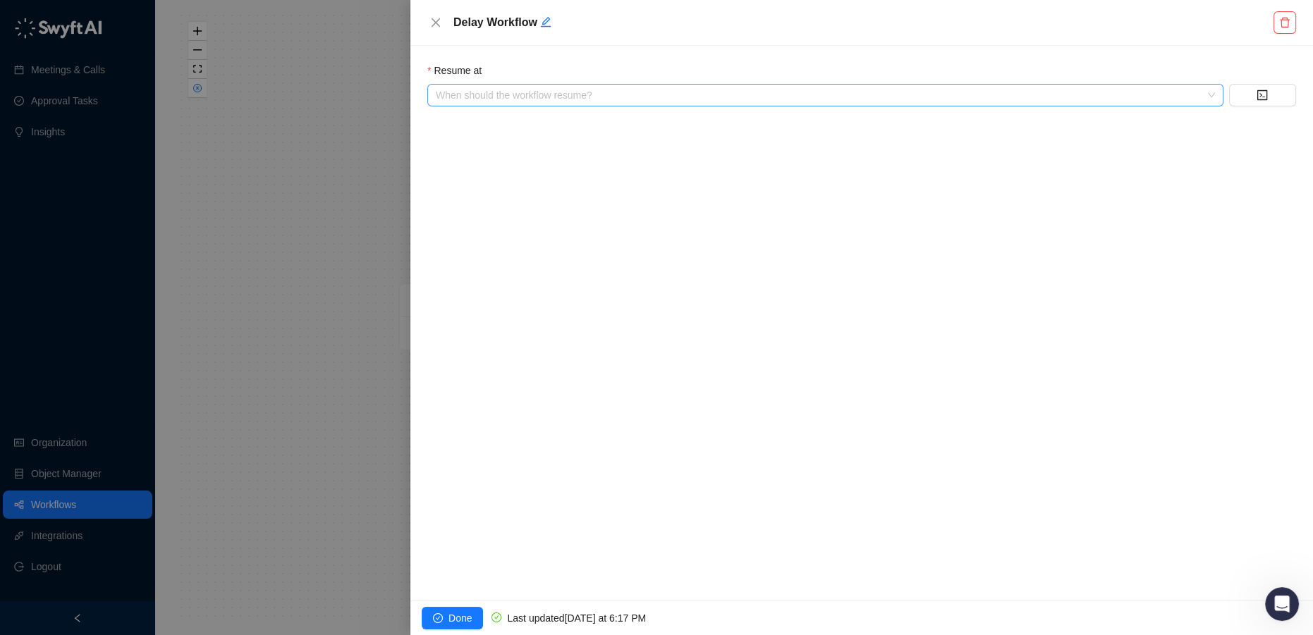
click at [509, 99] on input "search" at bounding box center [821, 95] width 771 height 21
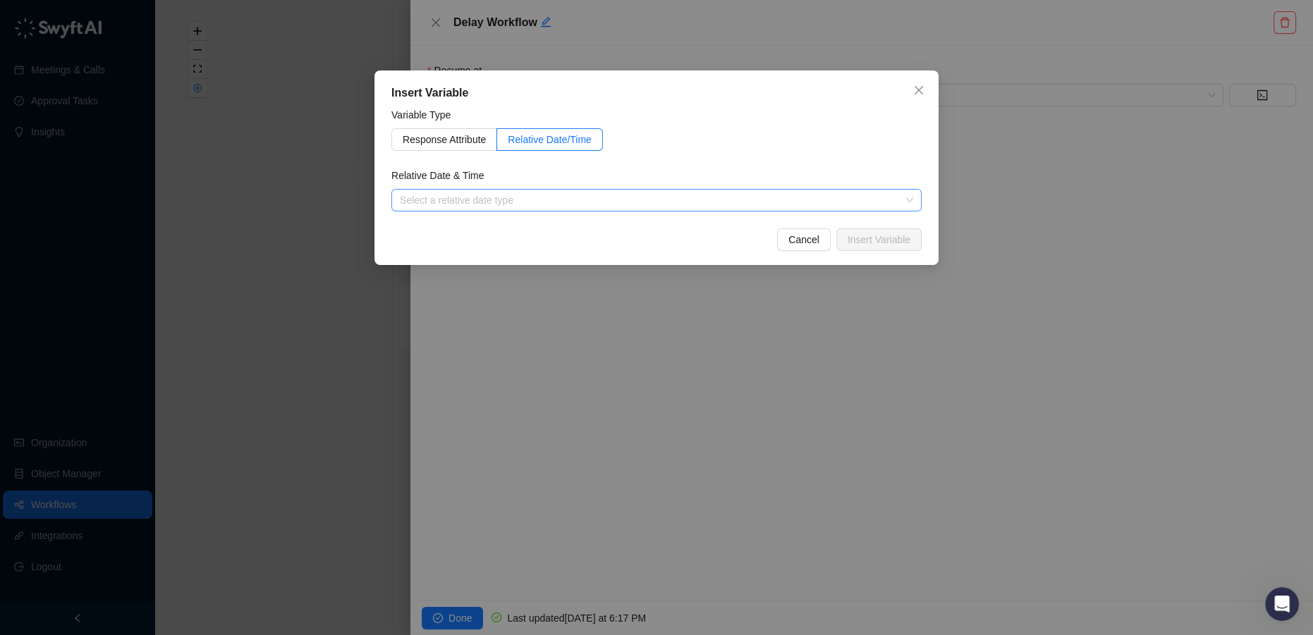
click at [477, 193] on input "search" at bounding box center [652, 200] width 505 height 21
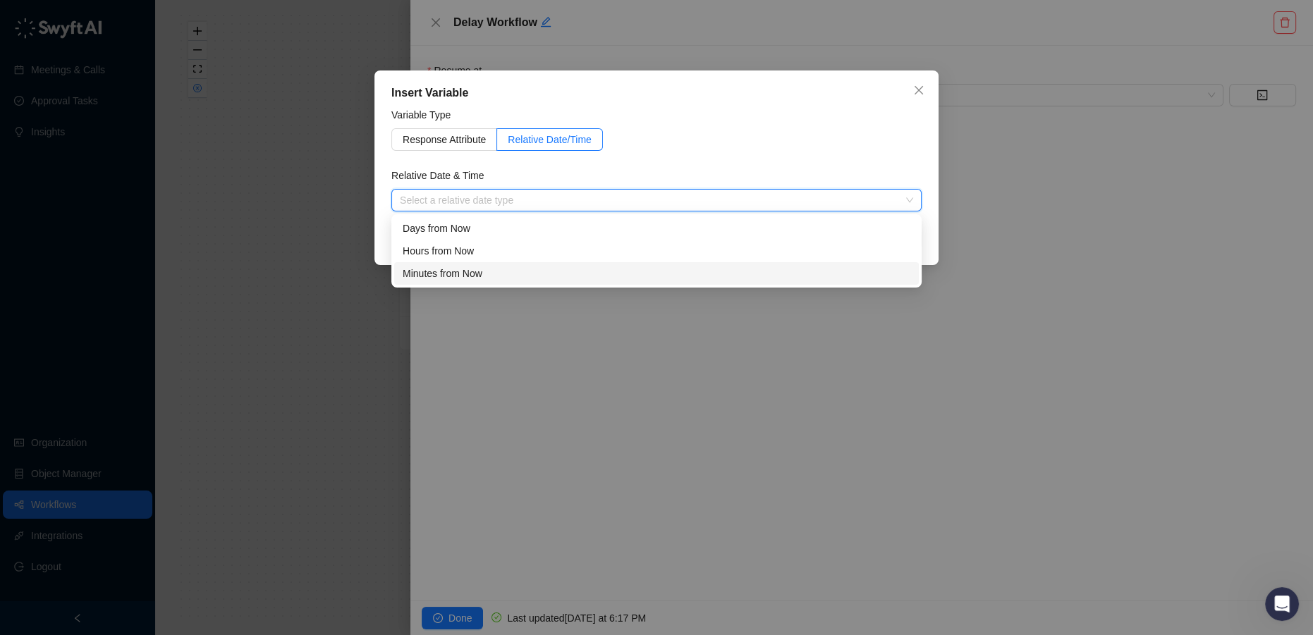
click at [474, 272] on div "Minutes from Now" at bounding box center [657, 274] width 508 height 16
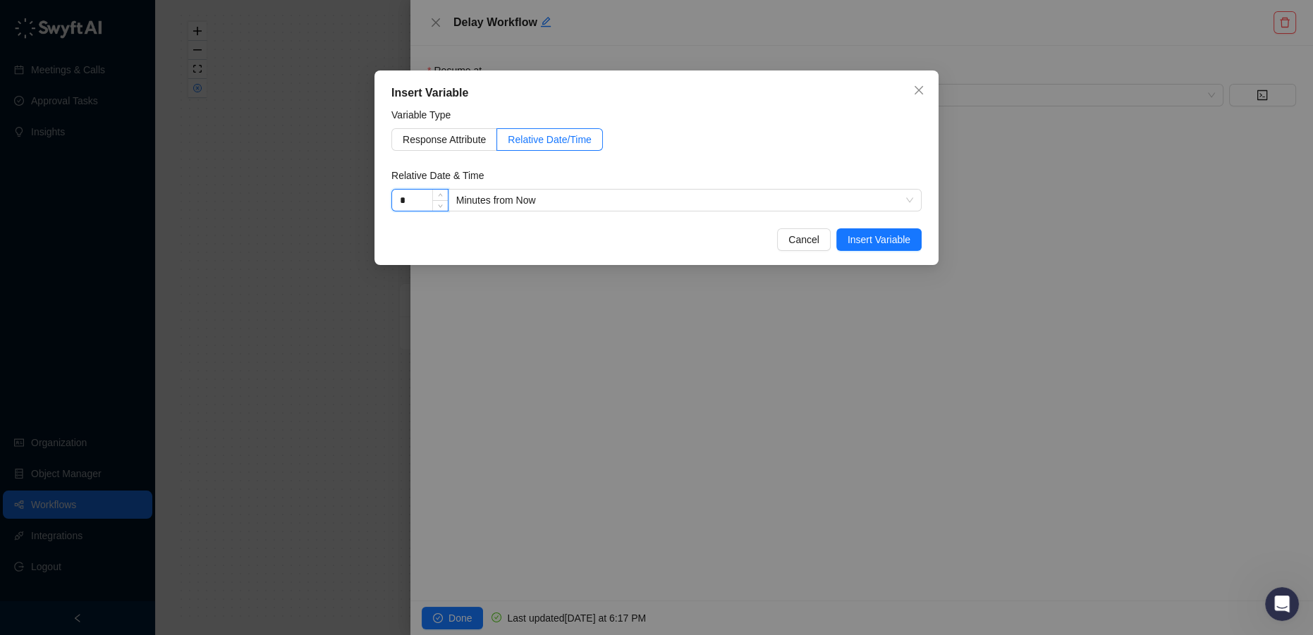
click at [413, 204] on input "*" at bounding box center [420, 200] width 56 height 21
drag, startPoint x: 420, startPoint y: 197, endPoint x: 370, endPoint y: 200, distance: 49.5
click at [370, 200] on div "Insert Variable Variable Type Response Attribute Relative Date/Time Relative Da…" at bounding box center [656, 317] width 1313 height 635
type input "**"
click at [889, 241] on span "Insert Variable" at bounding box center [879, 240] width 63 height 16
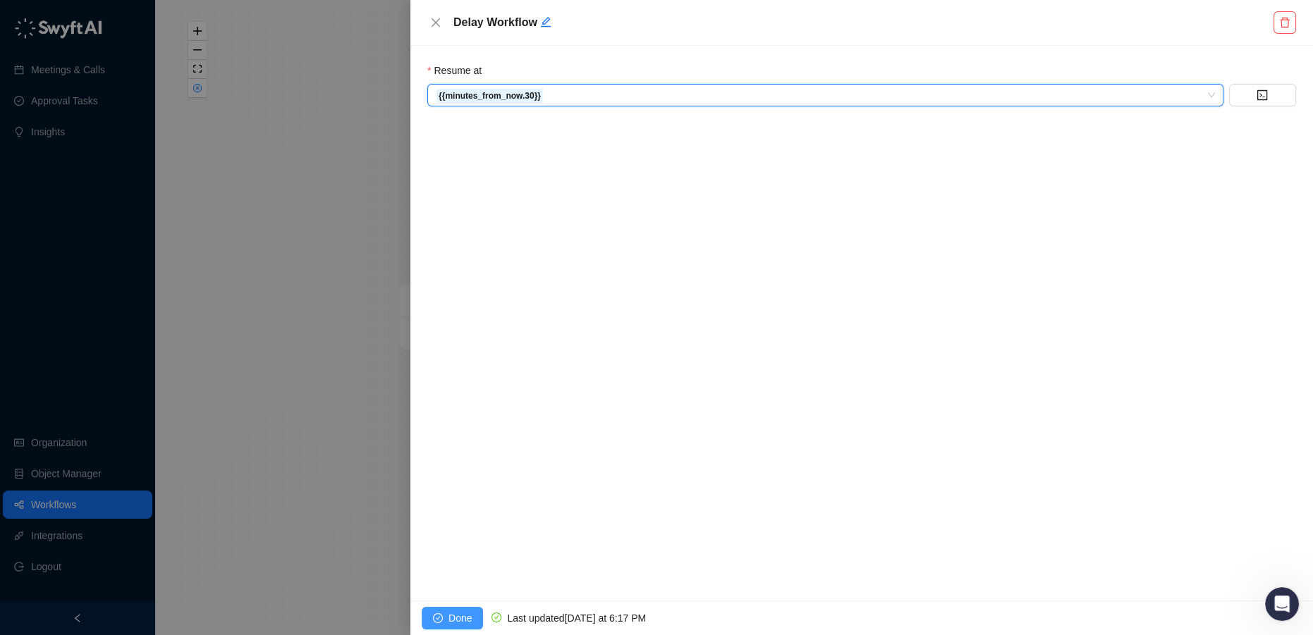
click at [451, 619] on span "Done" at bounding box center [460, 619] width 23 height 16
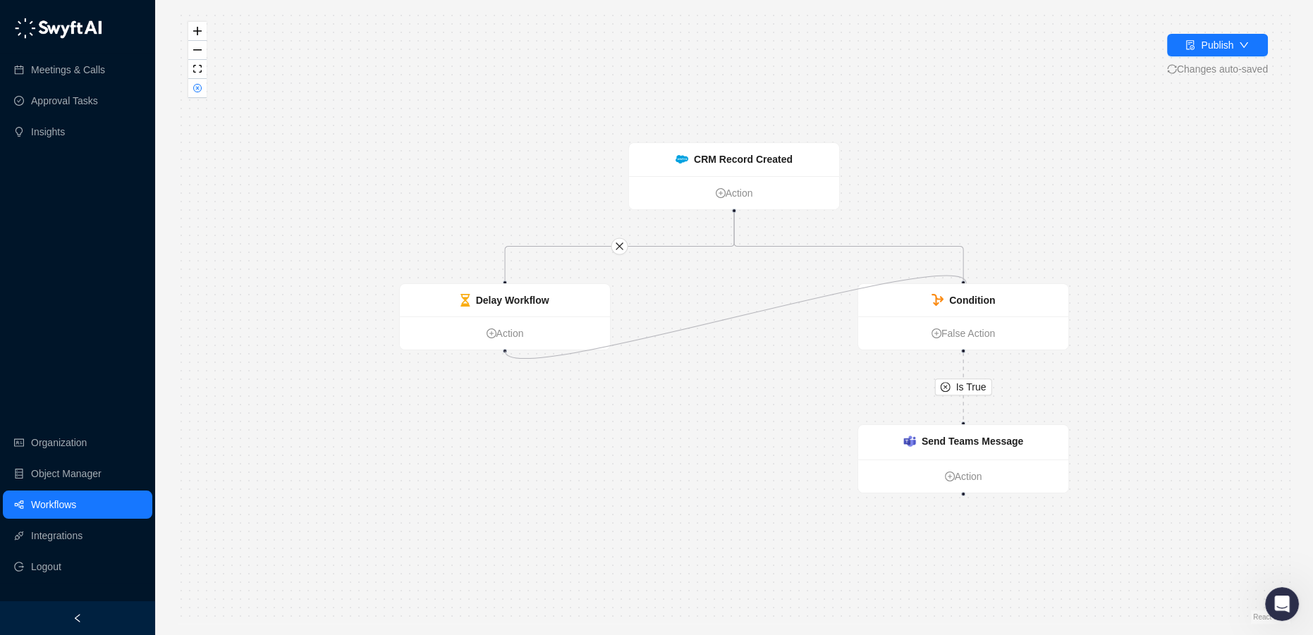
drag, startPoint x: 504, startPoint y: 353, endPoint x: 961, endPoint y: 281, distance: 462.6
click at [961, 281] on div "Is True CRM Record Created Action Condition False Action Send Teams Message Act…" at bounding box center [734, 317] width 1113 height 613
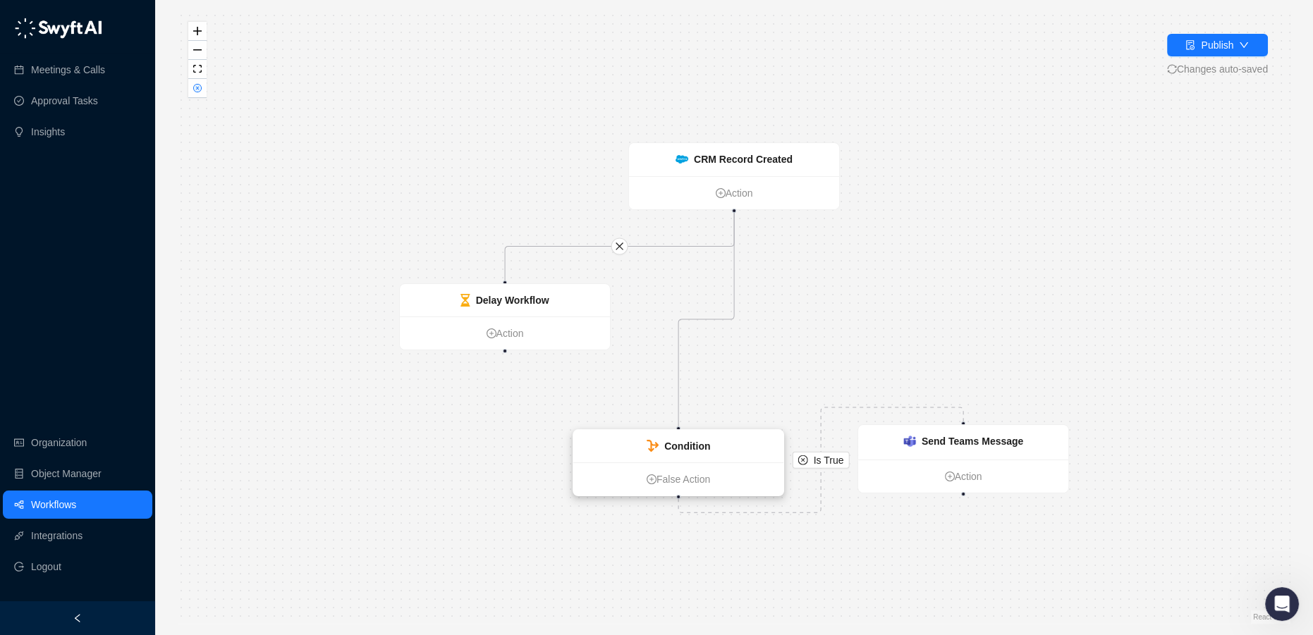
drag, startPoint x: 977, startPoint y: 296, endPoint x: 682, endPoint y: 443, distance: 329.6
click at [681, 445] on strong "Condition" at bounding box center [687, 446] width 46 height 11
click at [720, 319] on icon "Edge from 4bf270a0-6a02-013e-dcef-3e3badd124c5 to 0a0fa500-6a03-013e-2547-065e0…" at bounding box center [700, 321] width 67 height 218
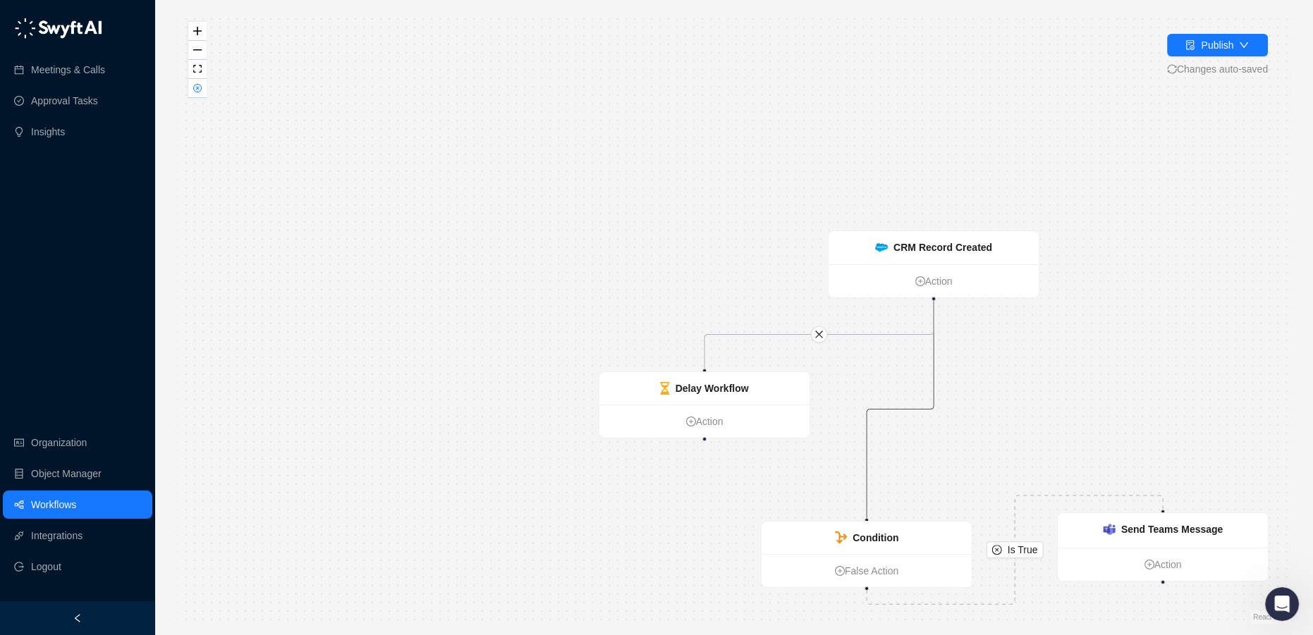
drag, startPoint x: 508, startPoint y: 355, endPoint x: 690, endPoint y: 382, distance: 184.0
click at [690, 382] on div "Is True CRM Record Created Action Condition False Action Send Teams Message Act…" at bounding box center [734, 317] width 1113 height 613
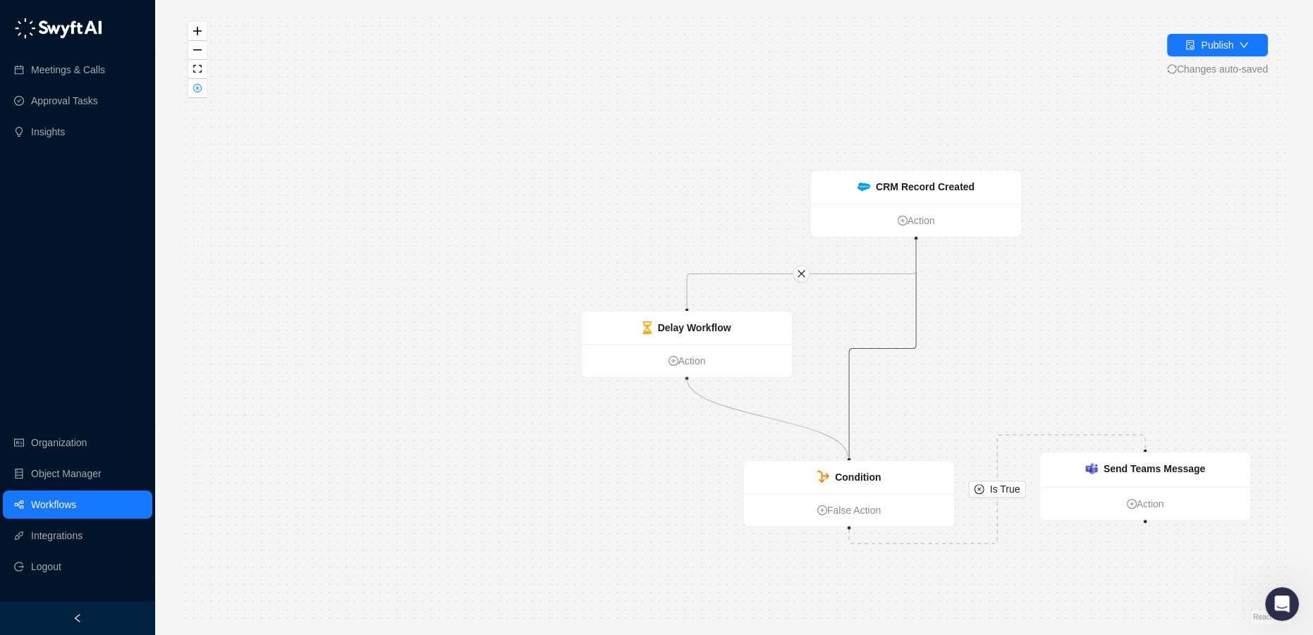
drag, startPoint x: 688, startPoint y: 378, endPoint x: 848, endPoint y: 457, distance: 177.9
click at [853, 462] on div "Condition" at bounding box center [849, 477] width 210 height 32
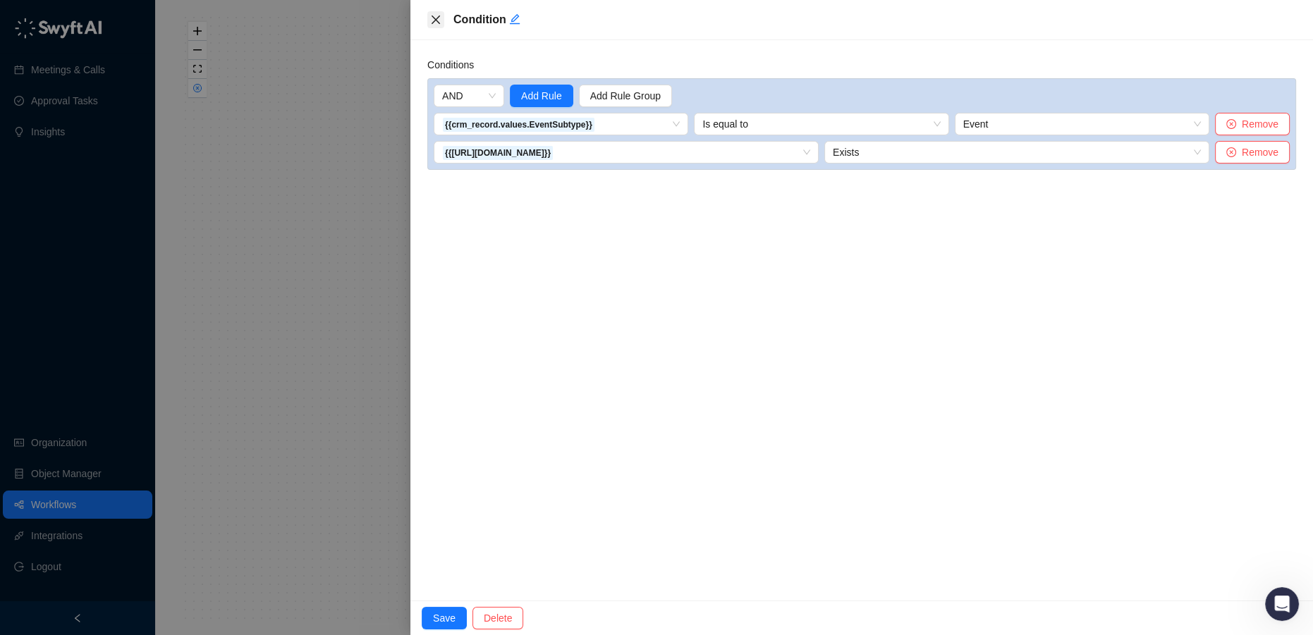
click at [436, 24] on icon "close" at bounding box center [435, 19] width 11 height 11
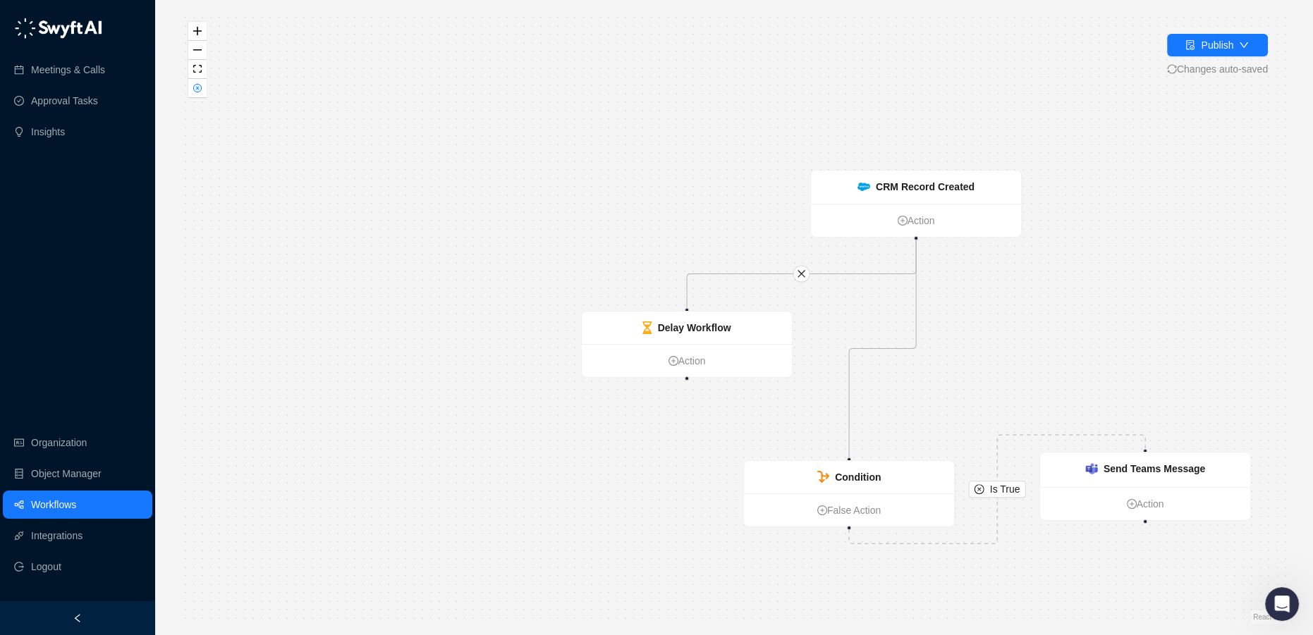
drag, startPoint x: 436, startPoint y: 24, endPoint x: 806, endPoint y: 129, distance: 384.9
click at [821, 123] on div "Is True CRM Record Created Action Condition False Action Send Teams Message Act…" at bounding box center [734, 317] width 1113 height 613
click at [694, 324] on strong "Delay Workflow" at bounding box center [695, 326] width 73 height 11
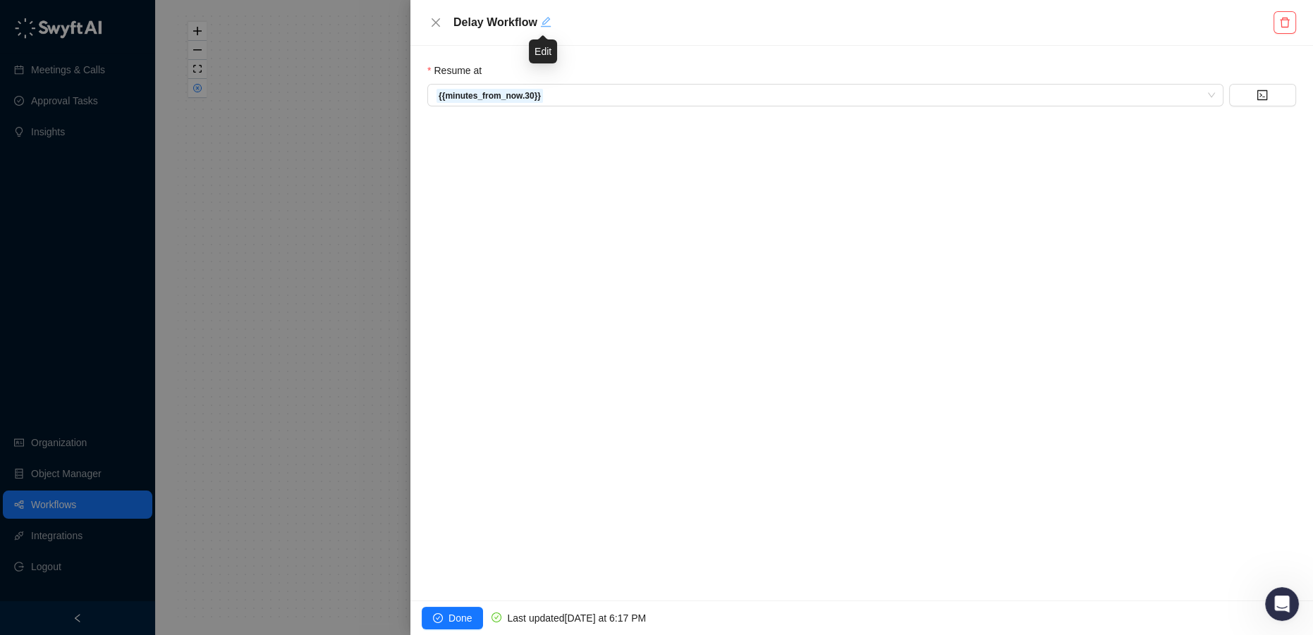
click at [546, 19] on icon "edit" at bounding box center [546, 22] width 10 height 10
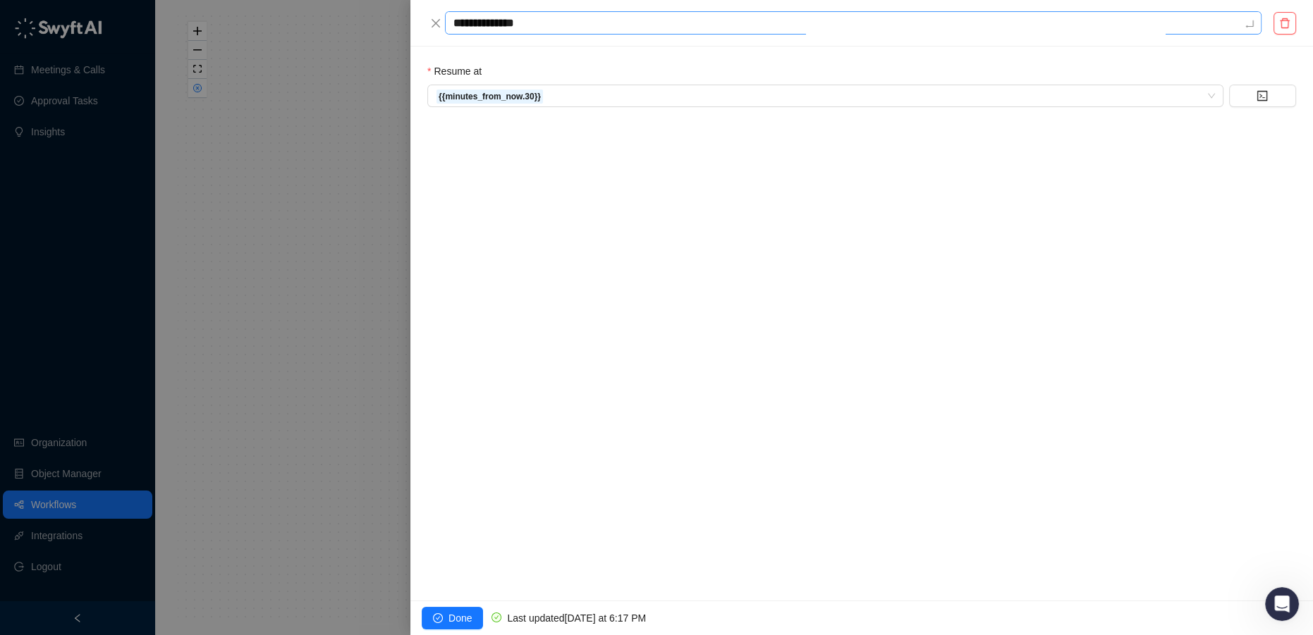
type textarea "**********"
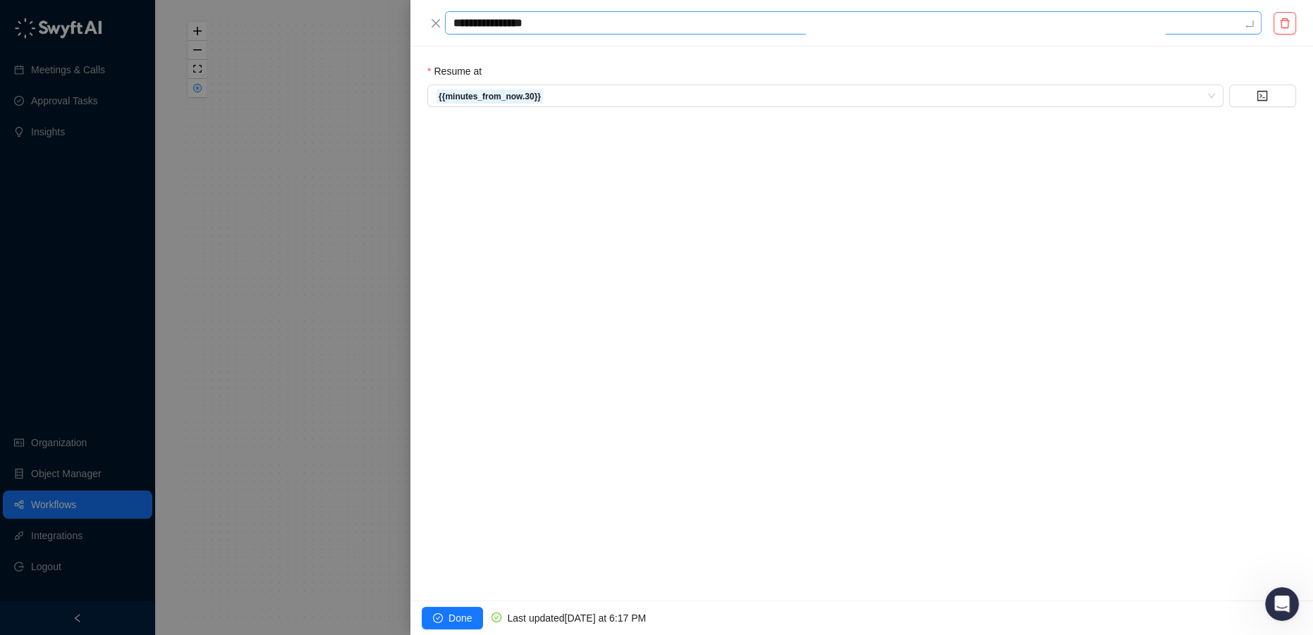
type textarea "**********"
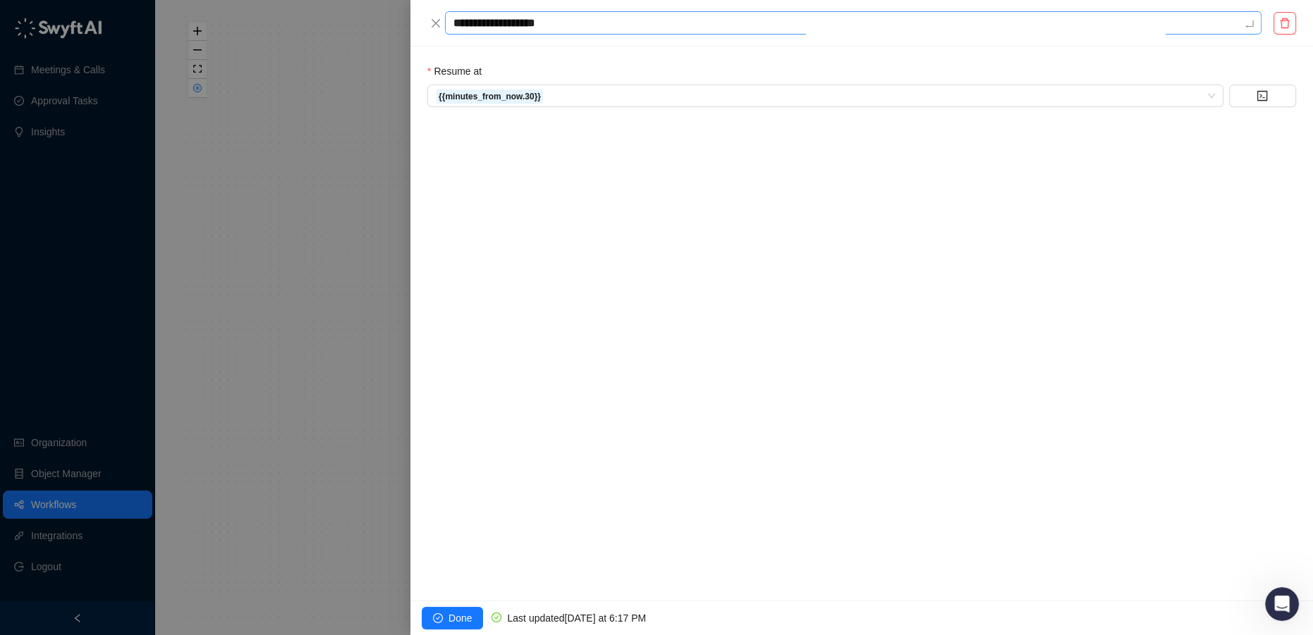
type textarea "**********"
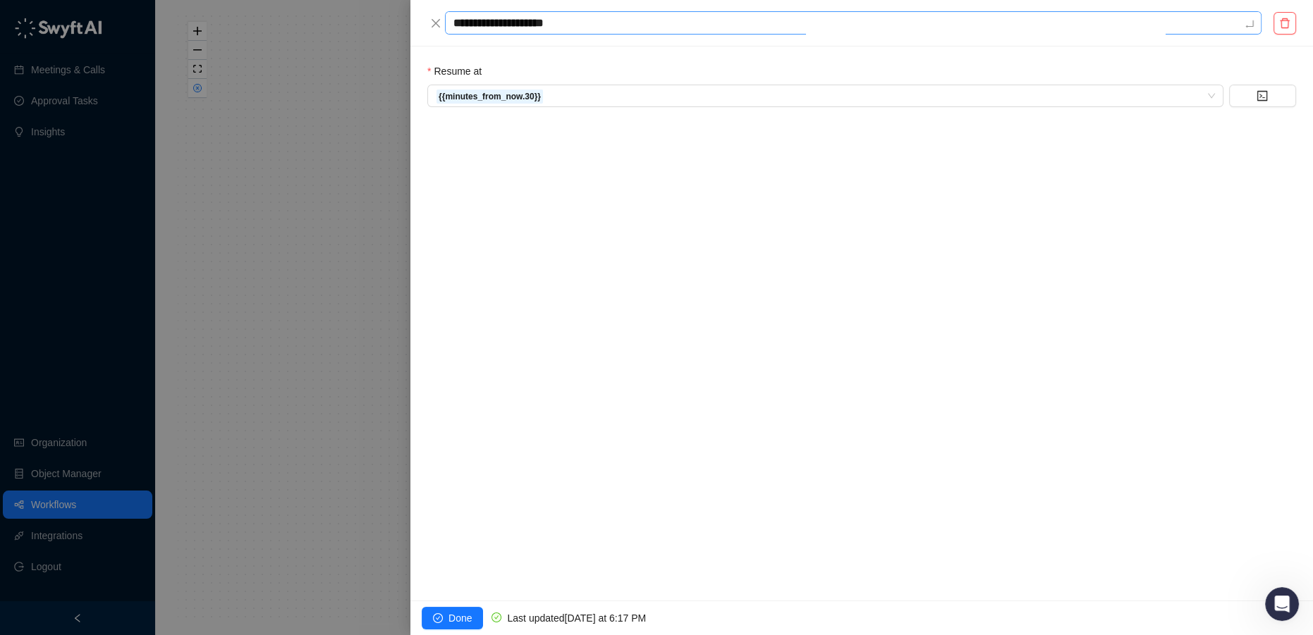
type textarea "**********"
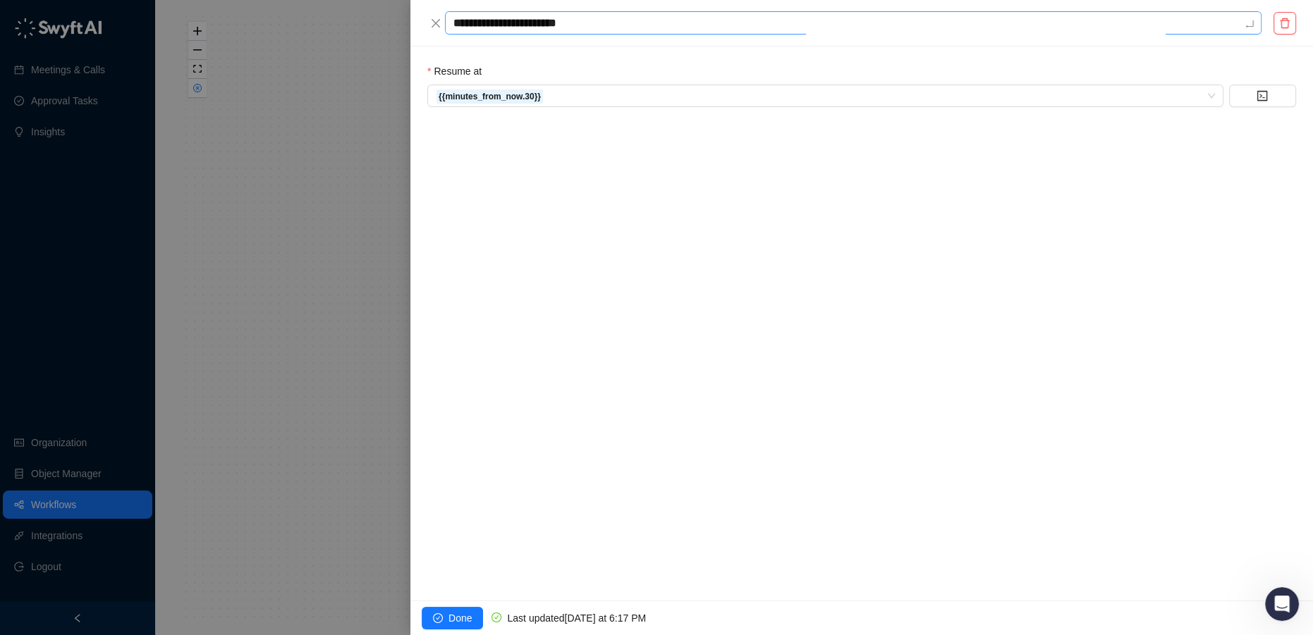
type textarea "**********"
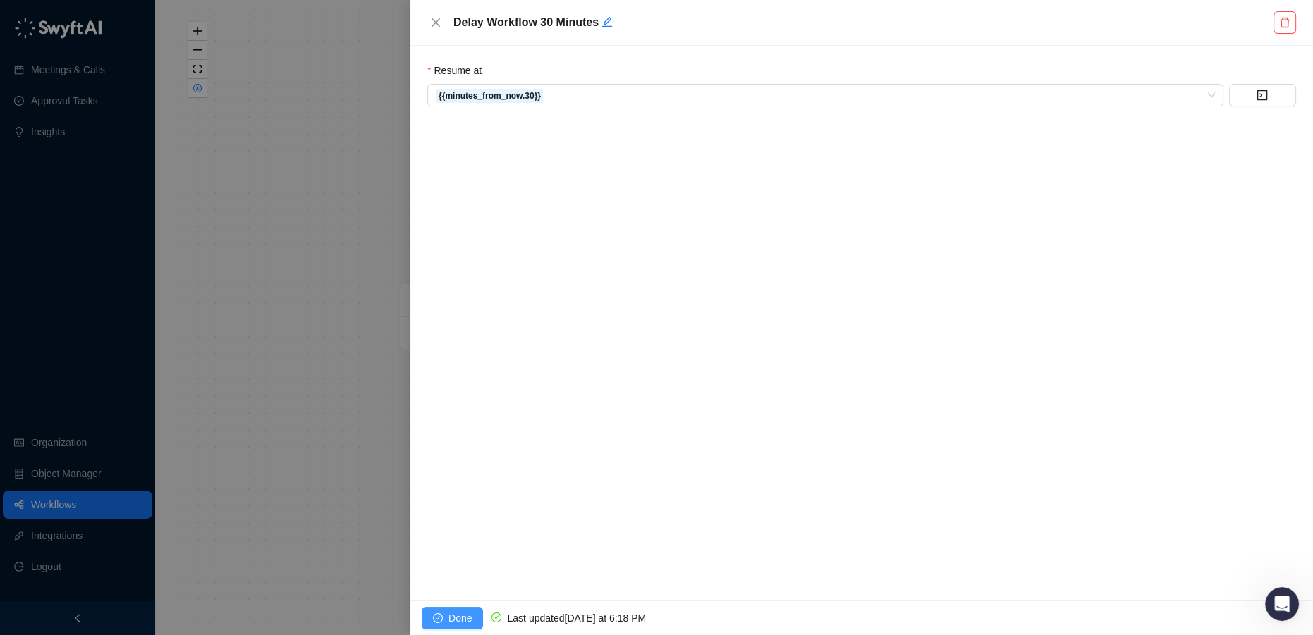
click at [447, 622] on button "Done" at bounding box center [452, 618] width 61 height 23
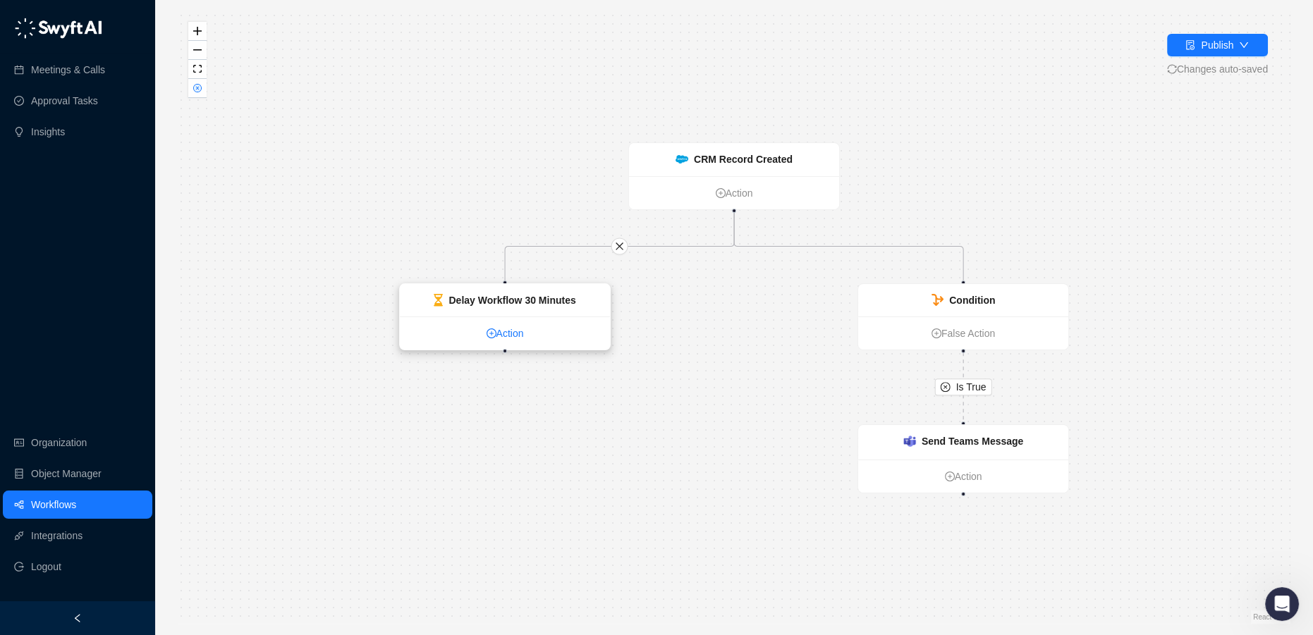
click at [498, 336] on link "Action" at bounding box center [505, 334] width 210 height 16
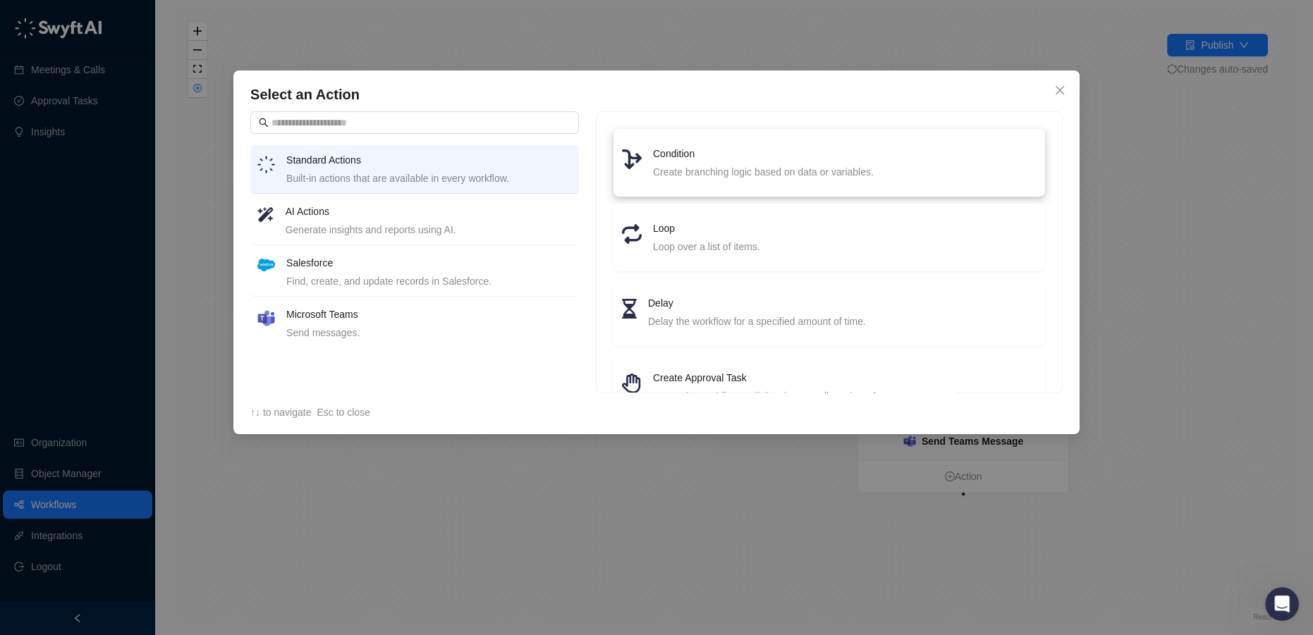
click at [682, 169] on div "Create branching logic based on data or variables." at bounding box center [845, 172] width 384 height 16
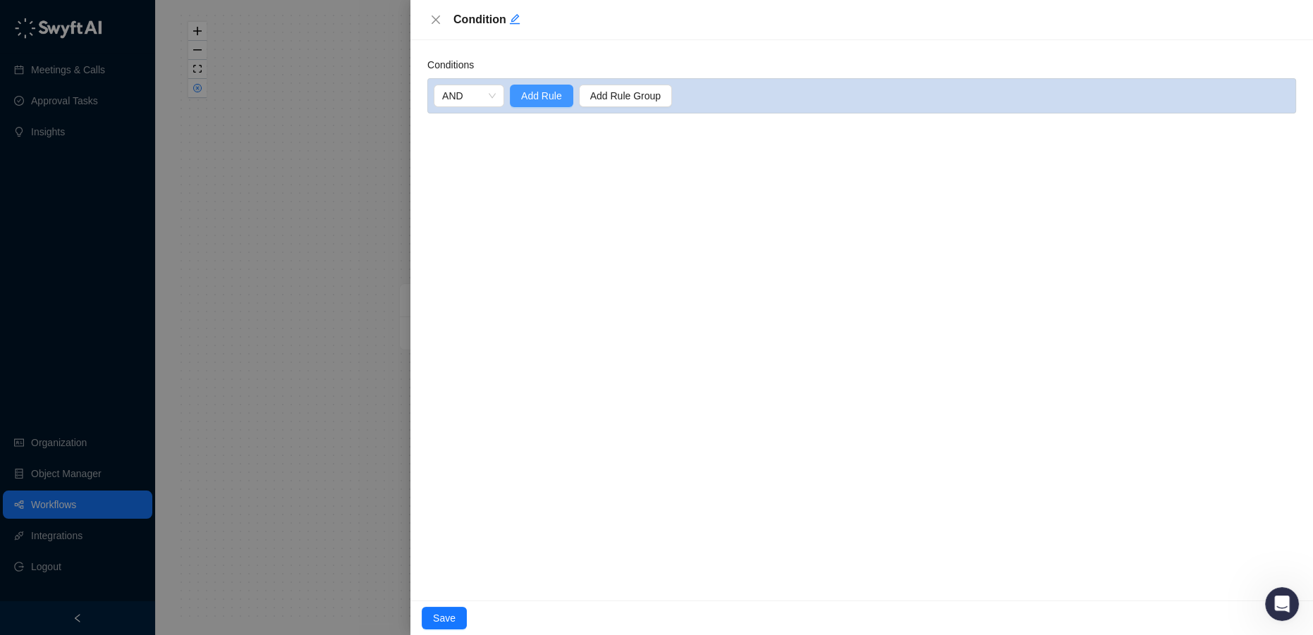
click at [542, 97] on span "Add Rule" at bounding box center [541, 96] width 41 height 16
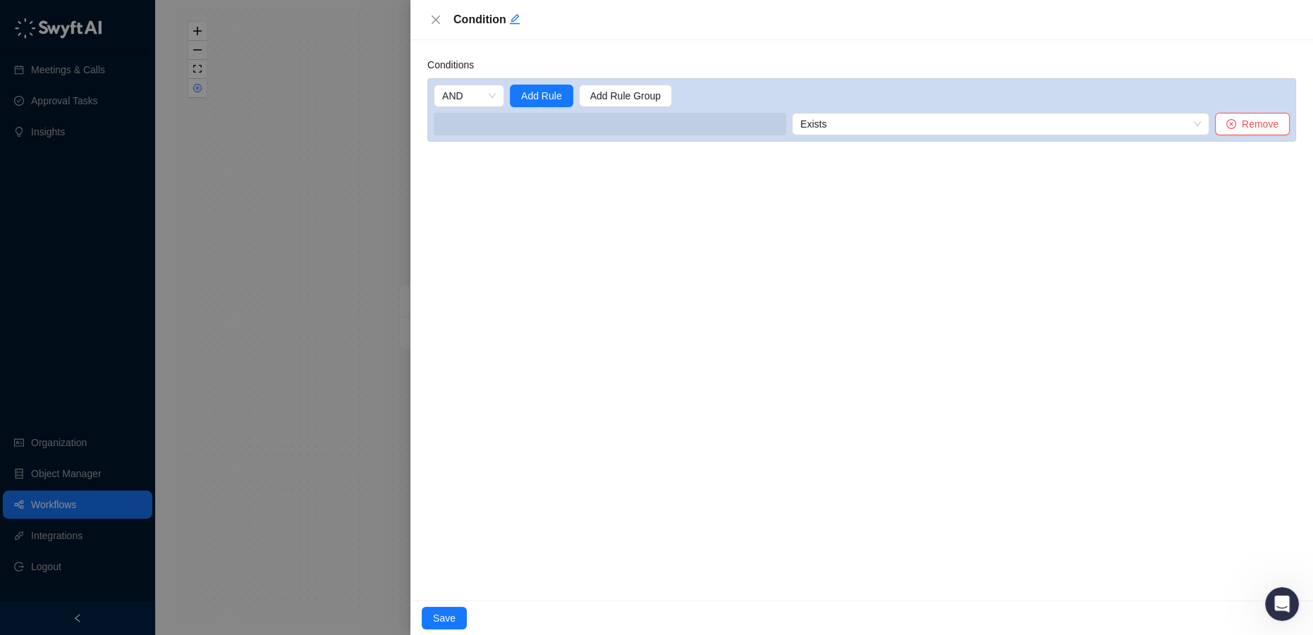
click at [636, 121] on span at bounding box center [610, 124] width 353 height 23
drag, startPoint x: 636, startPoint y: 121, endPoint x: 543, endPoint y: 128, distance: 93.3
click at [530, 183] on div "Conditions AND Add Rule Add Rule Group Select a value Exists Remove" at bounding box center [861, 320] width 903 height 561
click at [543, 123] on input "search" at bounding box center [622, 124] width 360 height 21
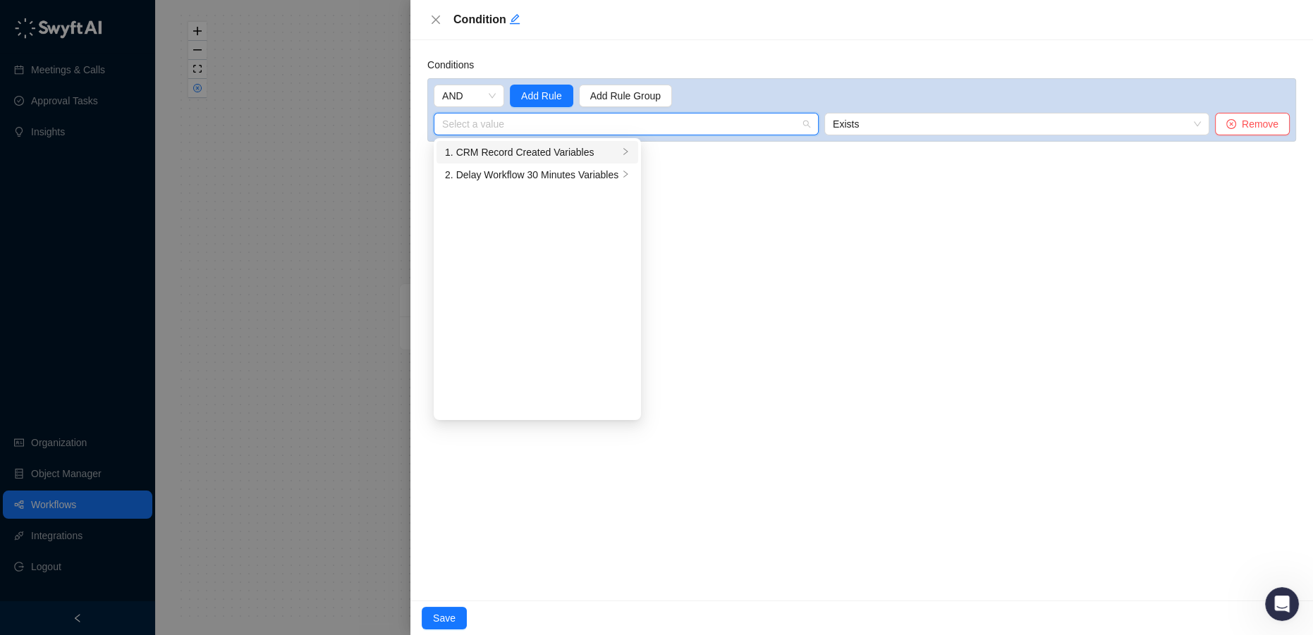
click at [513, 152] on div "1. CRM Record Created Variables" at bounding box center [532, 153] width 174 height 16
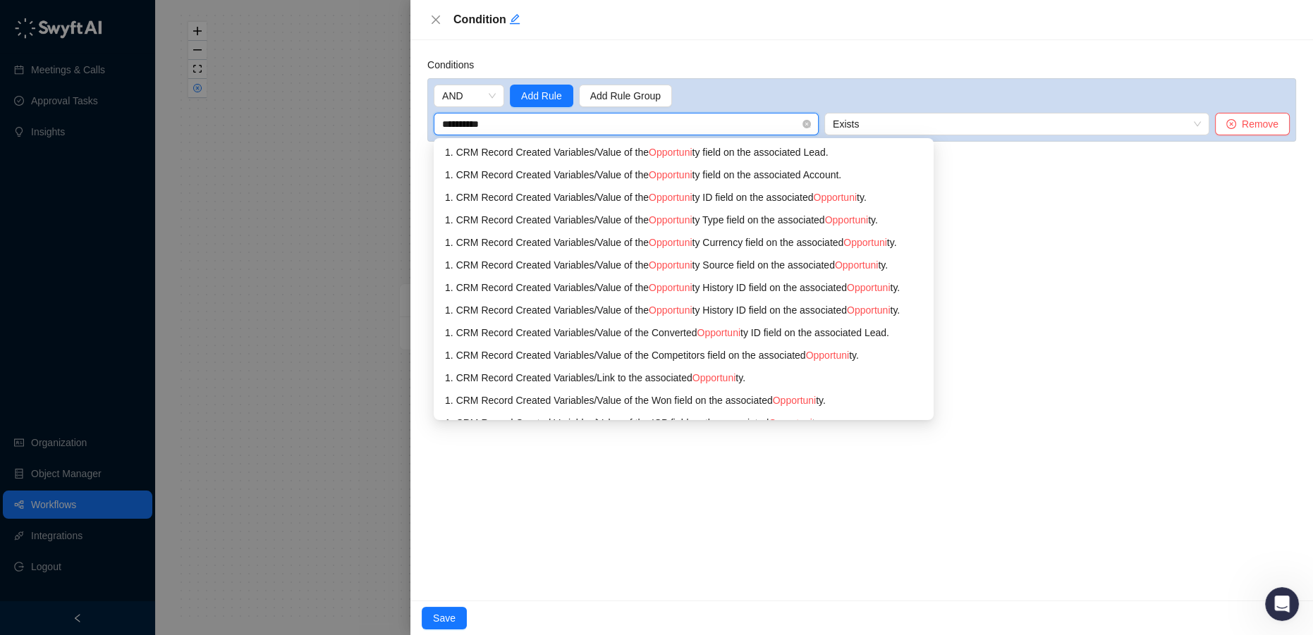
type input "**********"
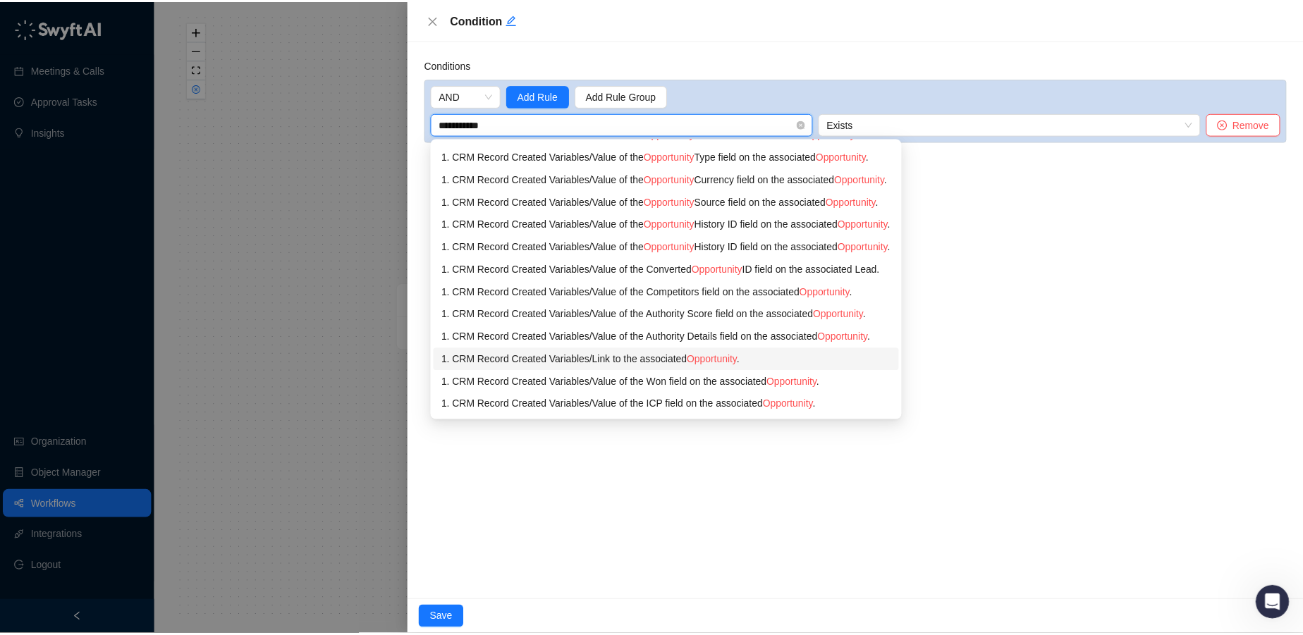
scroll to position [192, 0]
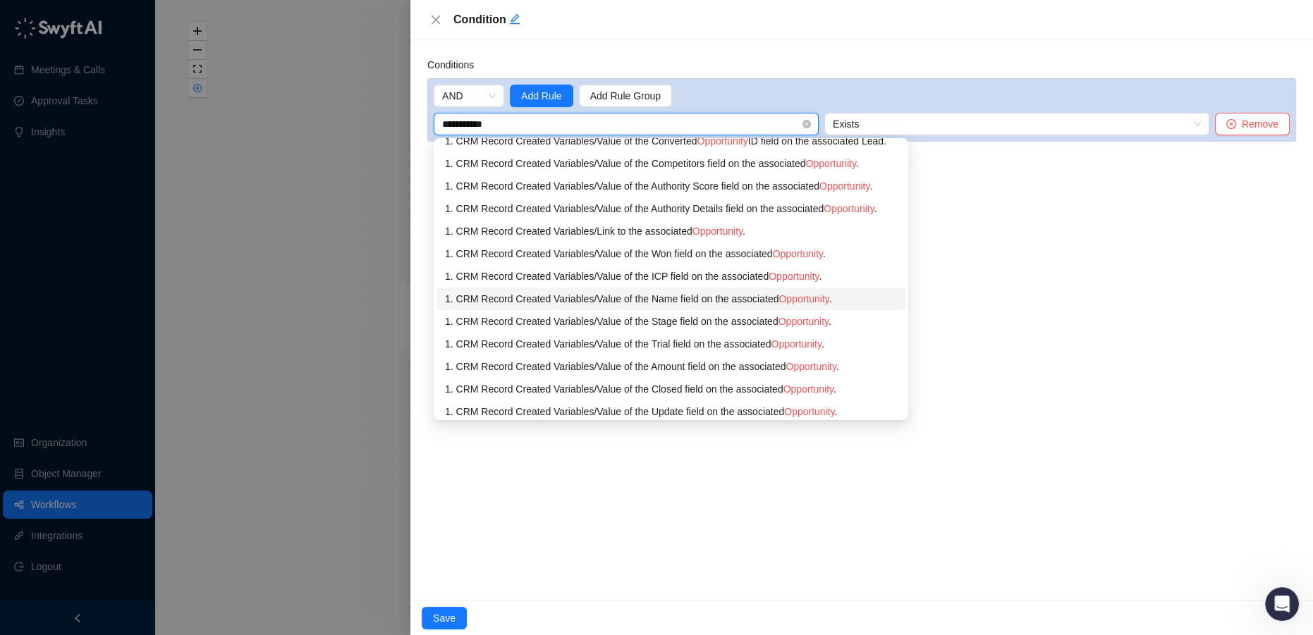
click at [686, 304] on div "1. CRM Record Created Variables / Value of the Name field on the associated Opp…" at bounding box center [671, 299] width 452 height 16
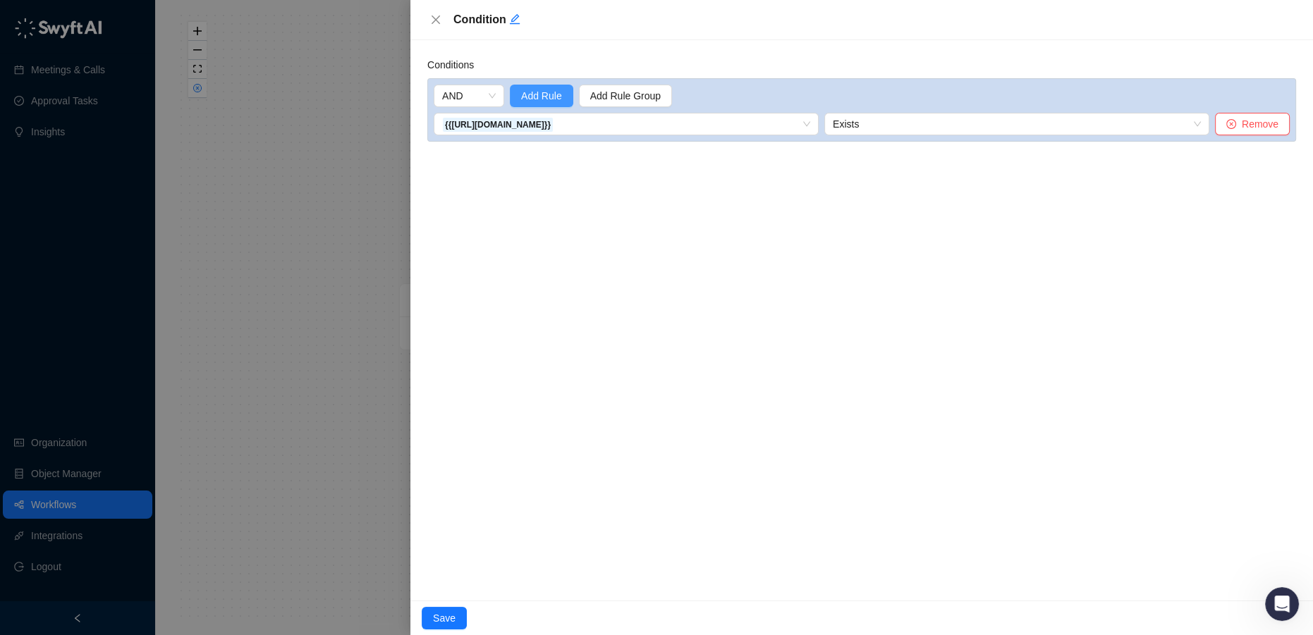
click at [542, 91] on span "Add Rule" at bounding box center [541, 96] width 41 height 16
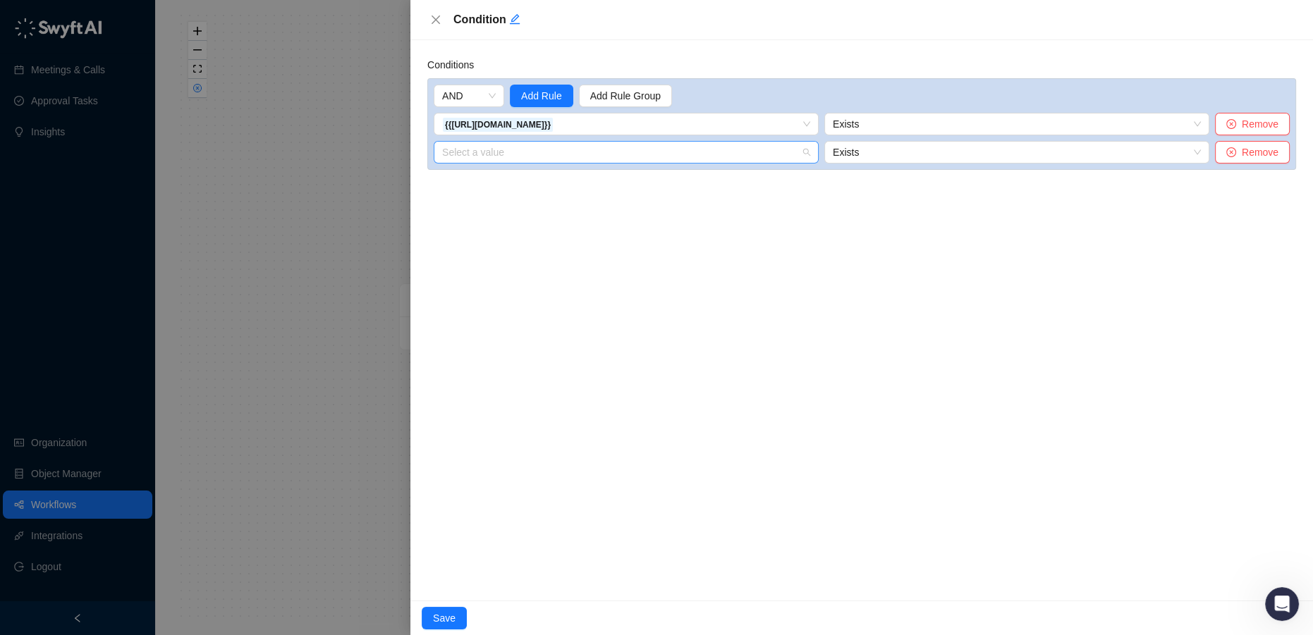
click at [526, 152] on input "search" at bounding box center [622, 152] width 360 height 21
click at [455, 624] on button "Save" at bounding box center [444, 618] width 45 height 23
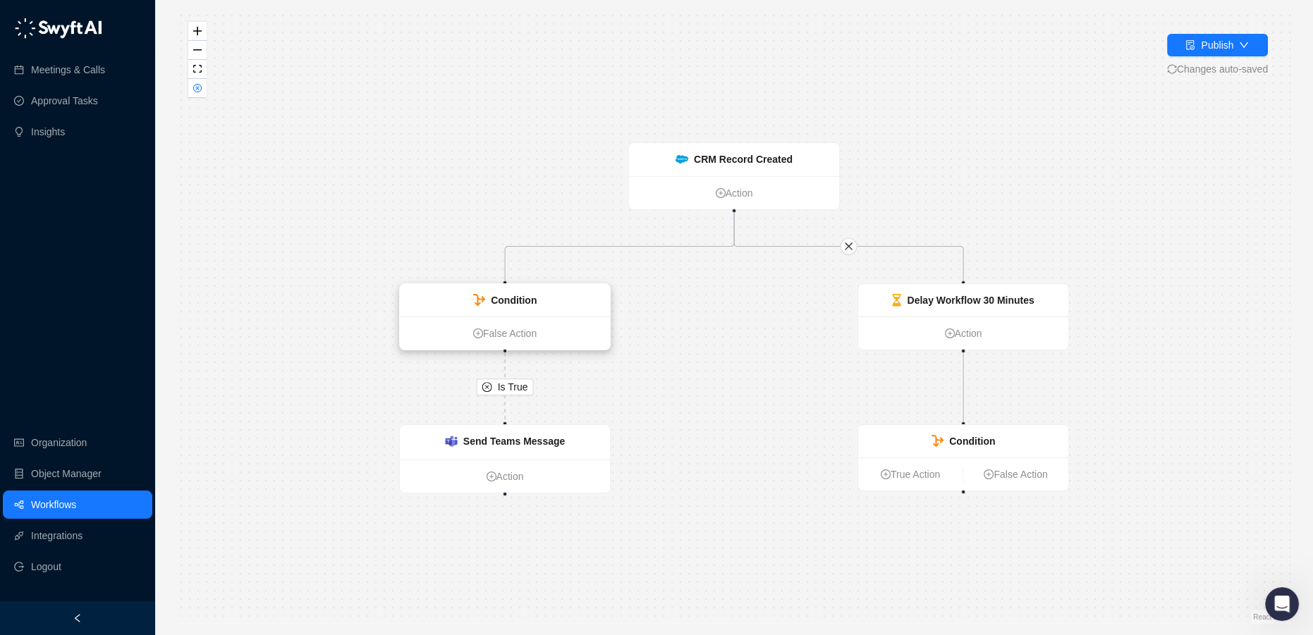
click at [502, 298] on strong "Condition" at bounding box center [514, 300] width 46 height 11
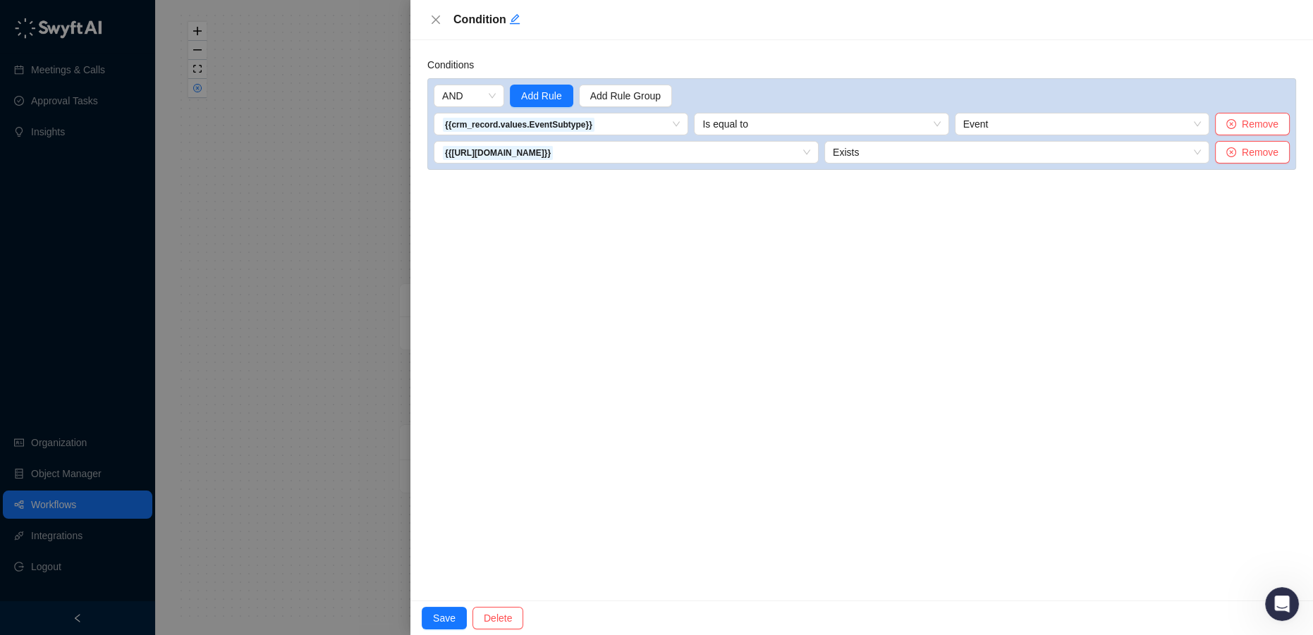
click at [437, 28] on div "Condition" at bounding box center [861, 20] width 903 height 40
click at [438, 15] on icon "close" at bounding box center [435, 19] width 11 height 11
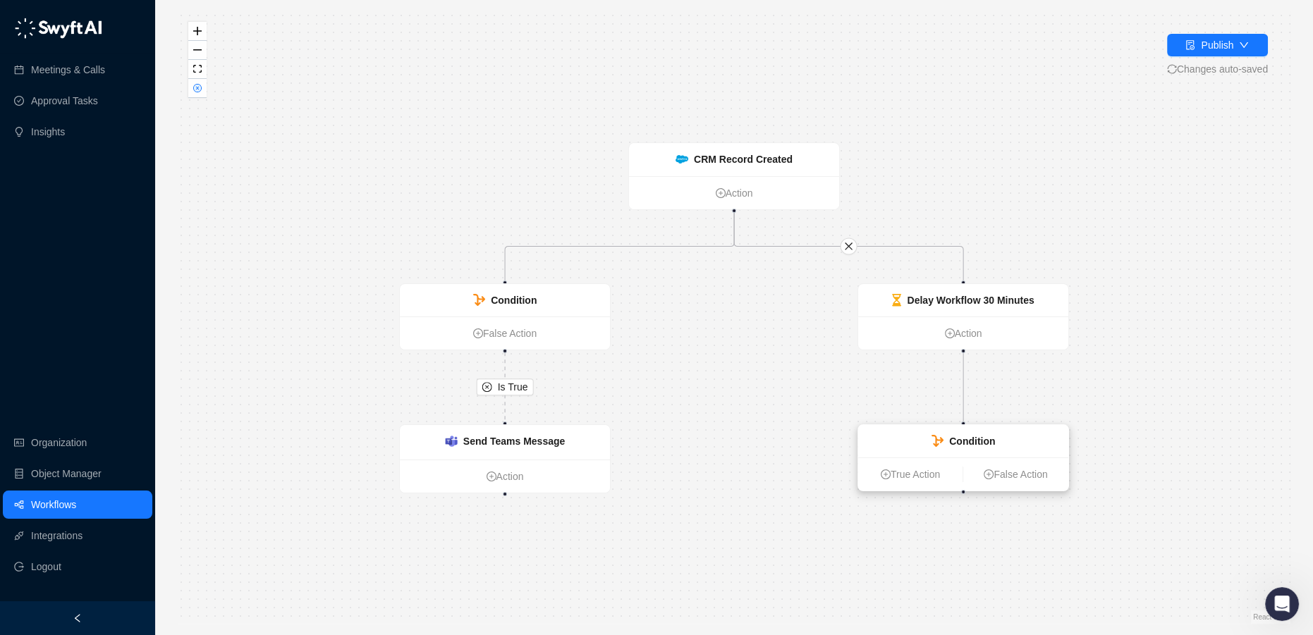
click at [945, 438] on div "Condition" at bounding box center [964, 442] width 64 height 16
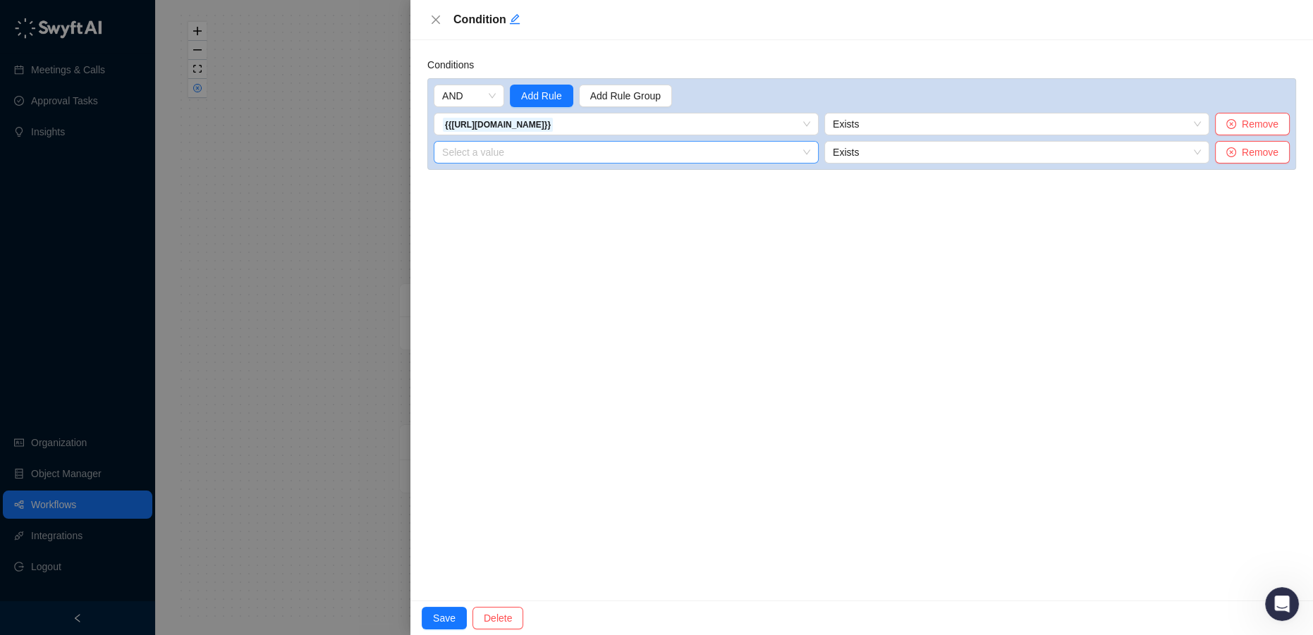
click at [568, 150] on input "search" at bounding box center [622, 152] width 360 height 21
click at [566, 178] on div "1. CRM Record Created Variables" at bounding box center [532, 181] width 174 height 16
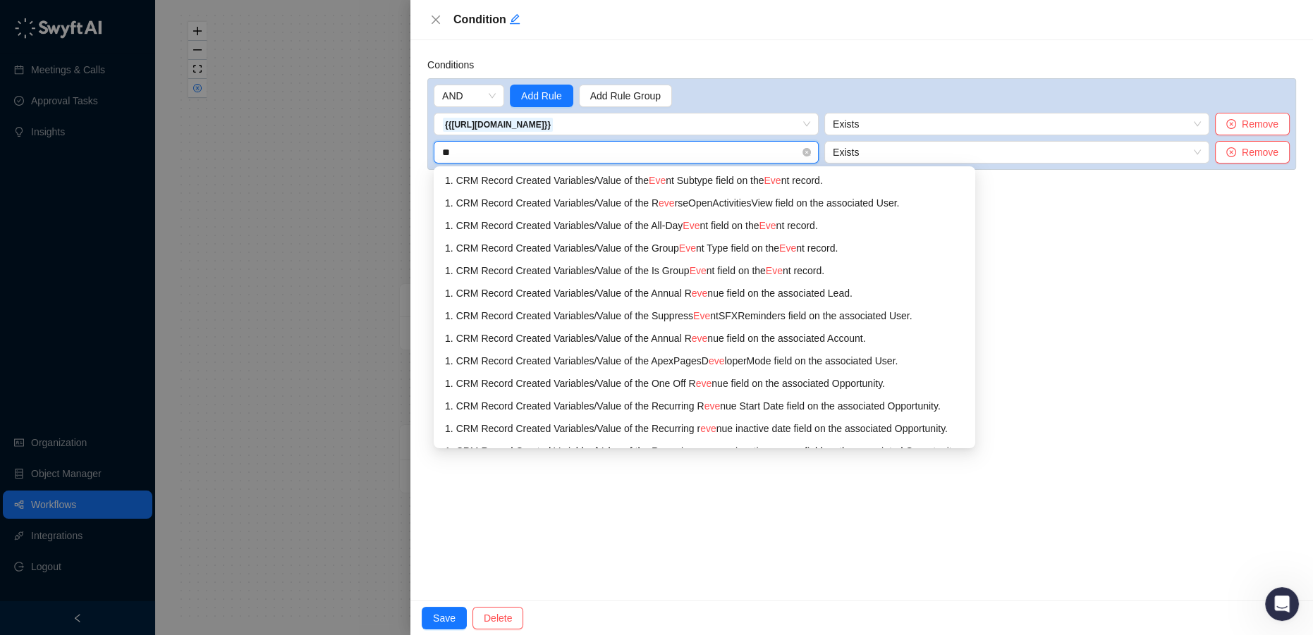
type input "*"
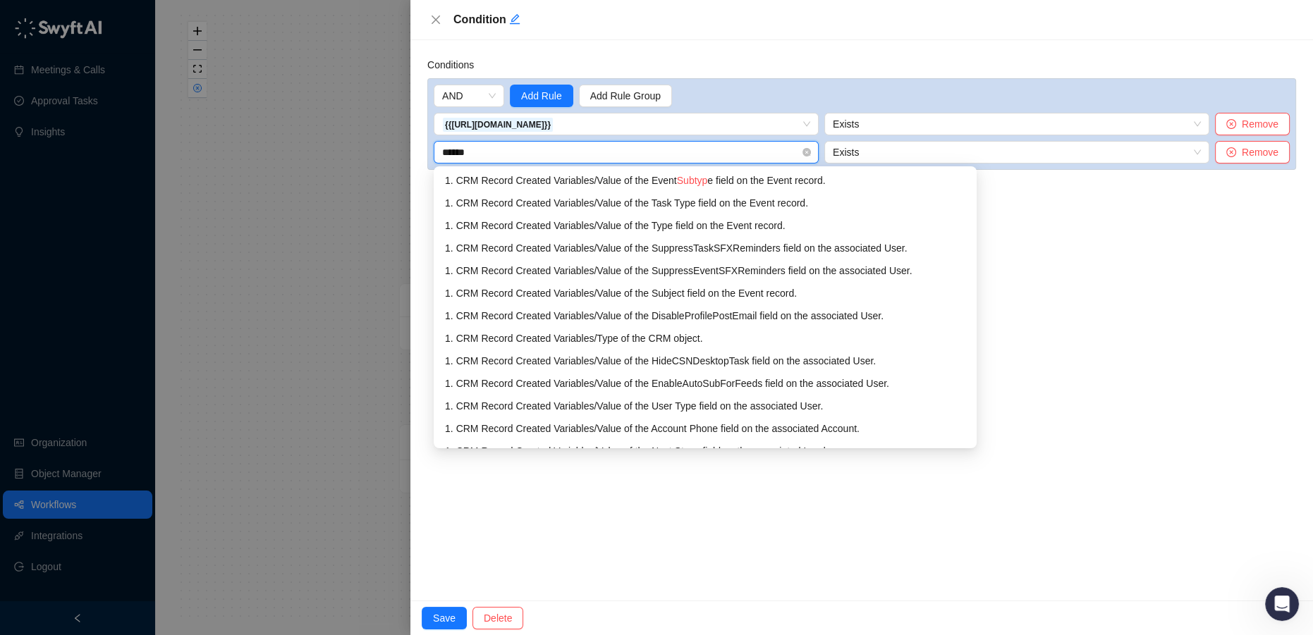
type input "*******"
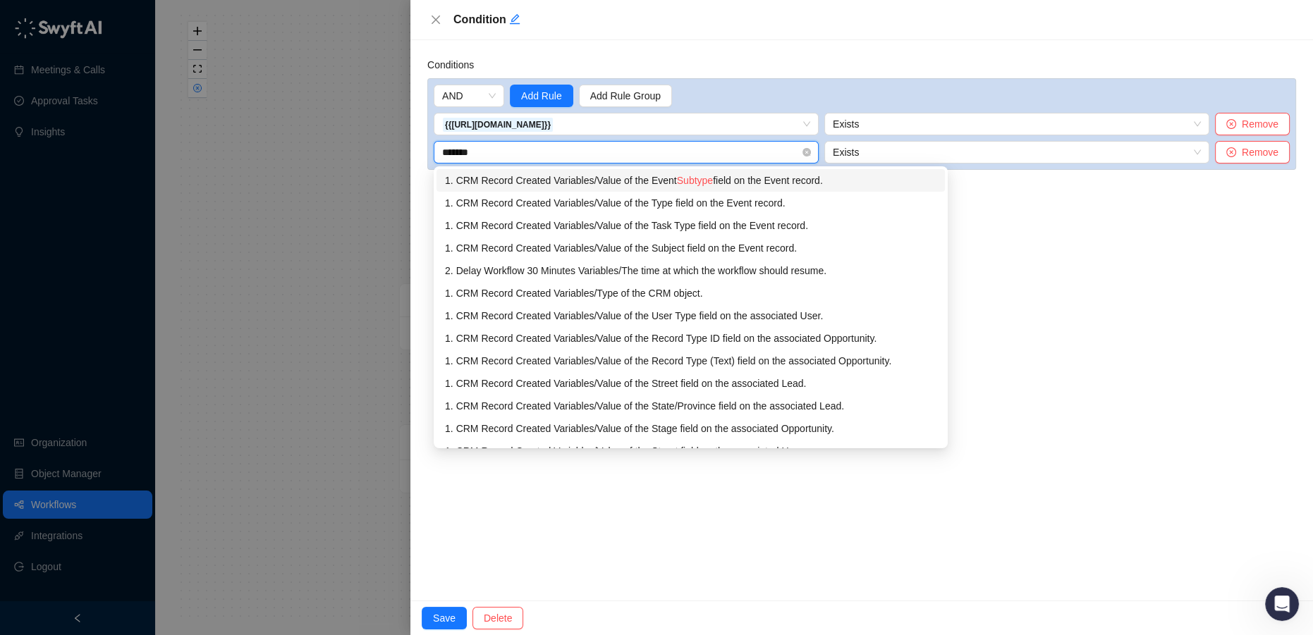
click at [570, 178] on div "1. CRM Record Created Variables / Value of the Event Subtype field on the Event…" at bounding box center [691, 181] width 492 height 16
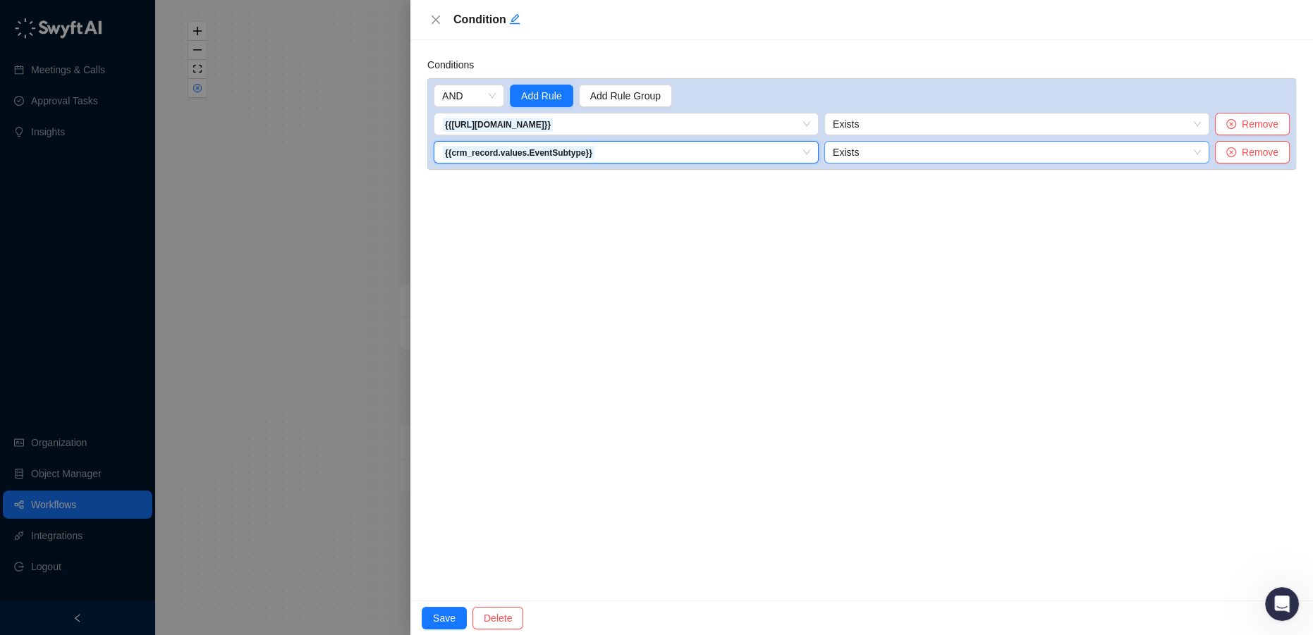
click at [850, 150] on span "Exists" at bounding box center [1017, 152] width 368 height 21
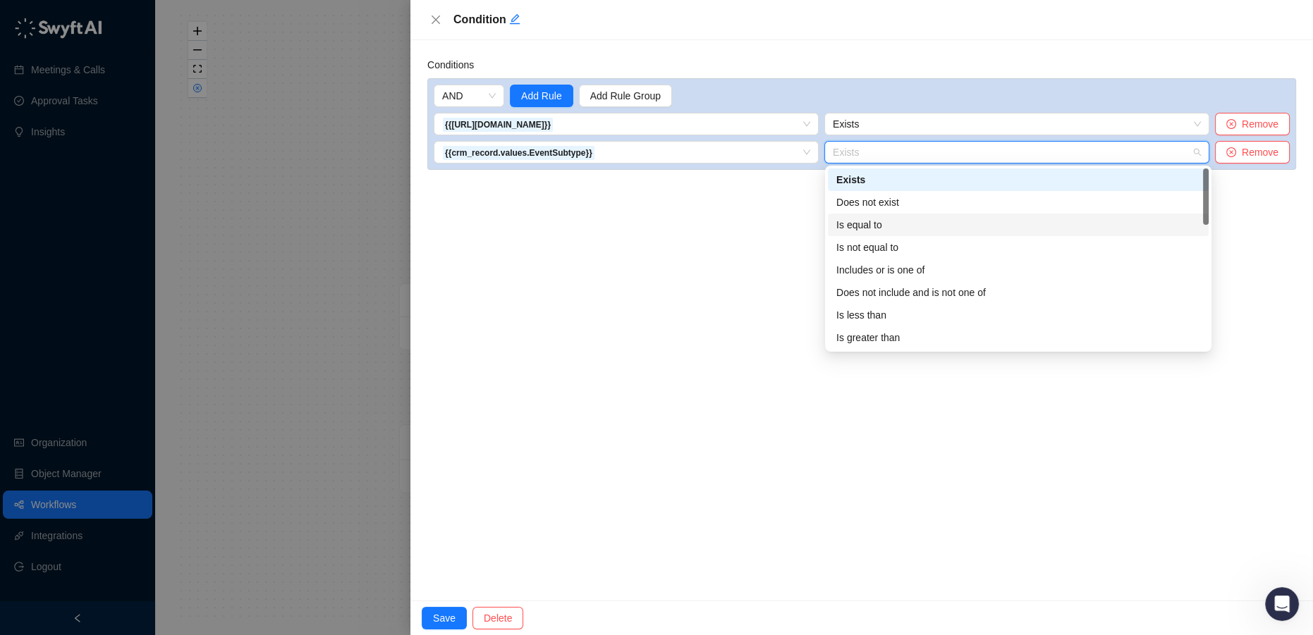
click at [875, 224] on div "Is equal to" at bounding box center [1018, 225] width 364 height 16
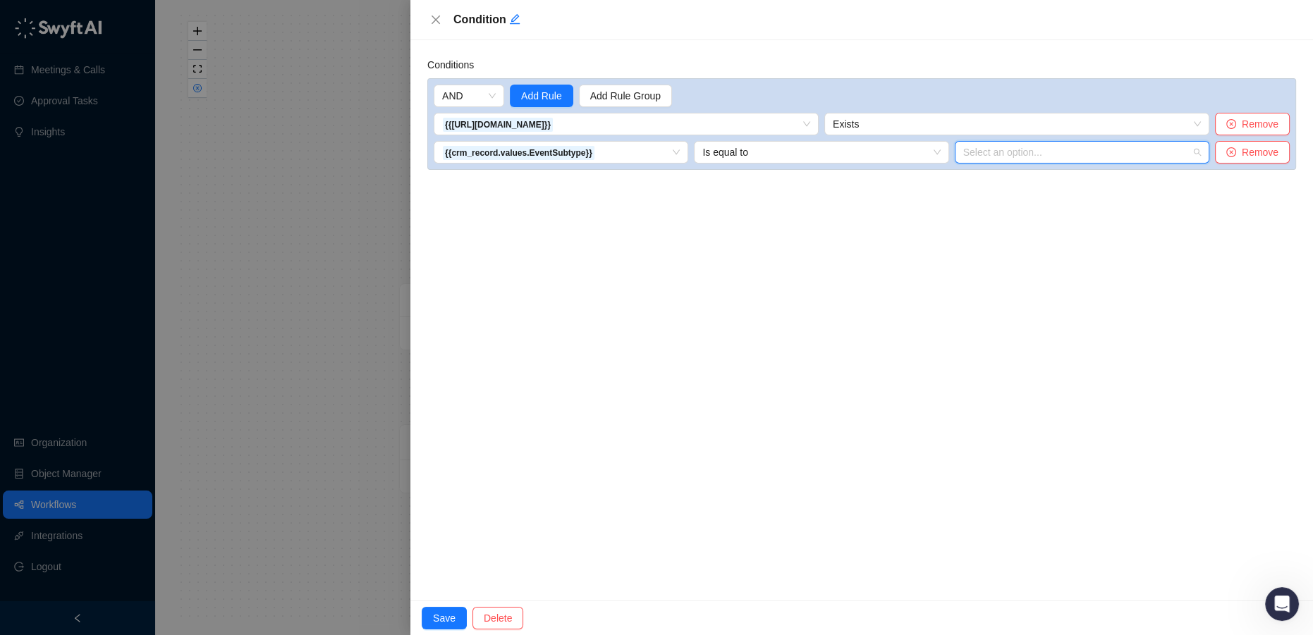
click at [978, 152] on input "search" at bounding box center [1077, 152] width 229 height 21
click at [988, 180] on div "Event" at bounding box center [1084, 180] width 233 height 16
click at [451, 616] on button "Save" at bounding box center [444, 618] width 45 height 23
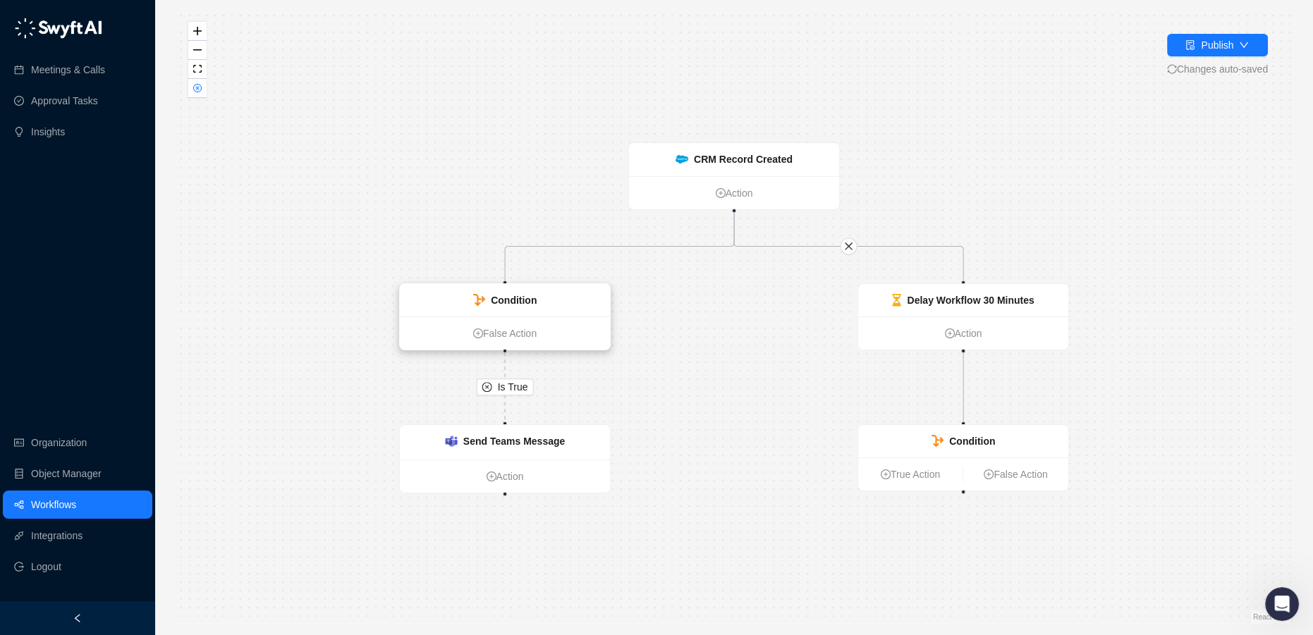
click at [506, 290] on div "Condition" at bounding box center [505, 300] width 210 height 32
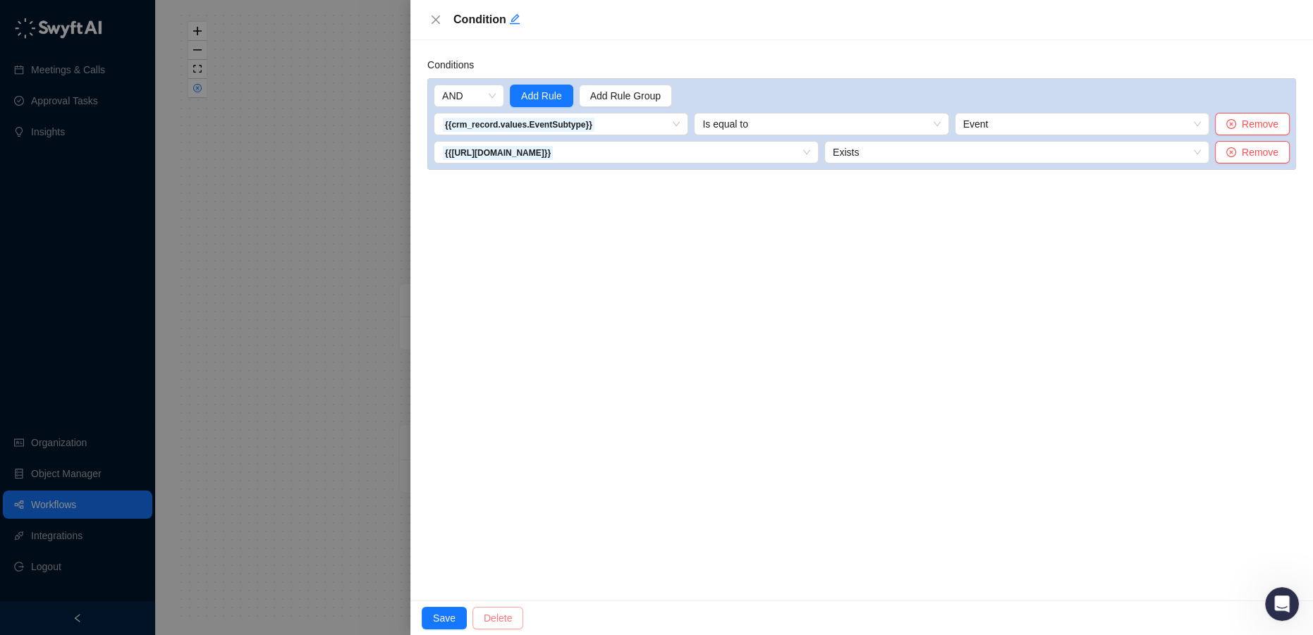
click at [488, 615] on span "Delete" at bounding box center [498, 619] width 28 height 16
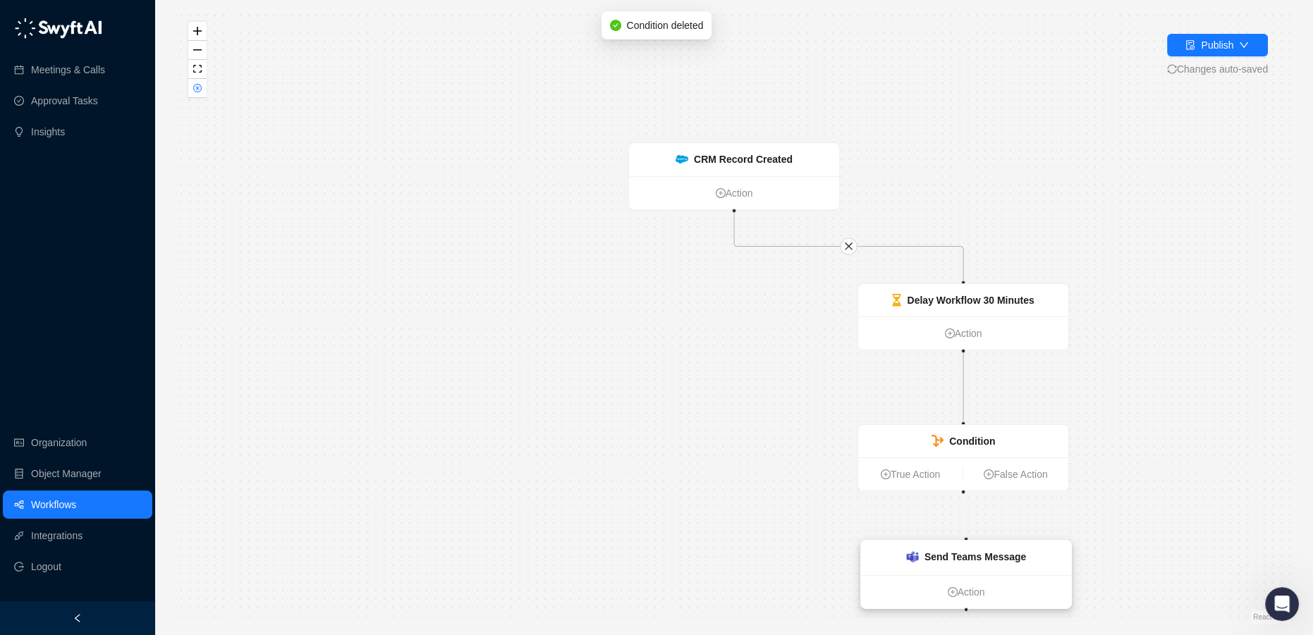
drag, startPoint x: 547, startPoint y: 449, endPoint x: 997, endPoint y: 554, distance: 461.2
click at [1003, 563] on strong "Send Teams Message" at bounding box center [976, 557] width 102 height 11
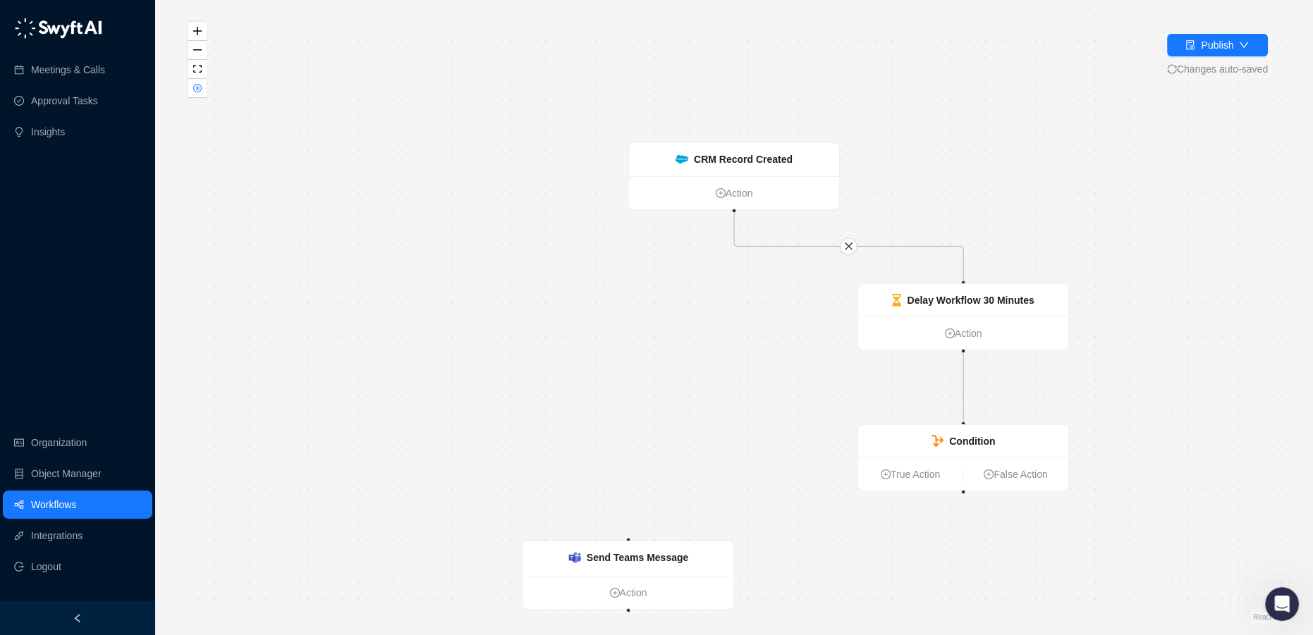
drag, startPoint x: 945, startPoint y: 555, endPoint x: 714, endPoint y: 539, distance: 231.2
click at [619, 564] on strong "Send Teams Message" at bounding box center [638, 557] width 102 height 11
click at [899, 479] on link "True Action" at bounding box center [910, 475] width 104 height 16
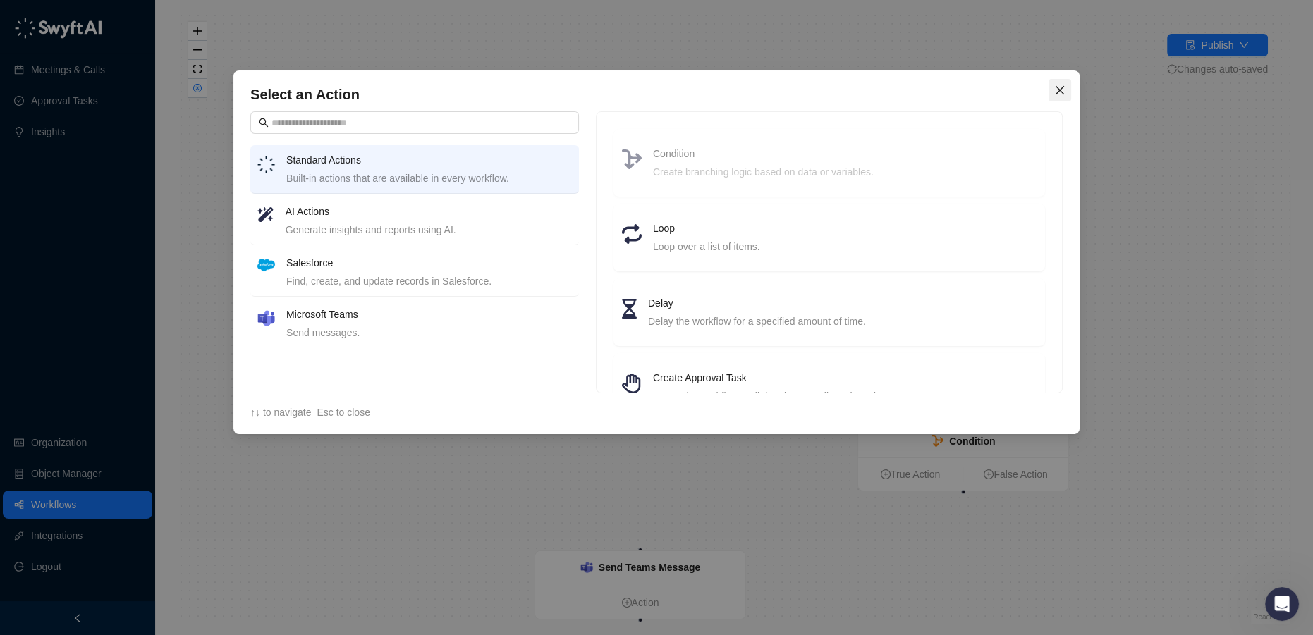
click at [1059, 90] on icon "close" at bounding box center [1060, 90] width 8 height 8
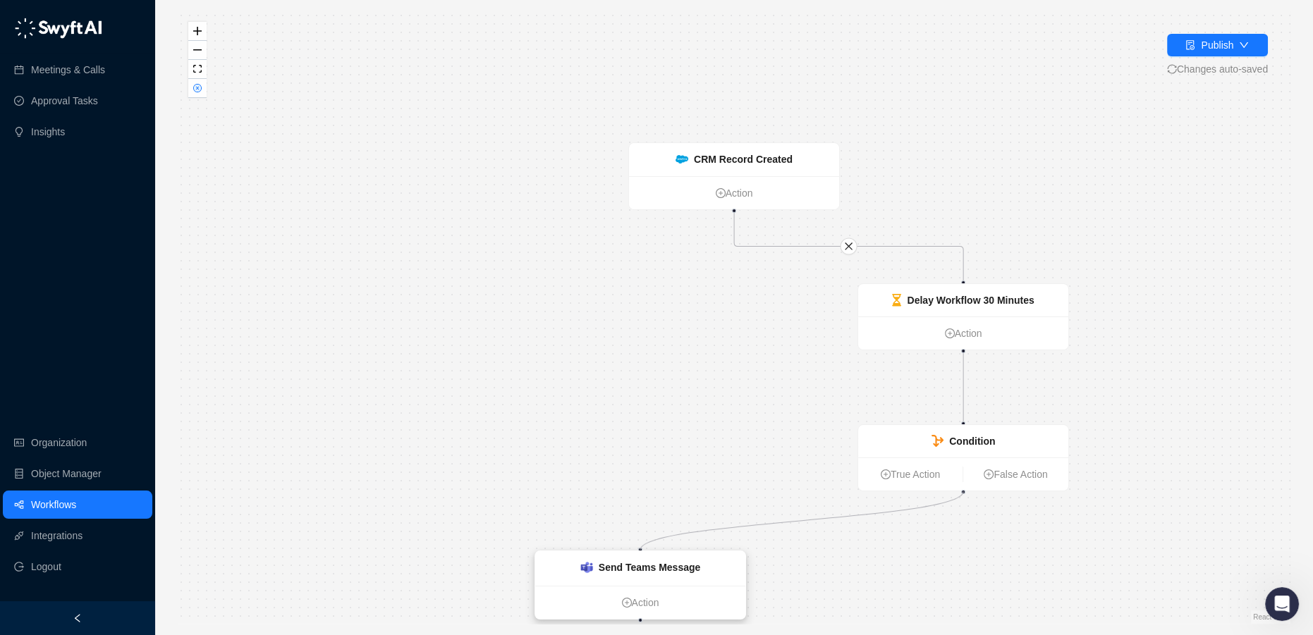
drag, startPoint x: 964, startPoint y: 493, endPoint x: 638, endPoint y: 549, distance: 331.3
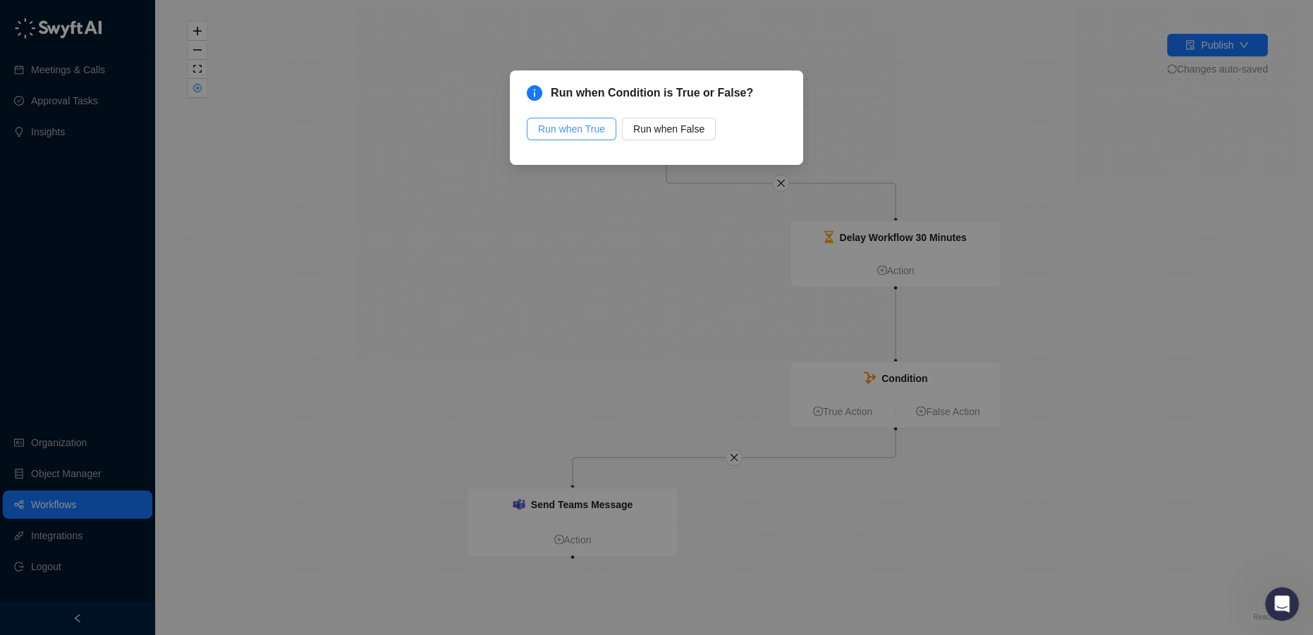
click at [581, 129] on span "Run when True" at bounding box center [571, 129] width 67 height 16
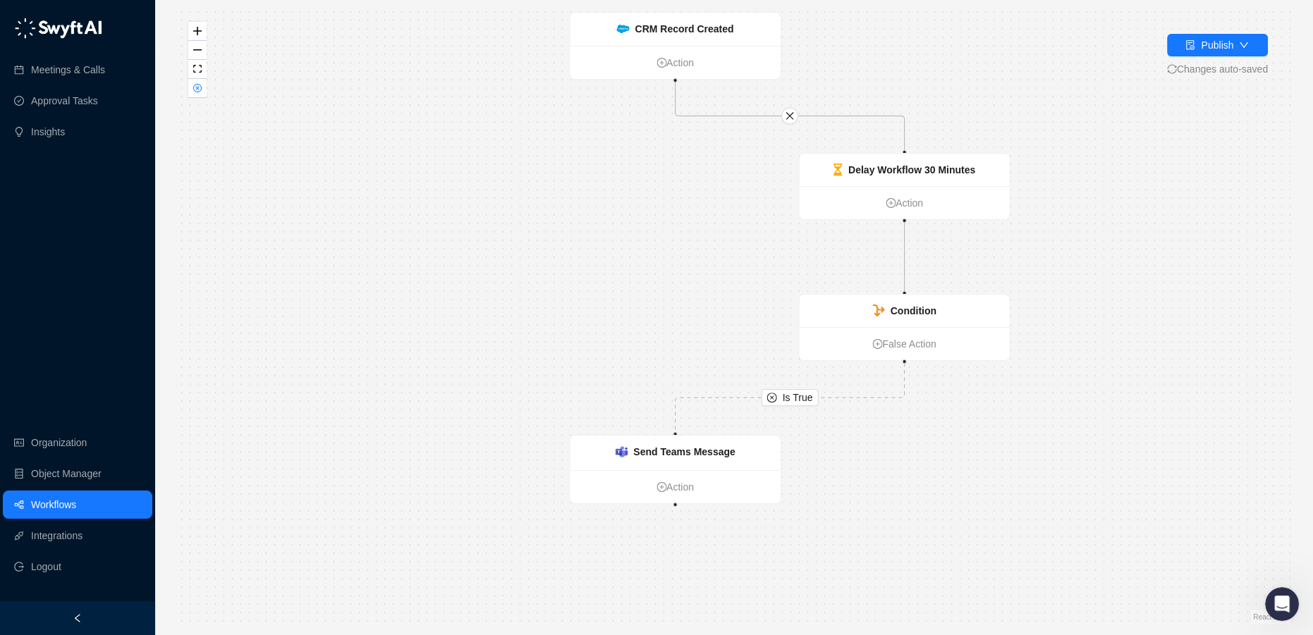
drag, startPoint x: 850, startPoint y: 525, endPoint x: 904, endPoint y: 466, distance: 79.9
click at [904, 466] on div "Is True CRM Record Created Action Send Teams Message Action Delay Workflow 30 M…" at bounding box center [734, 317] width 1113 height 613
click at [707, 458] on div "Send Teams Message" at bounding box center [684, 452] width 102 height 16
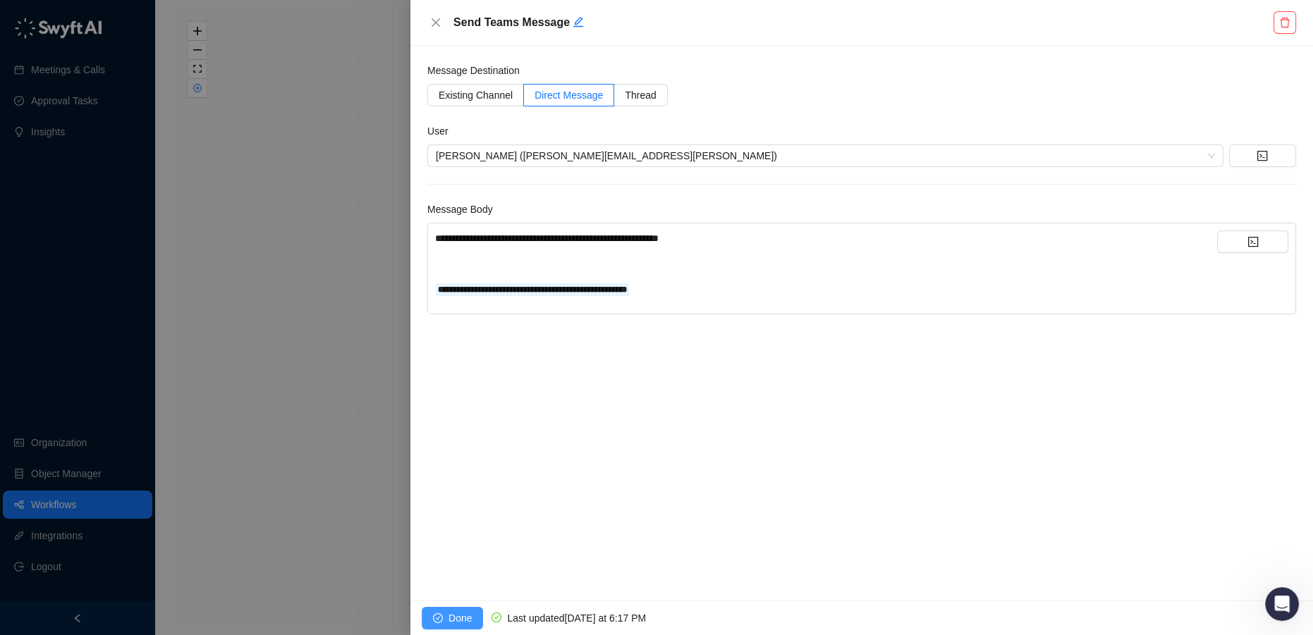
click at [443, 618] on button "Done" at bounding box center [452, 618] width 61 height 23
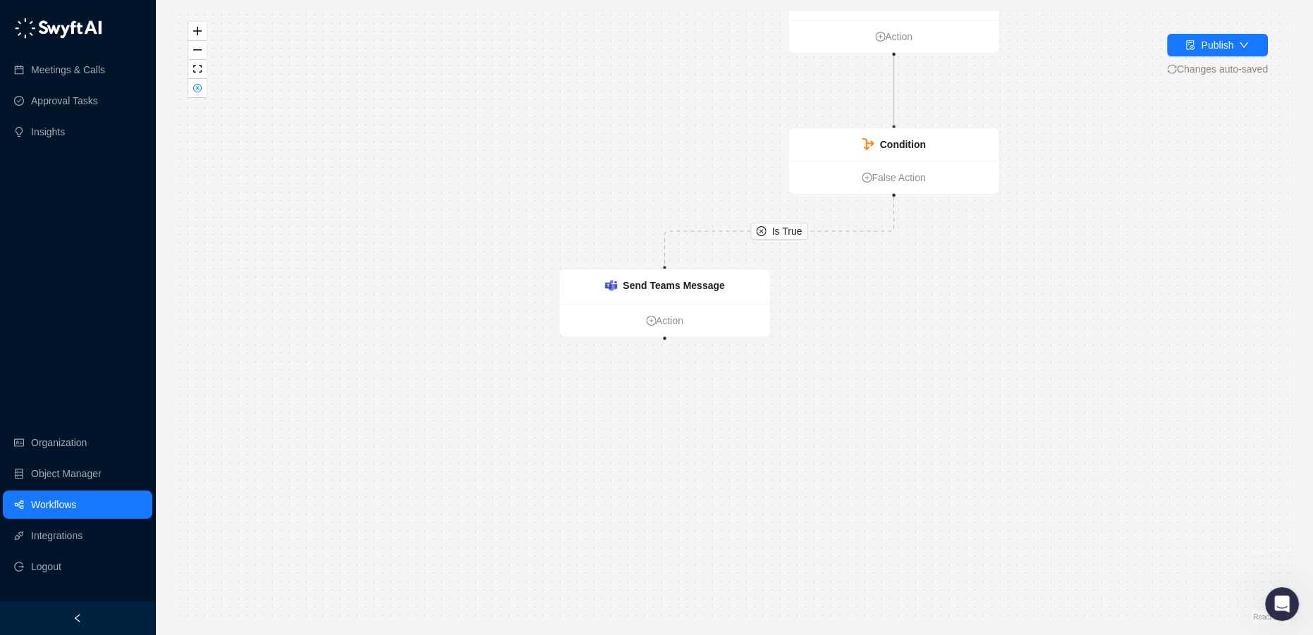
drag, startPoint x: 474, startPoint y: 482, endPoint x: 470, endPoint y: 320, distance: 163.0
click at [468, 322] on div "Is True CRM Record Created Action Send Teams Message Action Delay Workflow 30 M…" at bounding box center [734, 317] width 1113 height 613
click at [664, 331] on div at bounding box center [666, 333] width 4 height 4
click at [655, 317] on link "Action" at bounding box center [666, 316] width 210 height 16
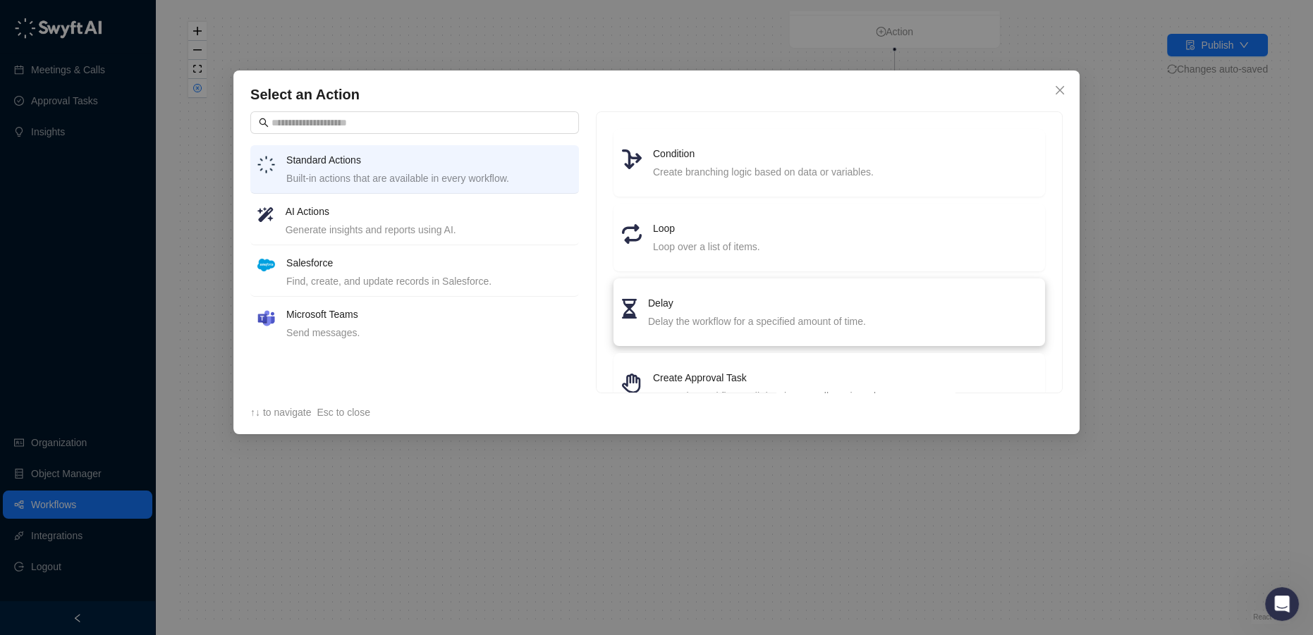
click at [688, 324] on div "Delay the workflow for a specified amount of time." at bounding box center [842, 322] width 389 height 16
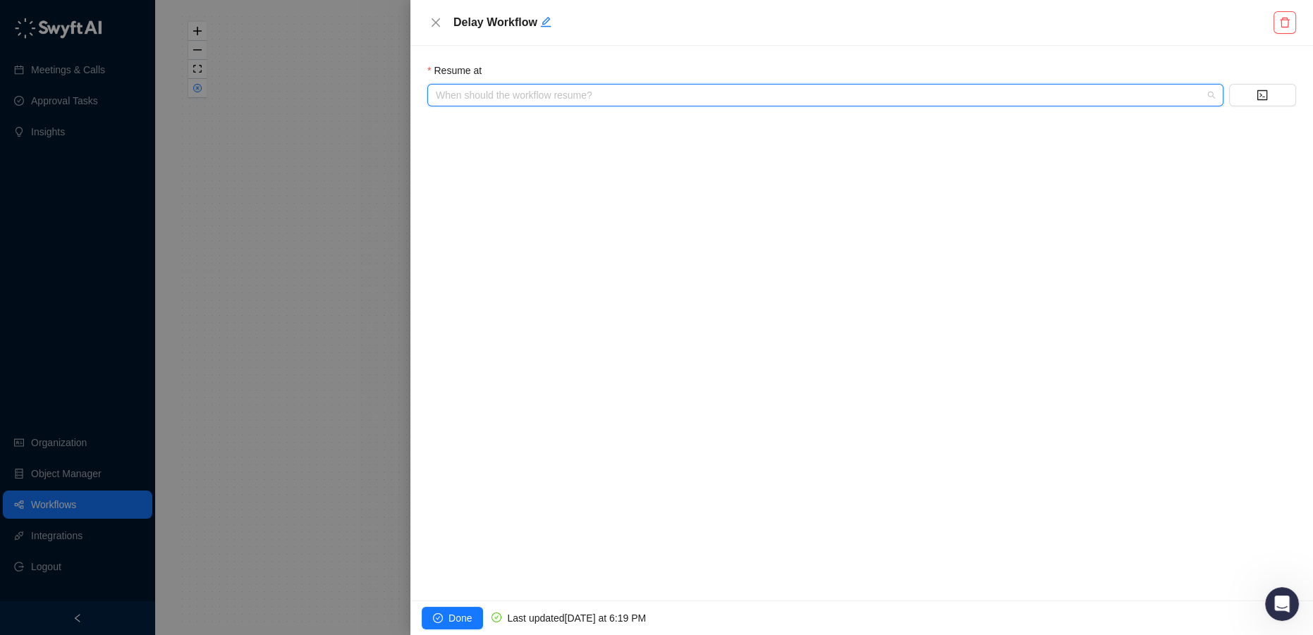
click at [546, 97] on input "search" at bounding box center [821, 95] width 771 height 21
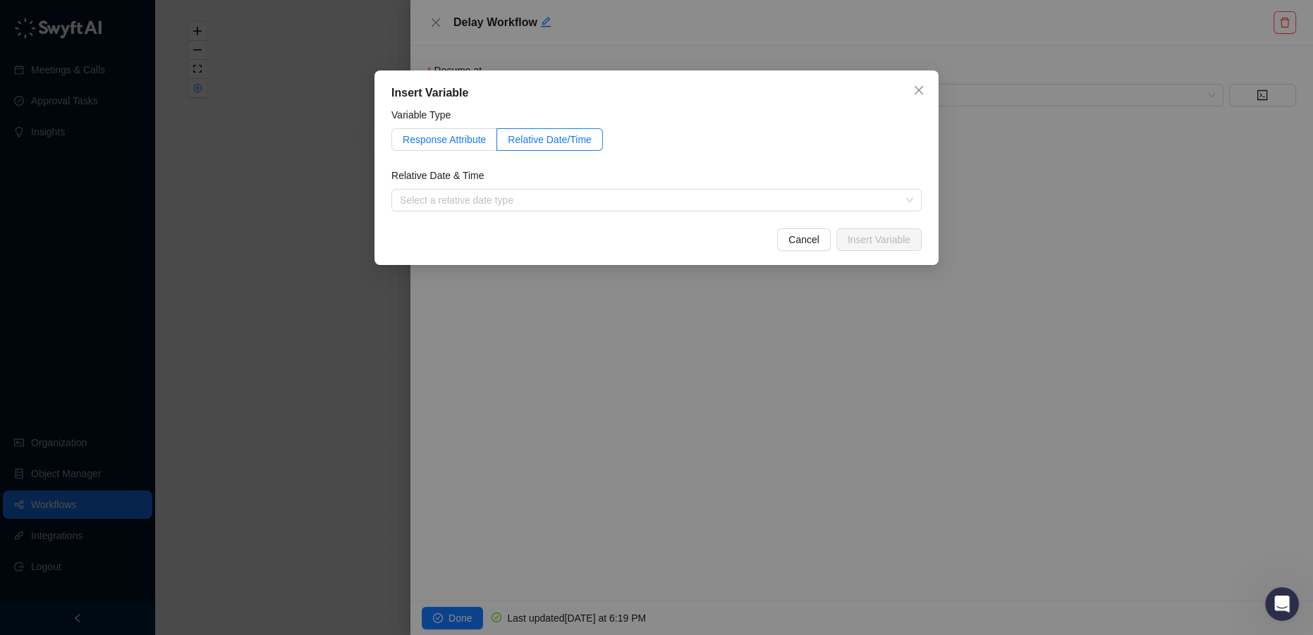
click at [457, 140] on span "Response Attribute" at bounding box center [444, 139] width 83 height 11
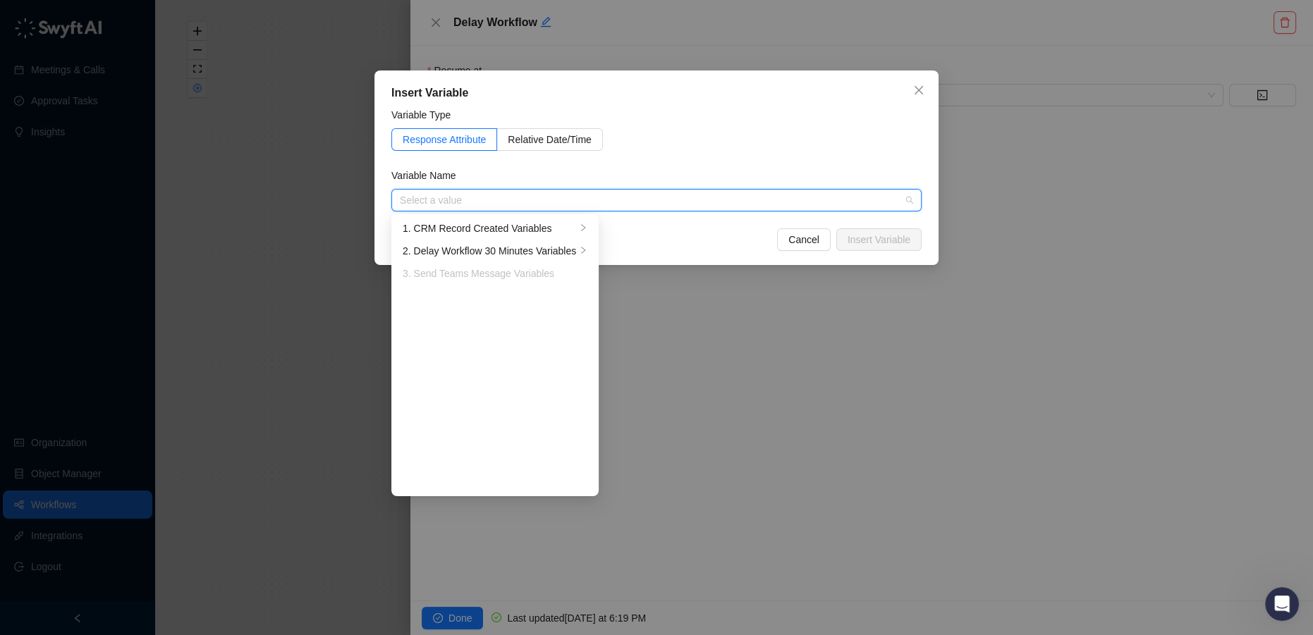
click at [465, 205] on input "search" at bounding box center [652, 200] width 505 height 21
click at [487, 227] on div "1. CRM Record Created Variables" at bounding box center [490, 229] width 174 height 16
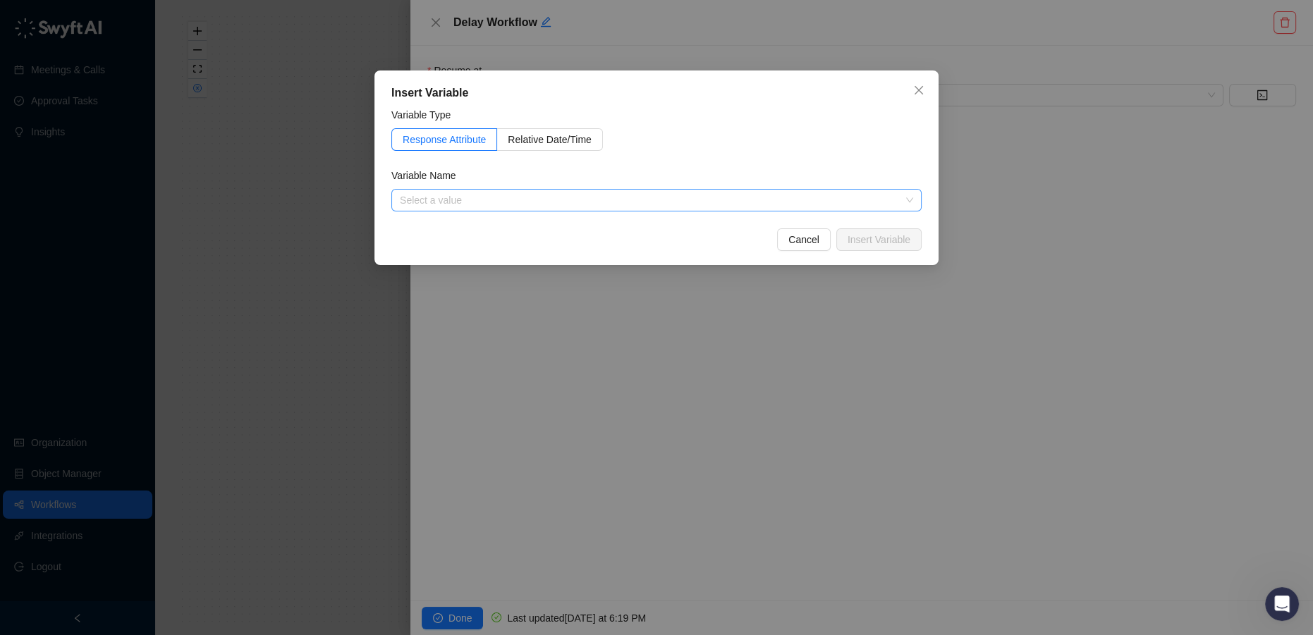
click at [421, 202] on input "search" at bounding box center [652, 200] width 505 height 21
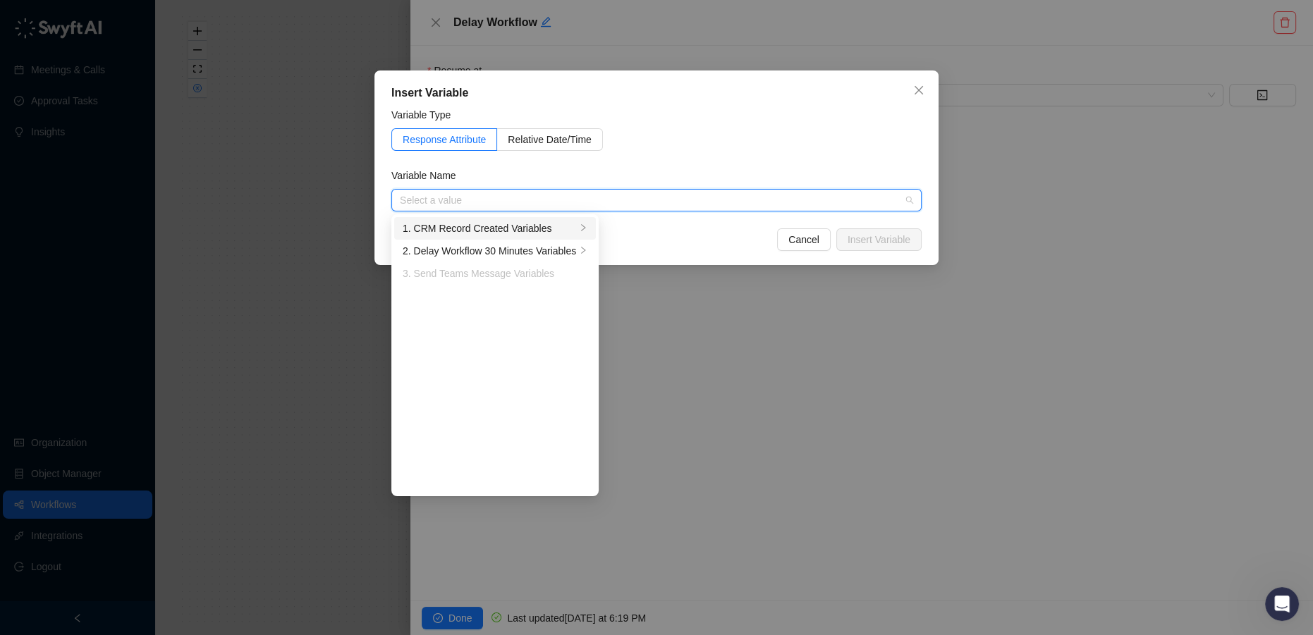
click at [446, 229] on div "1. CRM Record Created Variables" at bounding box center [490, 229] width 174 height 16
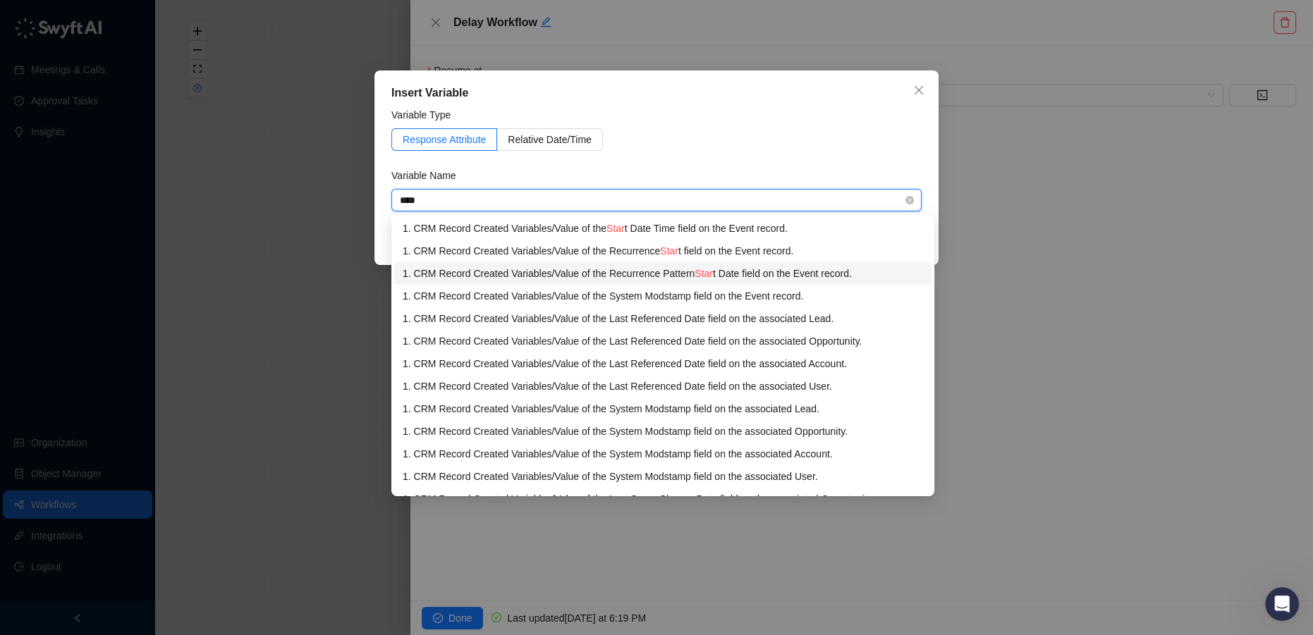
type input "*****"
click at [579, 233] on div "1. CRM Record Created Variables / Value of the Start Date Time field on the Eve…" at bounding box center [663, 229] width 521 height 16
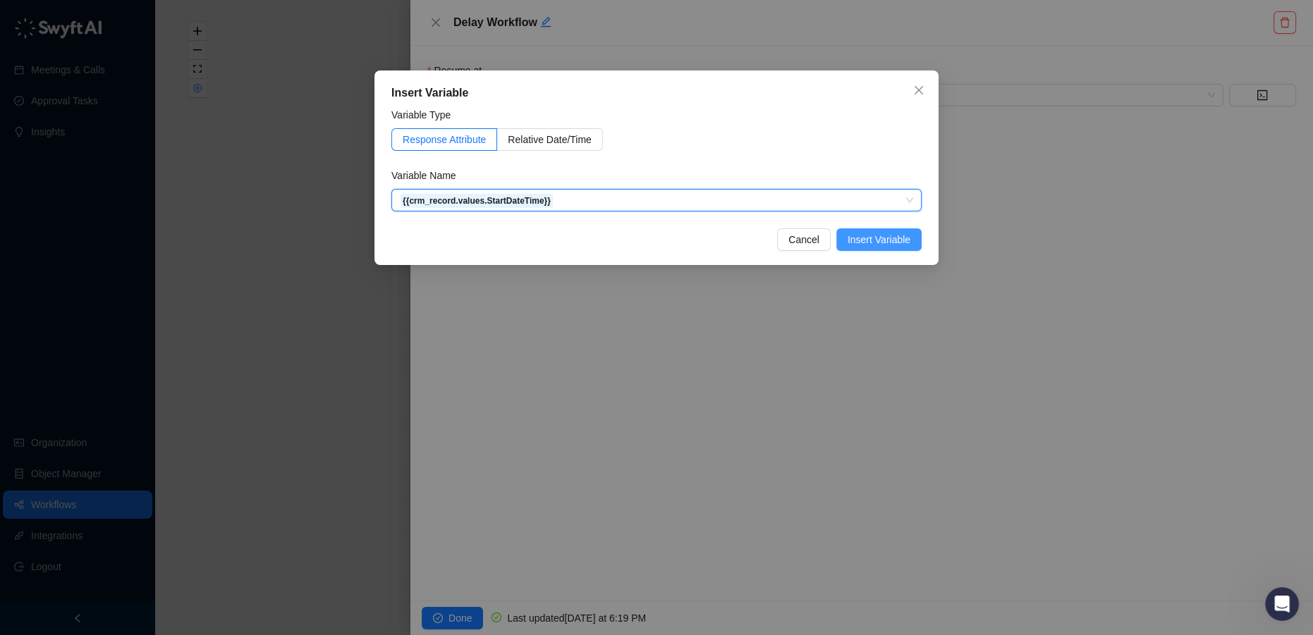
click at [877, 237] on span "Insert Variable" at bounding box center [879, 240] width 63 height 16
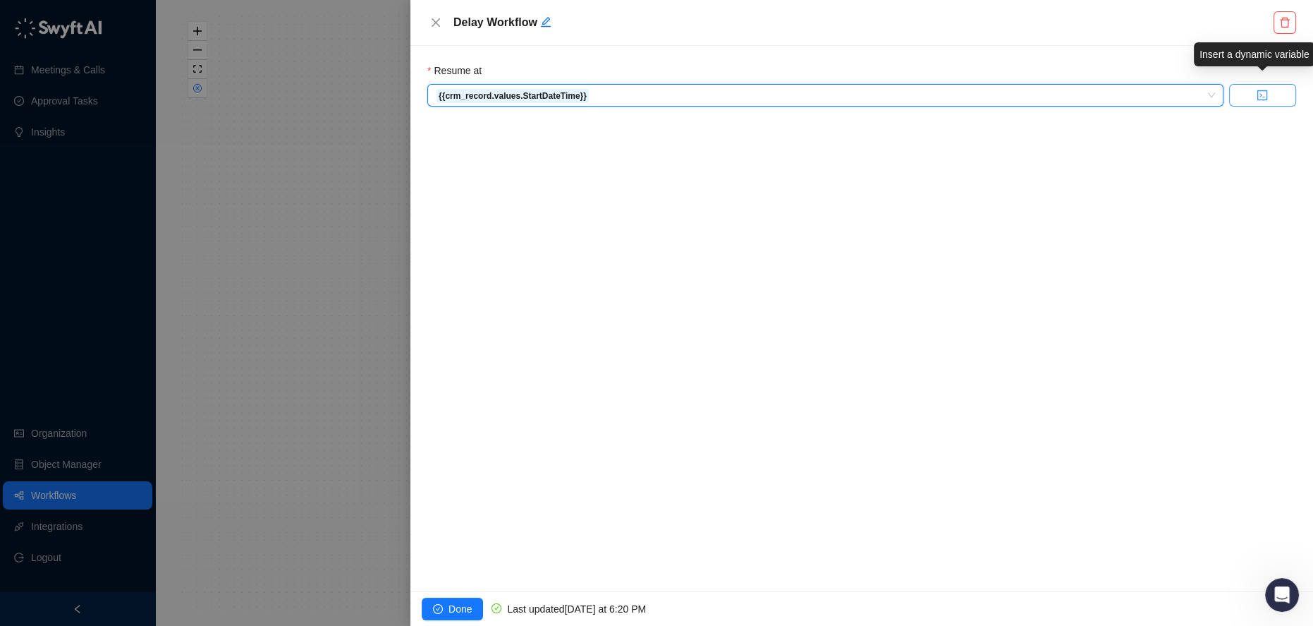
click at [1245, 95] on button "button" at bounding box center [1262, 95] width 67 height 23
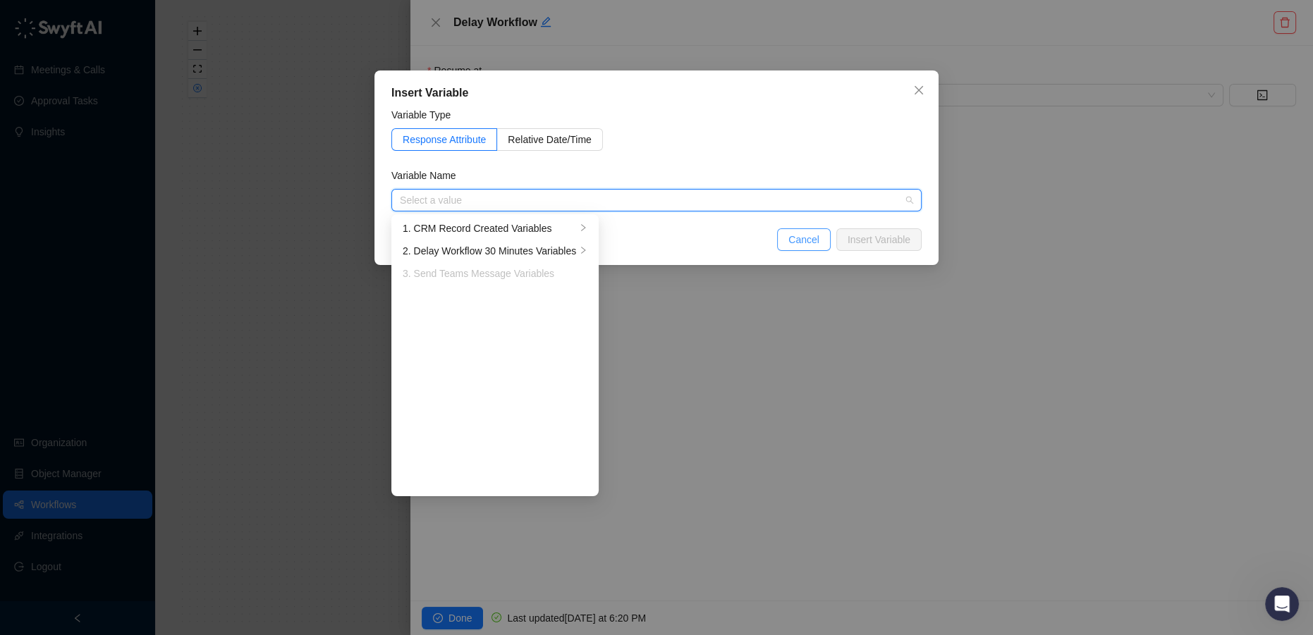
click at [810, 239] on span "Cancel" at bounding box center [804, 240] width 31 height 16
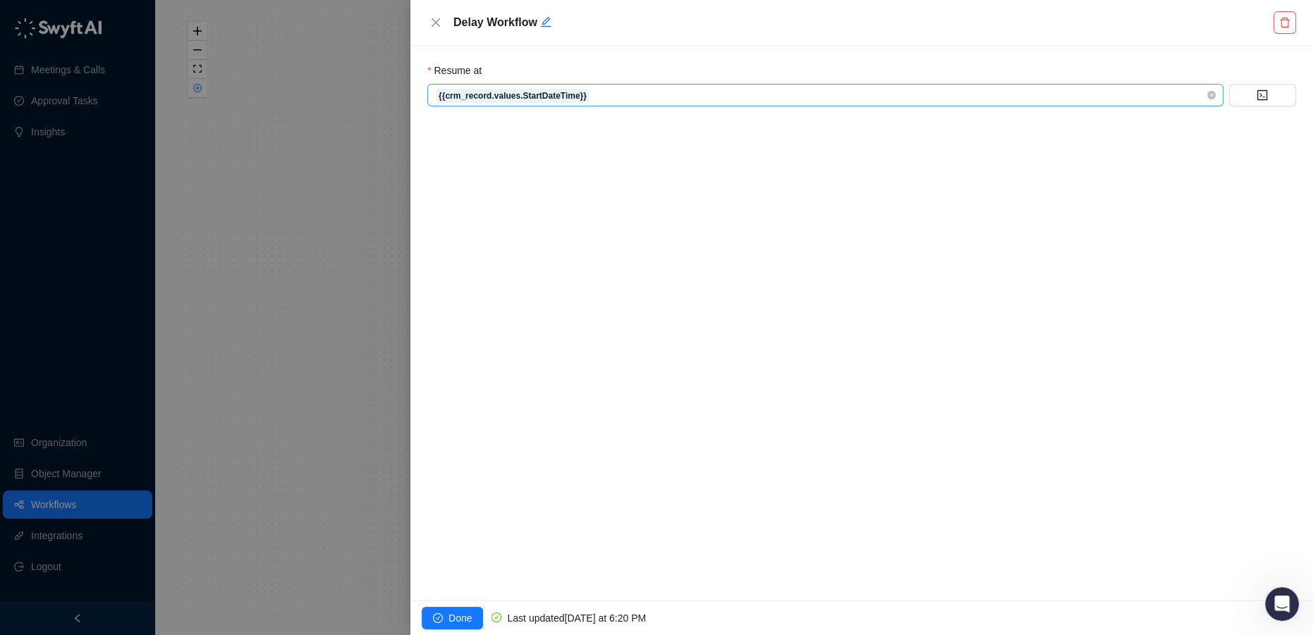
click at [662, 99] on span "{{crm_record.values.StartDateTime}}" at bounding box center [825, 95] width 779 height 21
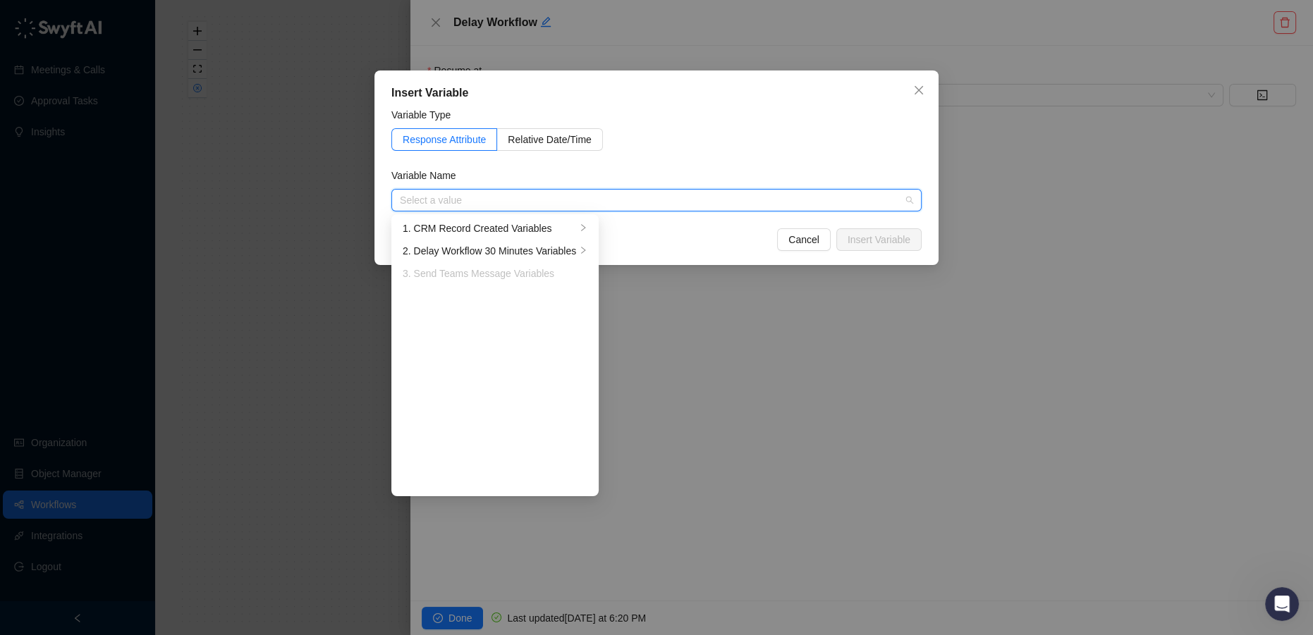
drag, startPoint x: 859, startPoint y: 479, endPoint x: 521, endPoint y: 620, distance: 366.8
click at [856, 480] on div "Insert Variable Variable Type Response Attribute Relative Date/Time Variable Na…" at bounding box center [656, 317] width 1313 height 635
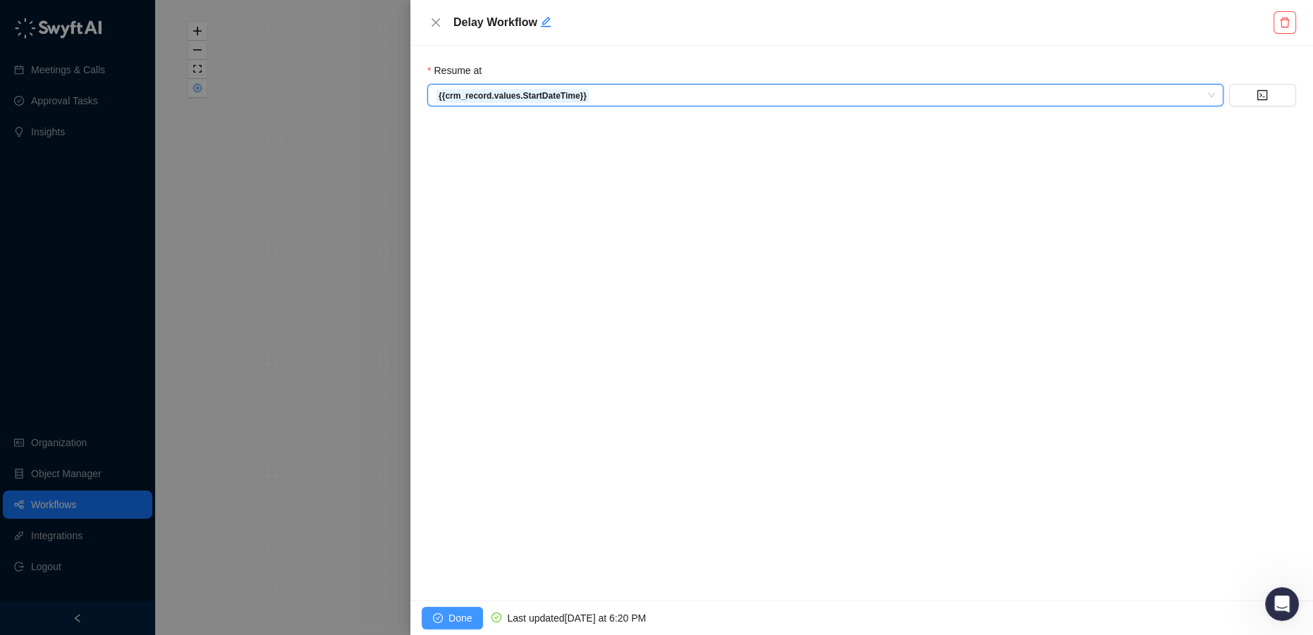
click at [453, 616] on span "Done" at bounding box center [460, 619] width 23 height 16
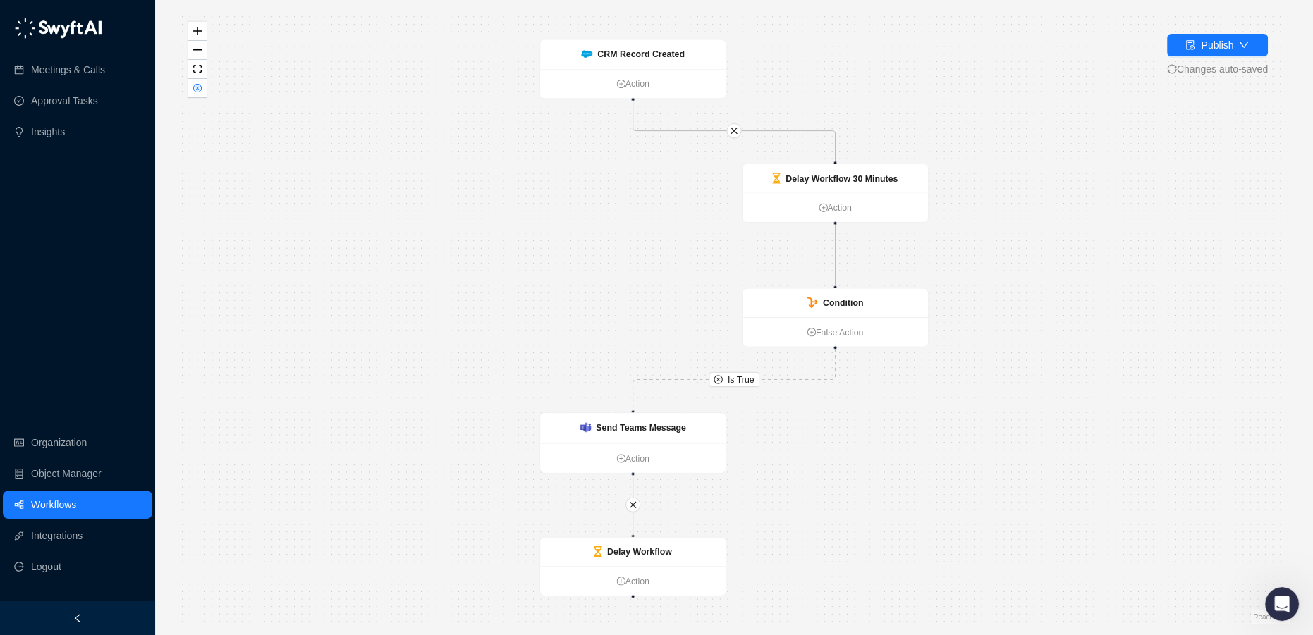
click at [44, 505] on link "Workflows" at bounding box center [53, 505] width 45 height 28
